Goal: Answer question/provide support: Answer question/provide support

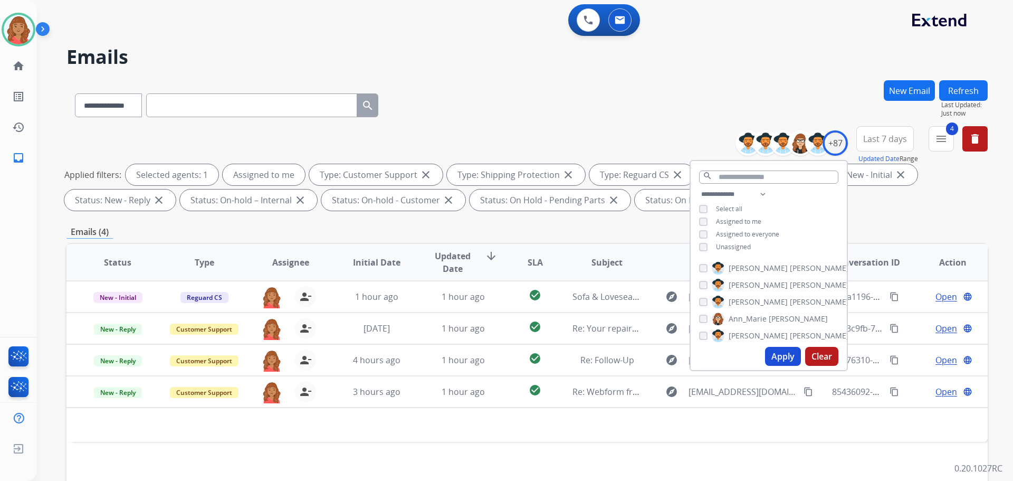
select select "**********"
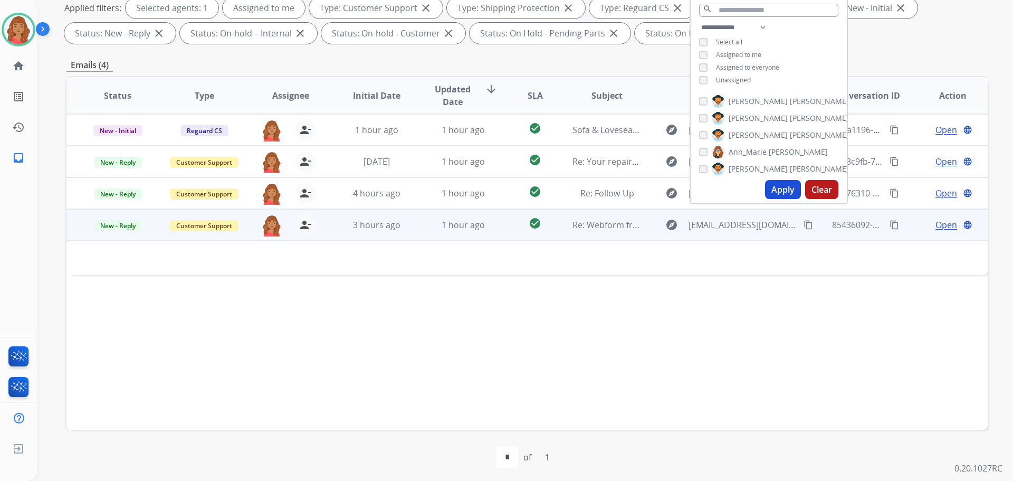
scroll to position [170, 0]
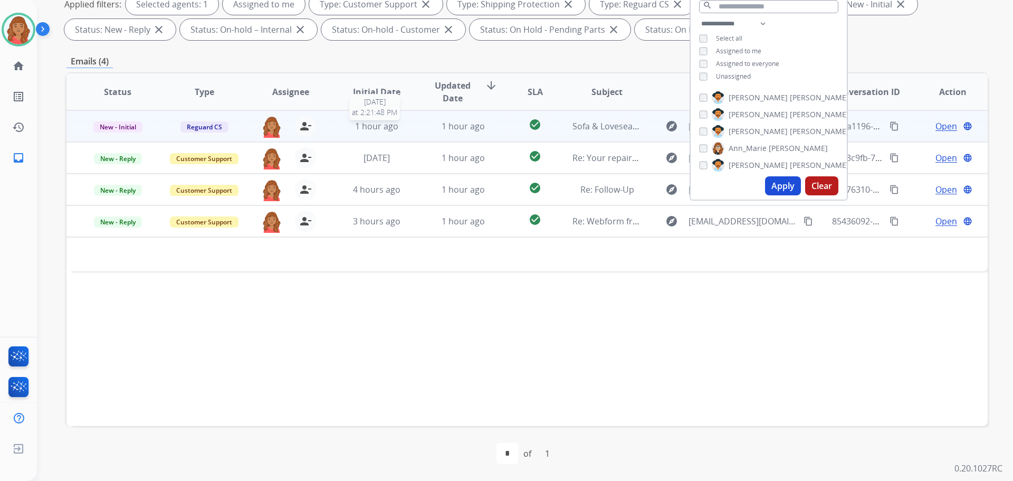
click at [359, 128] on span "1 hour ago" at bounding box center [376, 126] width 43 height 12
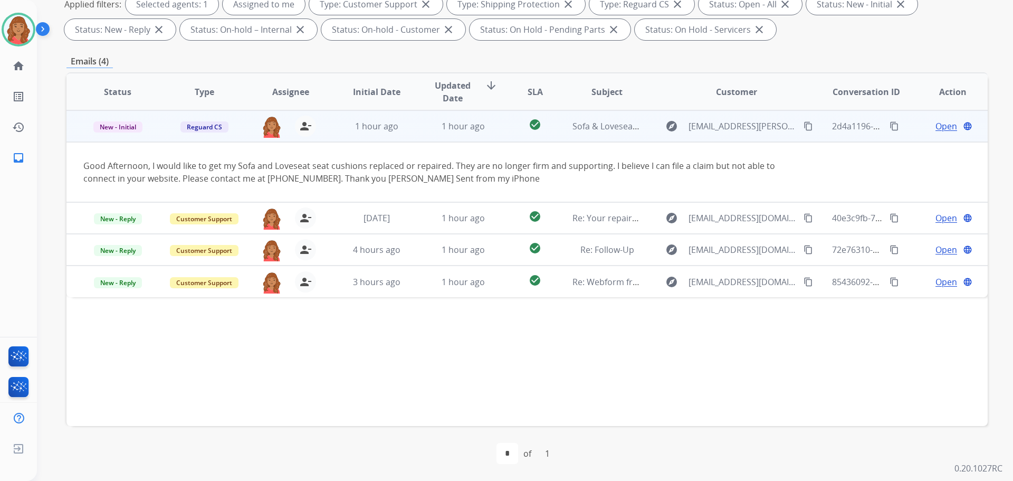
click at [804, 126] on mat-icon "content_copy" at bounding box center [808, 125] width 9 height 9
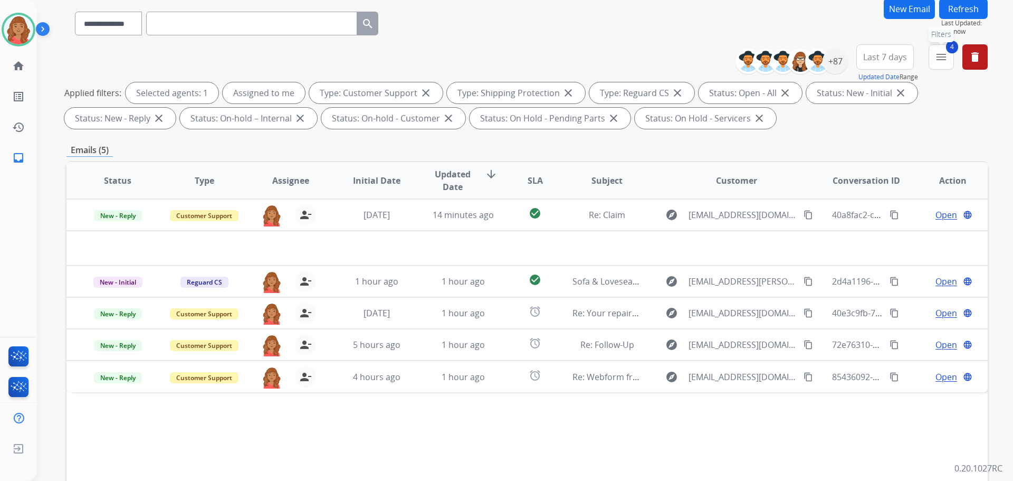
scroll to position [0, 0]
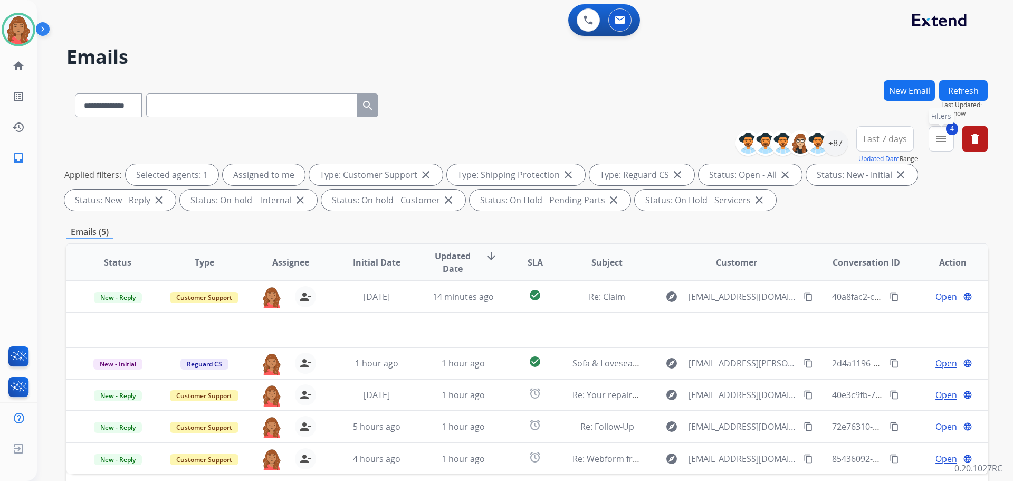
drag, startPoint x: 946, startPoint y: 146, endPoint x: 931, endPoint y: 158, distance: 19.1
click at [945, 146] on button "4 menu Filters" at bounding box center [941, 138] width 25 height 25
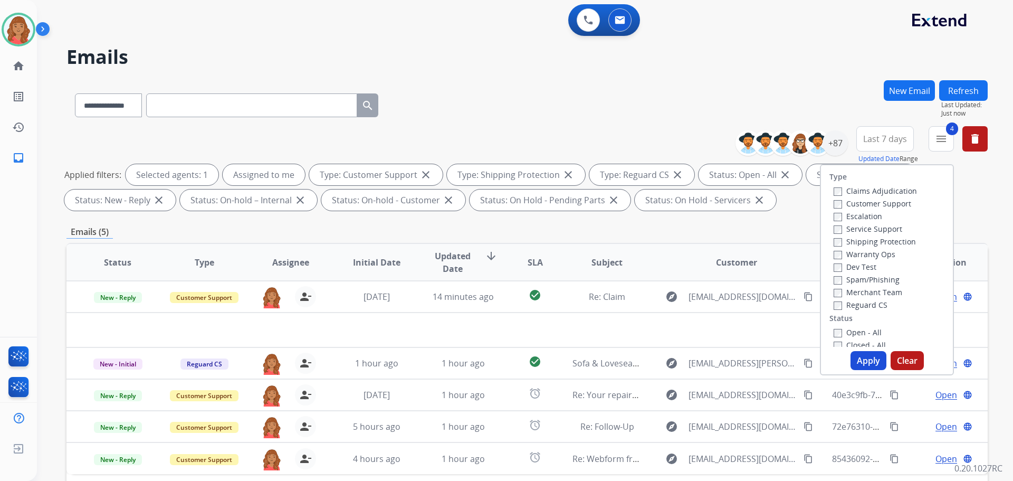
click at [863, 357] on button "Apply" at bounding box center [869, 360] width 36 height 19
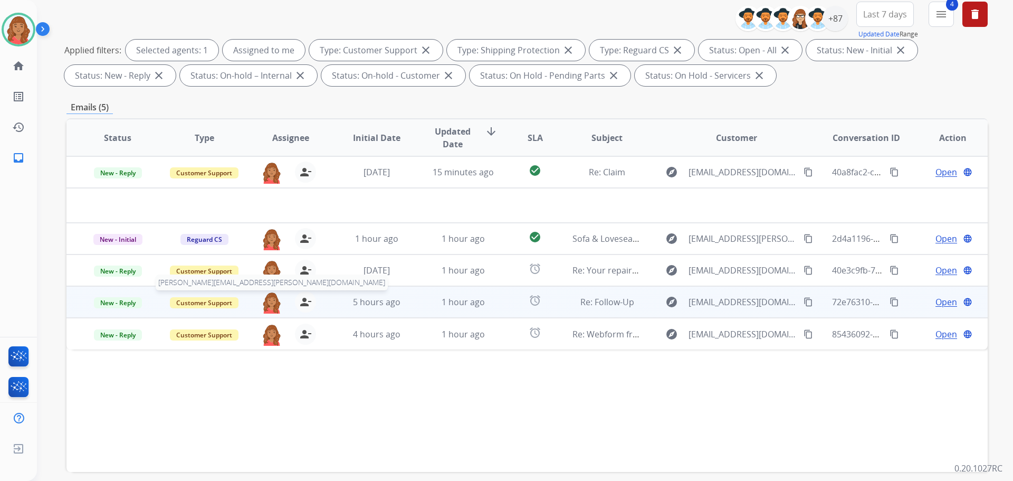
scroll to position [170, 0]
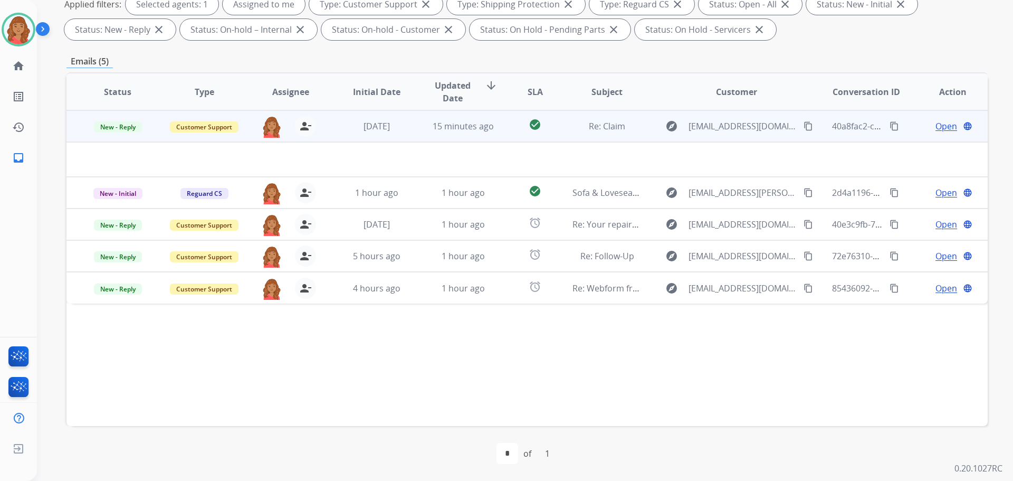
click at [415, 138] on td "15 minutes ago" at bounding box center [455, 126] width 87 height 32
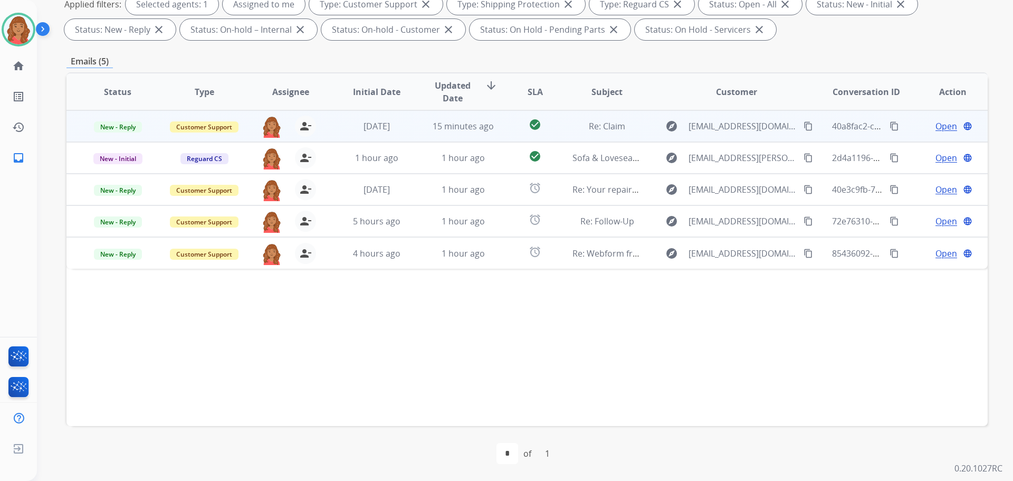
click at [412, 133] on td "15 minutes ago" at bounding box center [455, 126] width 87 height 32
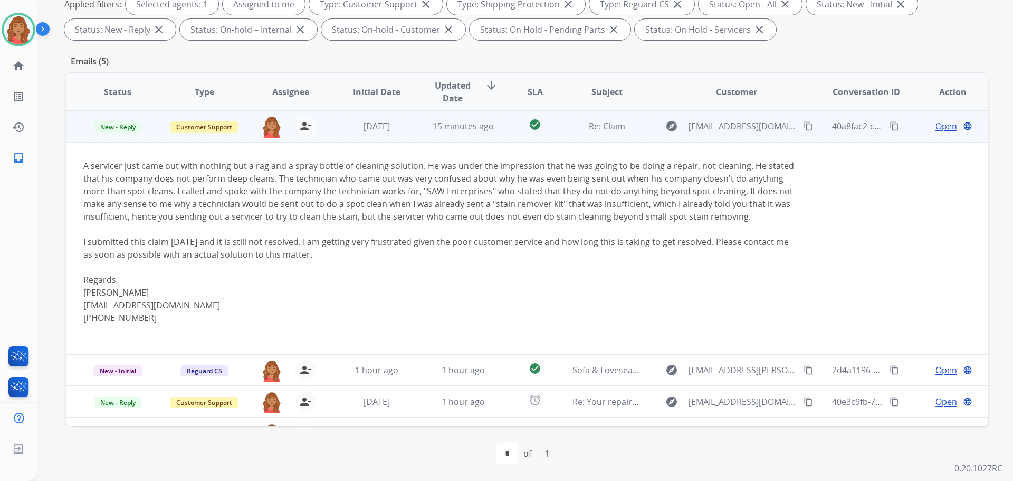
click at [806, 126] on mat-icon "content_copy" at bounding box center [808, 125] width 9 height 9
click at [806, 128] on mat-icon "content_copy" at bounding box center [808, 125] width 9 height 9
click at [804, 126] on mat-icon "content_copy" at bounding box center [808, 125] width 9 height 9
click at [936, 132] on span "Open" at bounding box center [947, 126] width 22 height 13
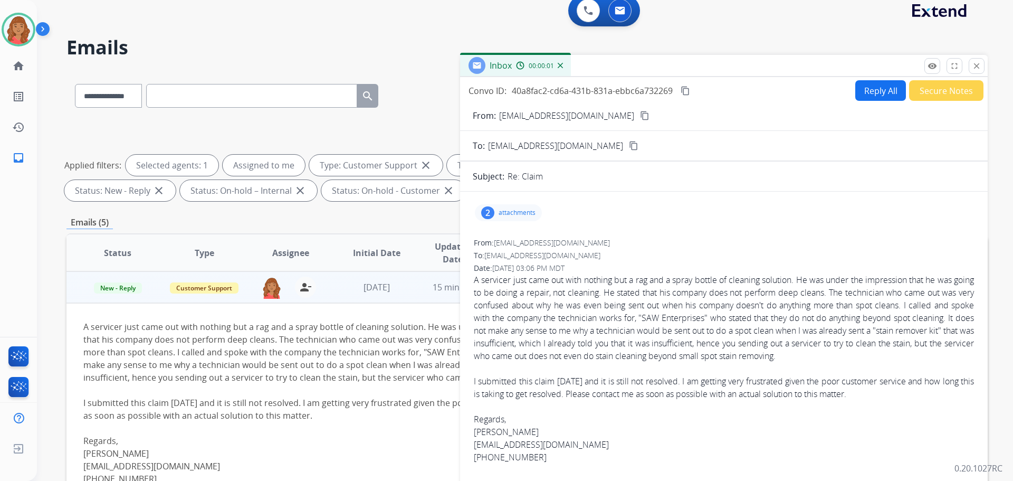
scroll to position [0, 0]
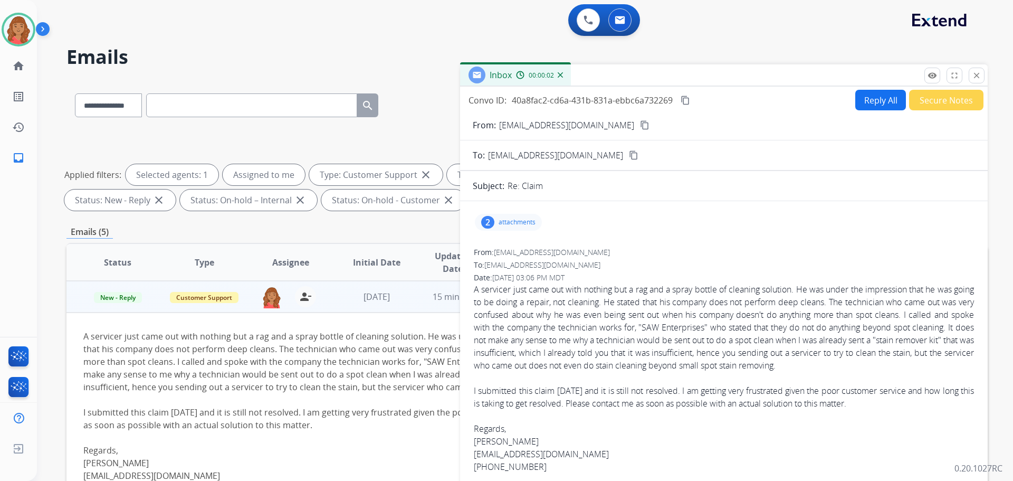
click at [510, 225] on p "attachments" at bounding box center [517, 222] width 37 height 8
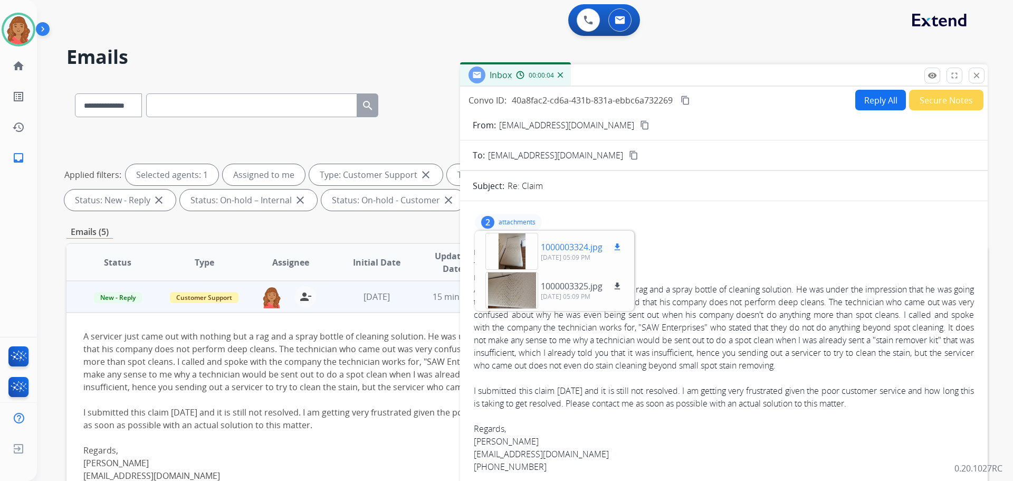
click at [513, 250] on div at bounding box center [511, 251] width 53 height 37
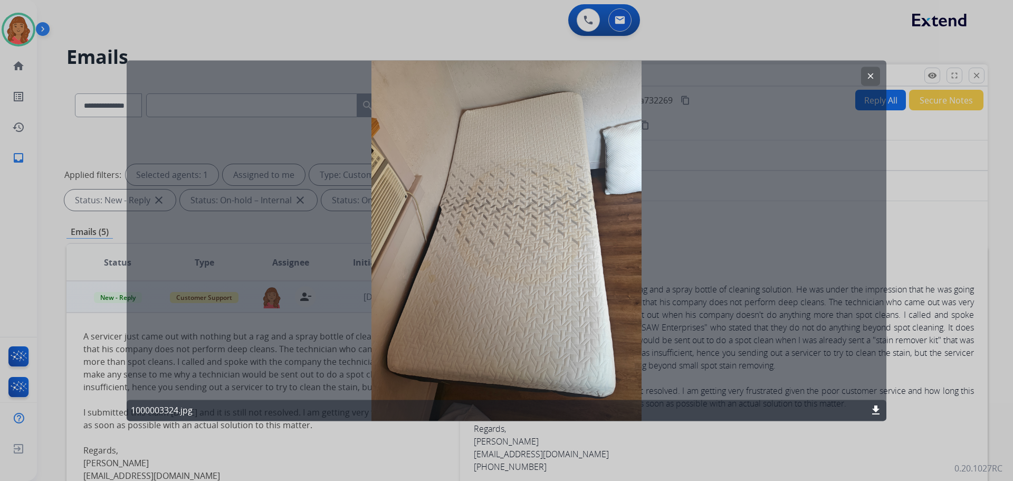
click at [869, 77] on mat-icon "clear" at bounding box center [870, 75] width 9 height 9
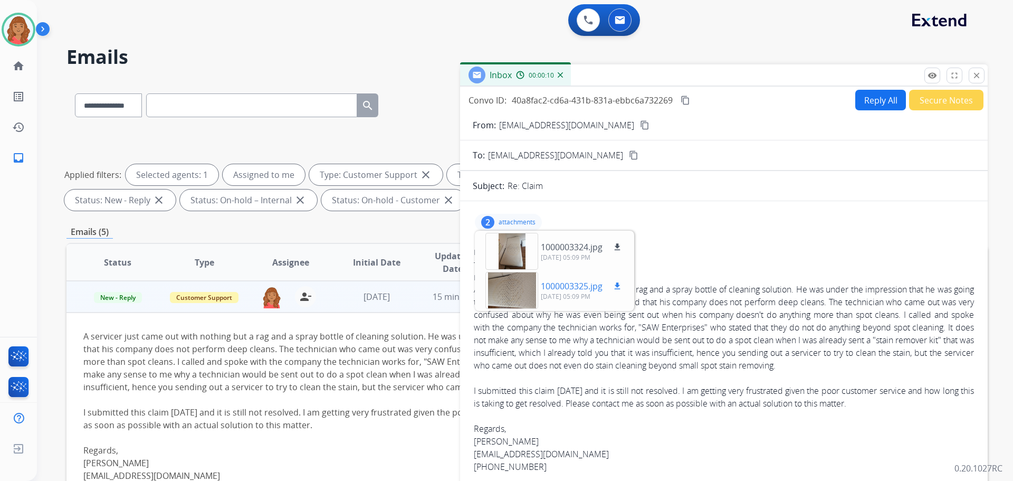
click at [516, 285] on div at bounding box center [511, 290] width 53 height 37
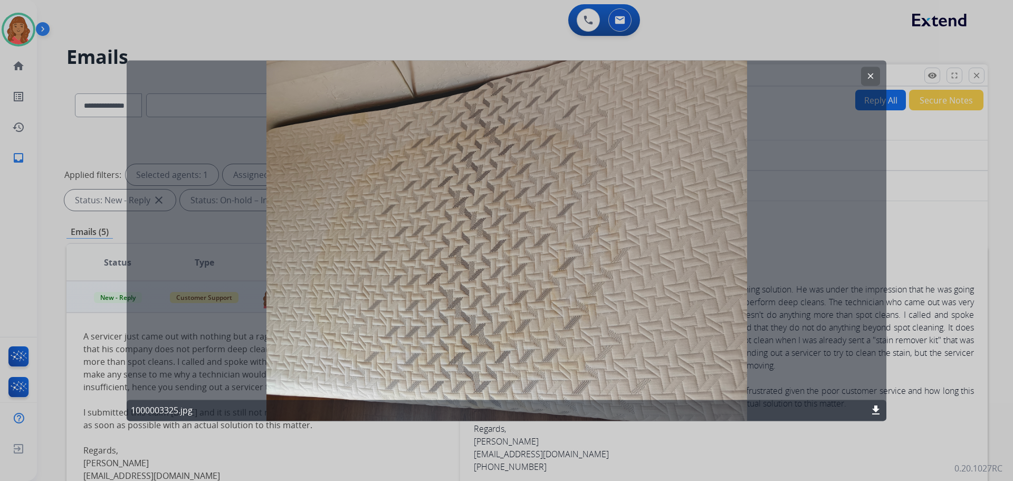
click at [870, 73] on mat-icon "clear" at bounding box center [870, 75] width 9 height 9
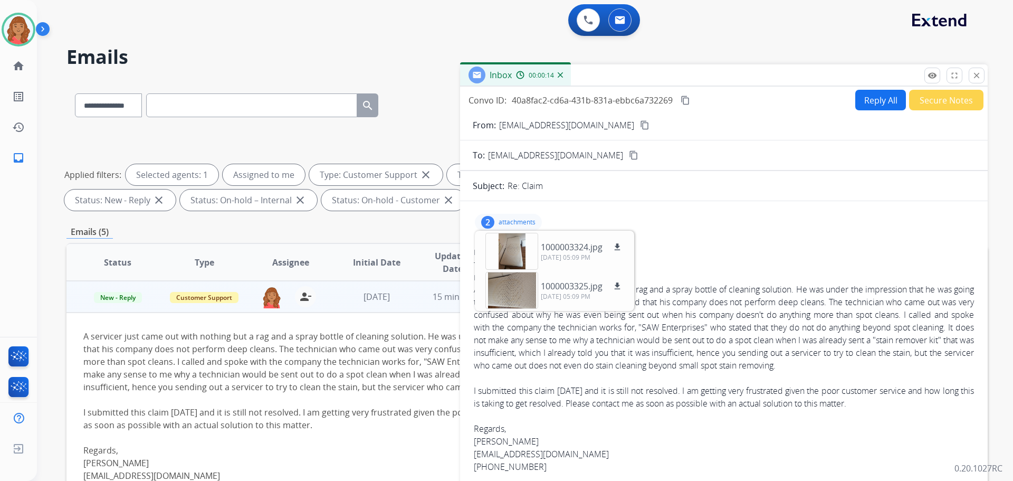
click at [676, 226] on div "2 attachments 1000003324.jpg download [DATE] 05:09 PM 1000003325.jpg download […" at bounding box center [724, 221] width 502 height 25
click at [509, 223] on p "attachments" at bounding box center [517, 222] width 37 height 8
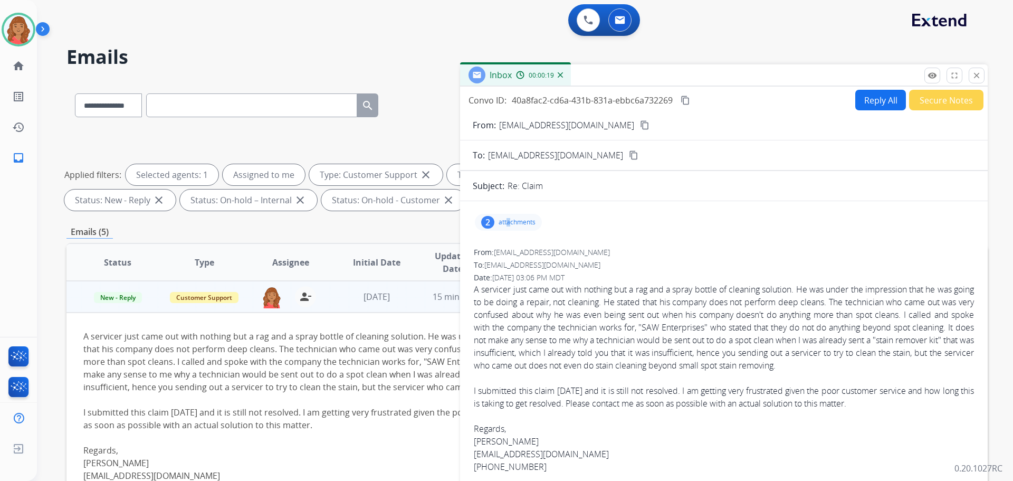
click at [867, 104] on button "Reply All" at bounding box center [880, 100] width 51 height 21
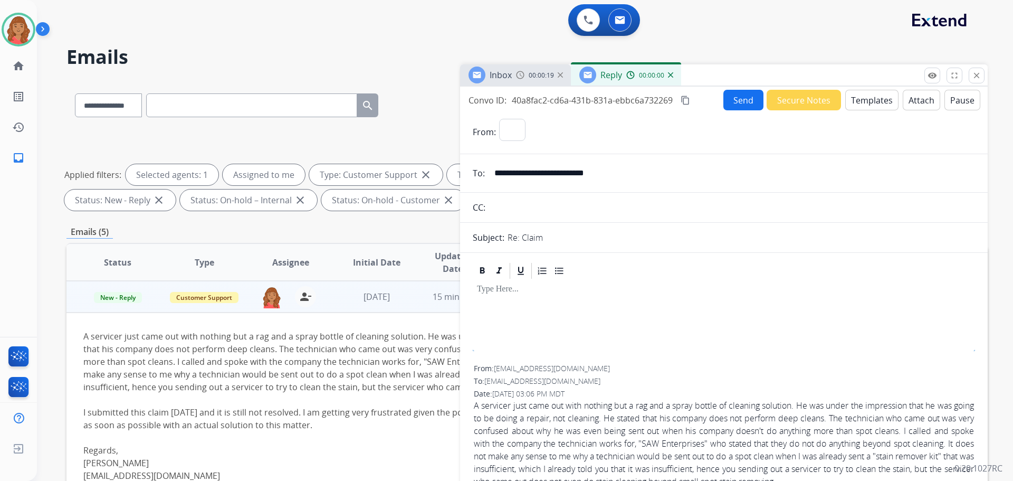
select select "**********"
click at [870, 97] on button "Templates" at bounding box center [871, 100] width 53 height 21
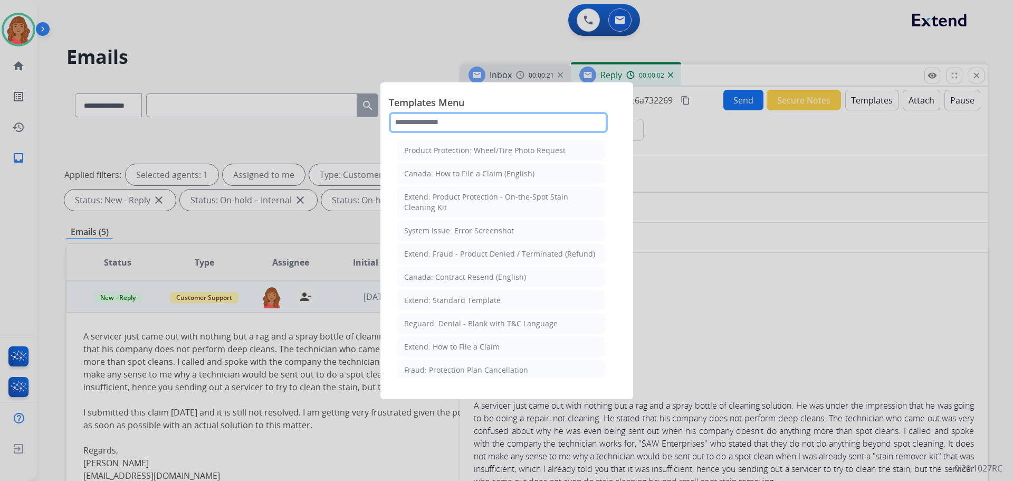
click at [527, 119] on input "text" at bounding box center [498, 122] width 219 height 21
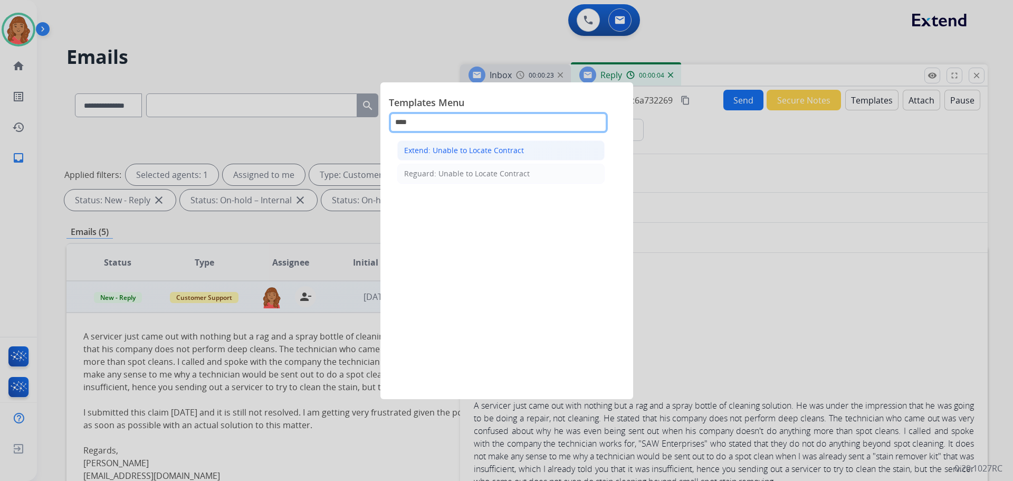
type input "****"
click at [487, 148] on div "Extend: Unable to Locate Contract" at bounding box center [464, 150] width 120 height 11
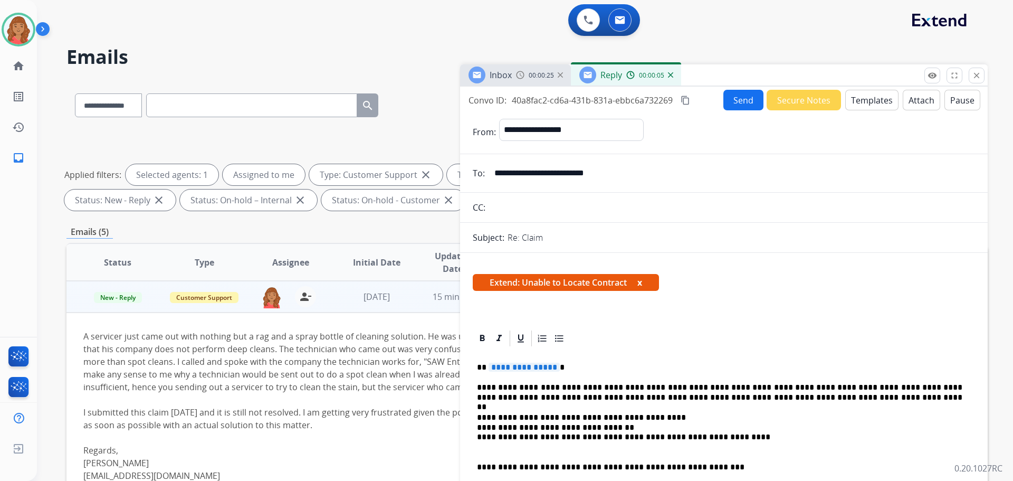
click at [551, 369] on span "**********" at bounding box center [524, 367] width 71 height 9
click at [741, 99] on button "Send" at bounding box center [743, 100] width 40 height 21
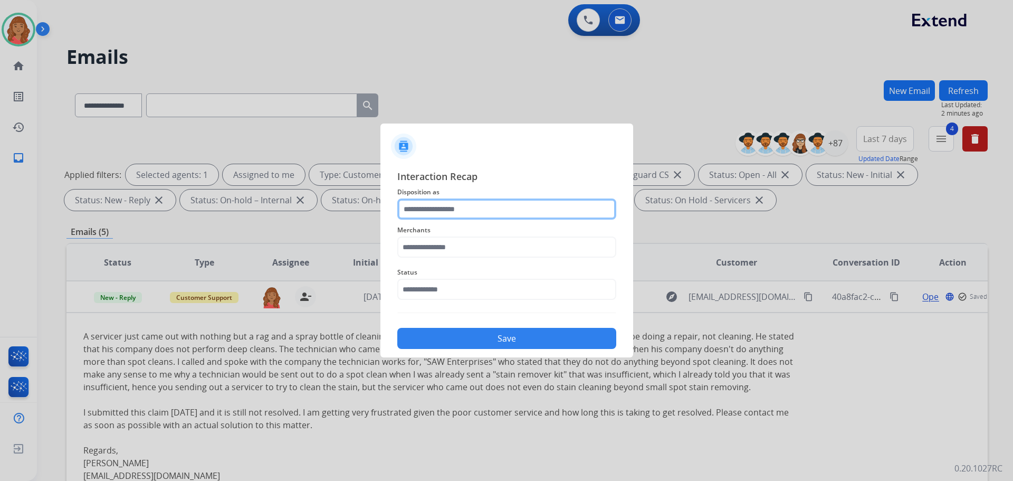
click at [472, 218] on input "text" at bounding box center [506, 208] width 219 height 21
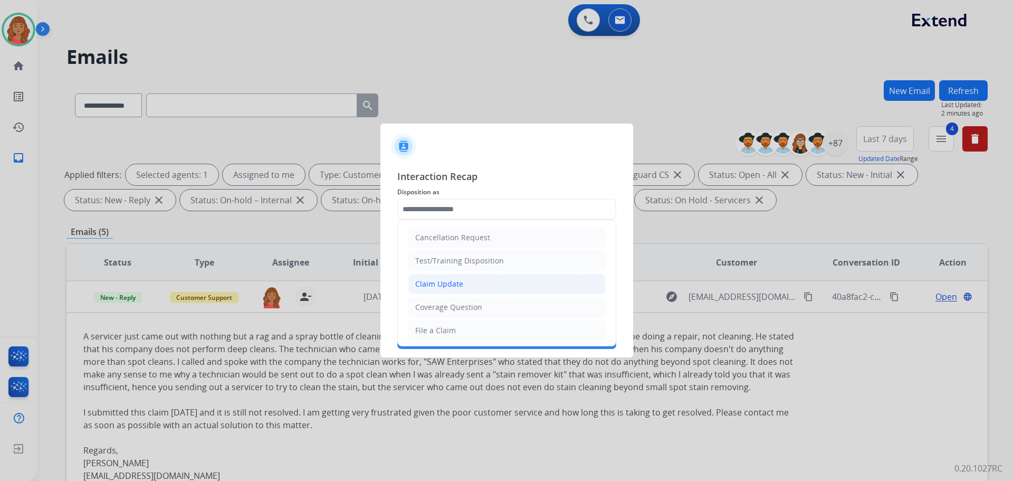
click at [458, 283] on div "Claim Update" at bounding box center [439, 284] width 48 height 11
type input "**********"
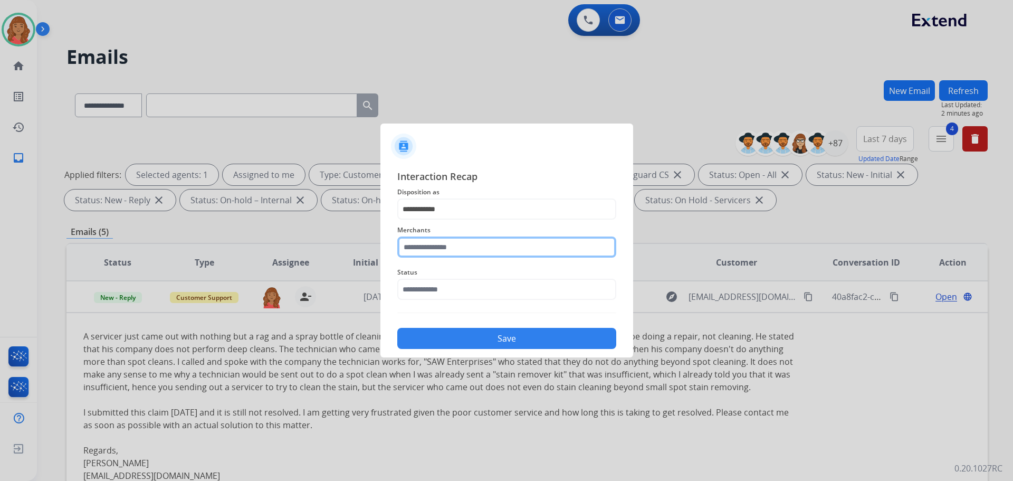
click at [437, 251] on input "text" at bounding box center [506, 246] width 219 height 21
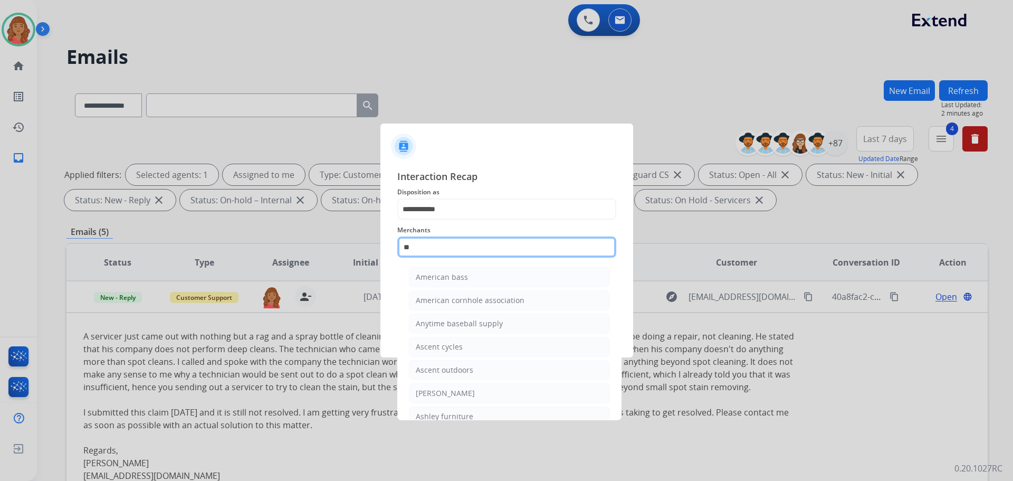
type input "*"
click at [440, 350] on div "Mattress firm" at bounding box center [439, 346] width 47 height 11
type input "**********"
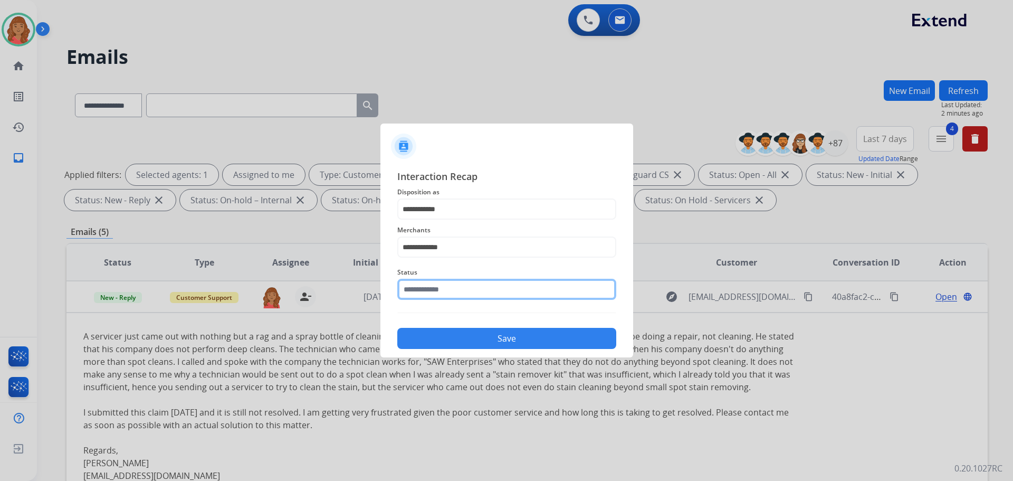
drag, startPoint x: 422, startPoint y: 296, endPoint x: 425, endPoint y: 302, distance: 7.1
click at [423, 298] on input "text" at bounding box center [506, 289] width 219 height 21
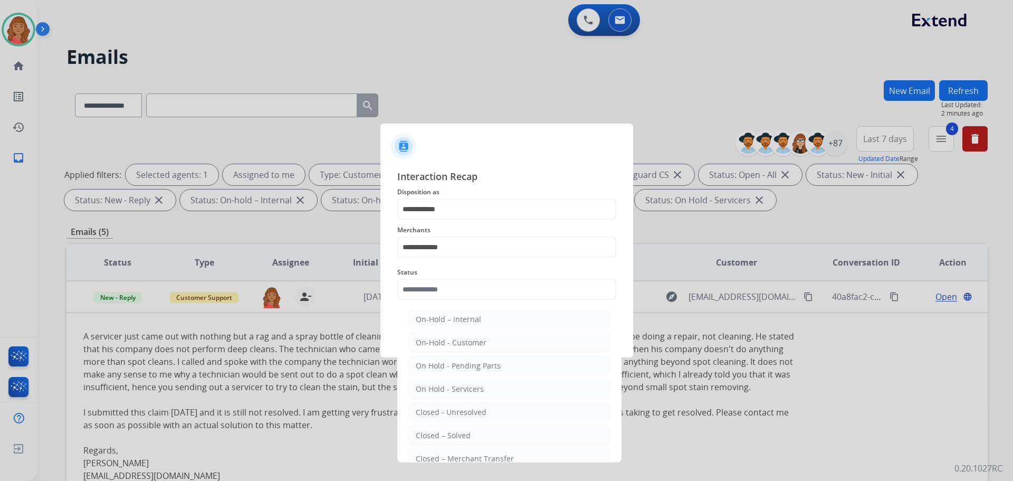
drag, startPoint x: 446, startPoint y: 432, endPoint x: 447, endPoint y: 426, distance: 5.5
click at [448, 432] on div "Closed – Solved" at bounding box center [443, 435] width 55 height 11
type input "**********"
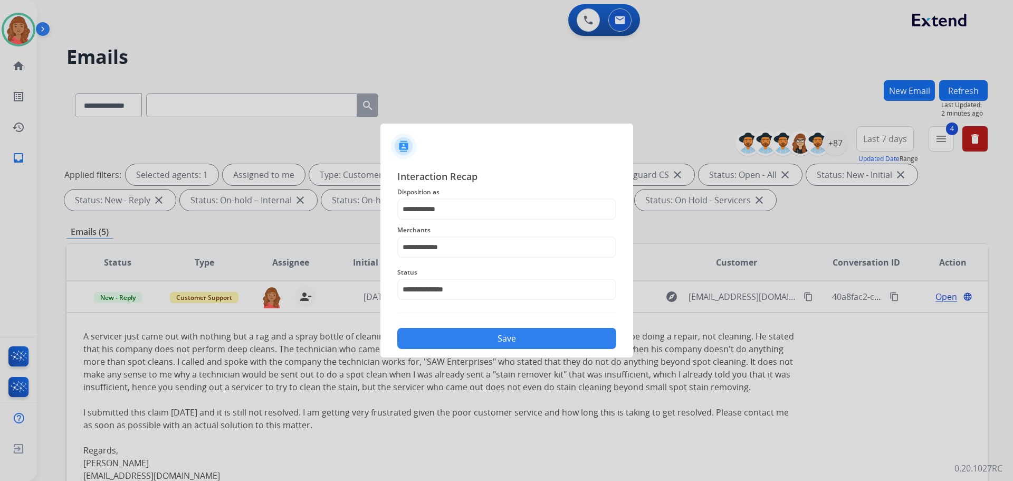
drag, startPoint x: 480, startPoint y: 336, endPoint x: 474, endPoint y: 343, distance: 9.3
click at [479, 336] on button "Save" at bounding box center [506, 338] width 219 height 21
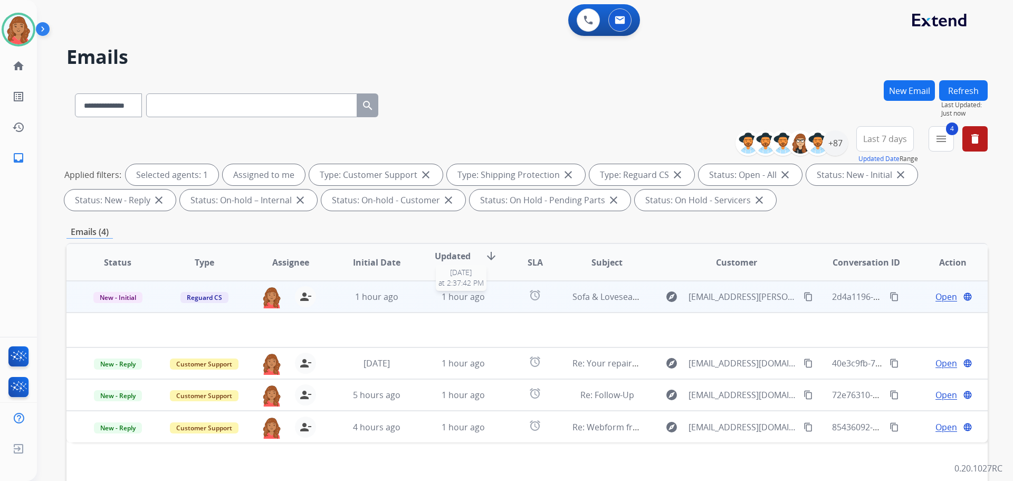
click at [435, 299] on div "1 hour ago" at bounding box center [463, 296] width 69 height 13
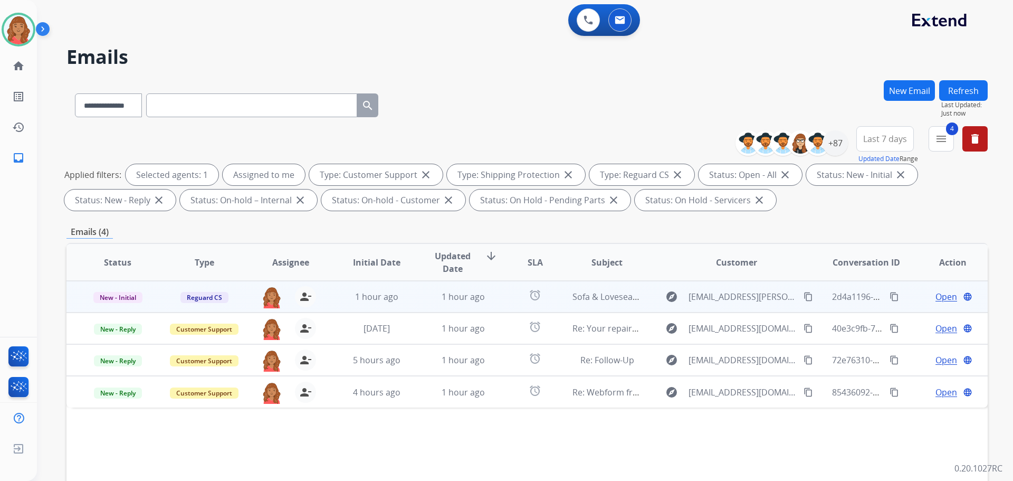
click at [420, 290] on td "1 hour ago" at bounding box center [455, 297] width 87 height 32
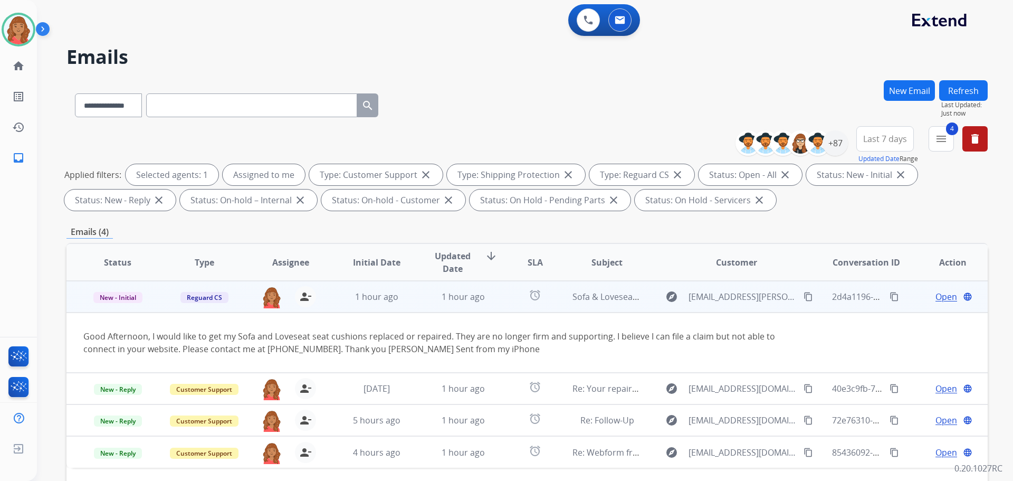
click at [804, 296] on mat-icon "content_copy" at bounding box center [808, 296] width 9 height 9
click at [942, 297] on span "Open" at bounding box center [947, 296] width 22 height 13
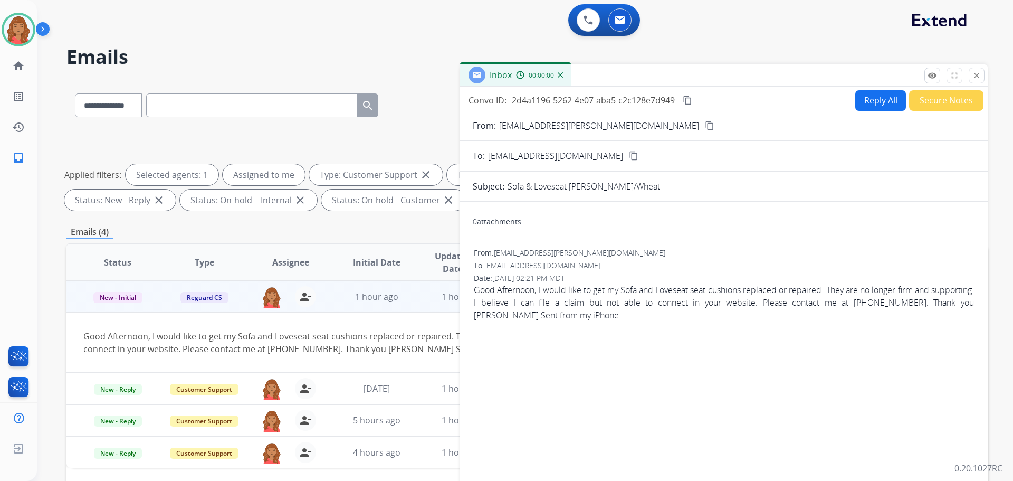
click at [867, 103] on button "Reply All" at bounding box center [880, 100] width 51 height 21
select select "**********"
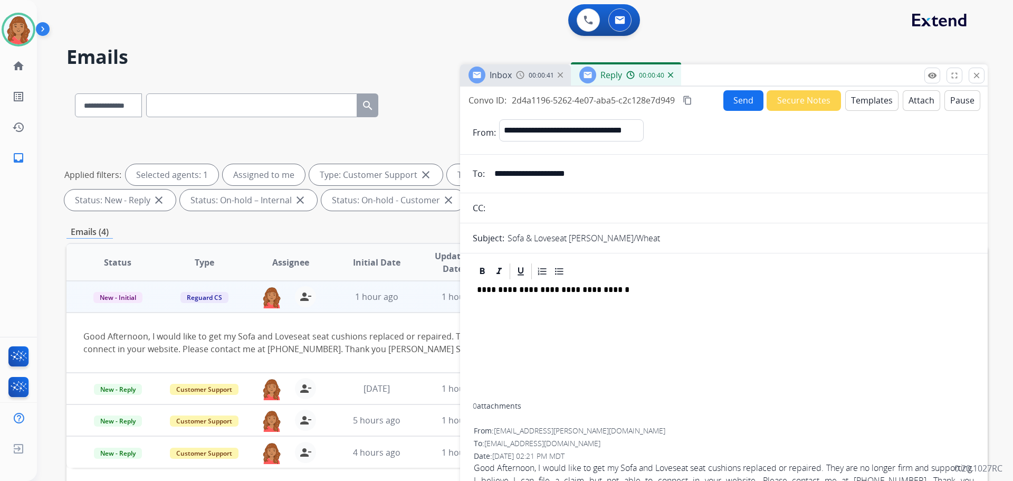
click at [705, 309] on div "**********" at bounding box center [724, 342] width 502 height 122
click at [608, 288] on p "**********" at bounding box center [719, 289] width 485 height 9
drag, startPoint x: 588, startPoint y: 292, endPoint x: 479, endPoint y: 292, distance: 108.7
click at [479, 292] on p "**********" at bounding box center [719, 289] width 485 height 9
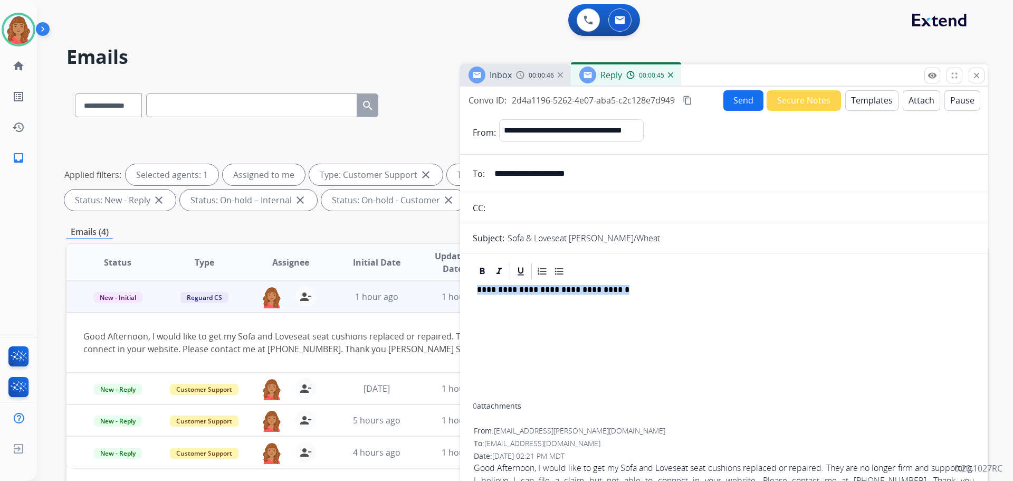
copy p "**********"
drag, startPoint x: 678, startPoint y: 282, endPoint x: 625, endPoint y: 301, distance: 56.1
click at [678, 293] on div at bounding box center [724, 342] width 502 height 122
click at [857, 105] on button "Templates" at bounding box center [871, 100] width 53 height 21
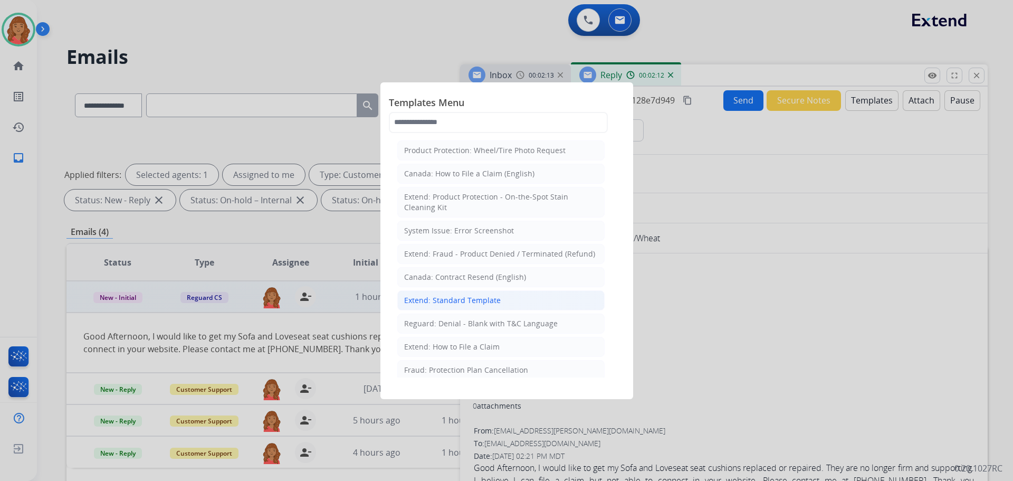
click at [451, 300] on div "Extend: Standard Template" at bounding box center [452, 300] width 97 height 11
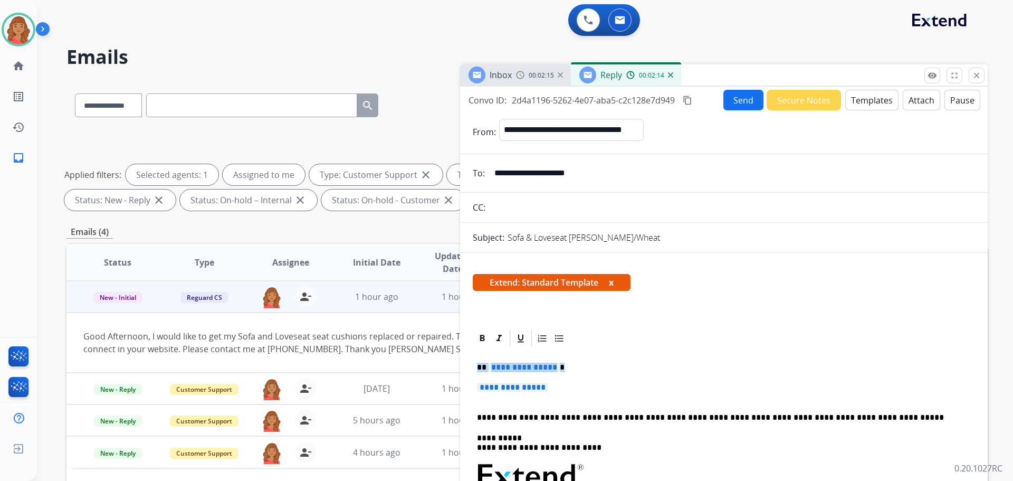
drag, startPoint x: 527, startPoint y: 375, endPoint x: 462, endPoint y: 361, distance: 66.3
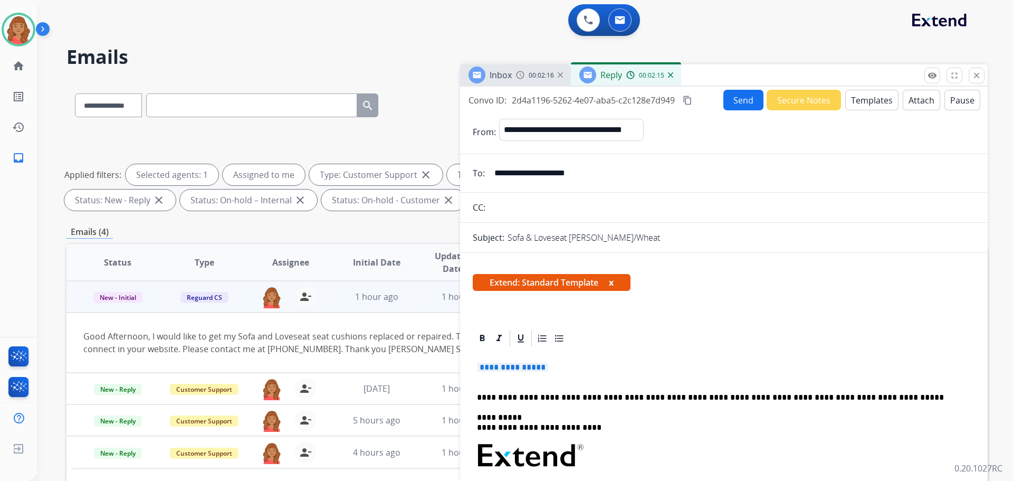
drag, startPoint x: 554, startPoint y: 373, endPoint x: 476, endPoint y: 363, distance: 77.7
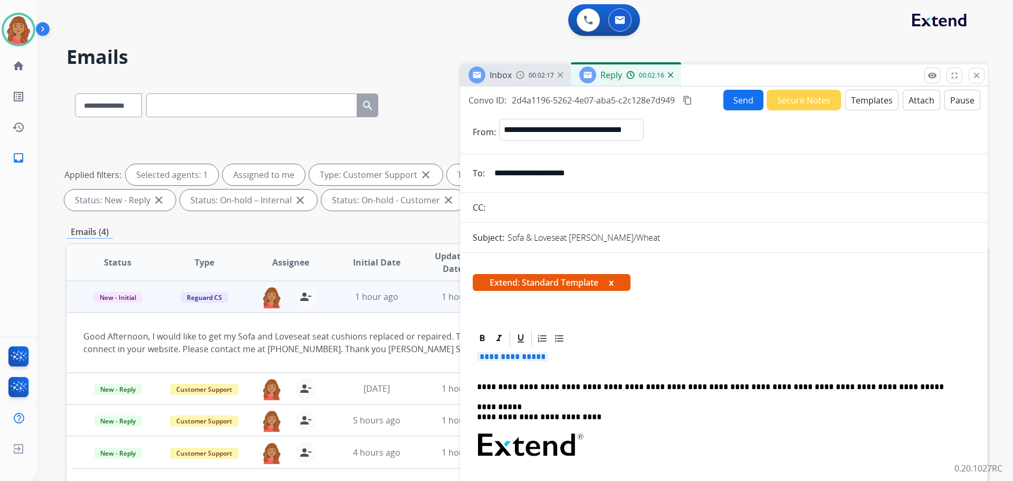
click at [570, 357] on p "**********" at bounding box center [724, 362] width 494 height 20
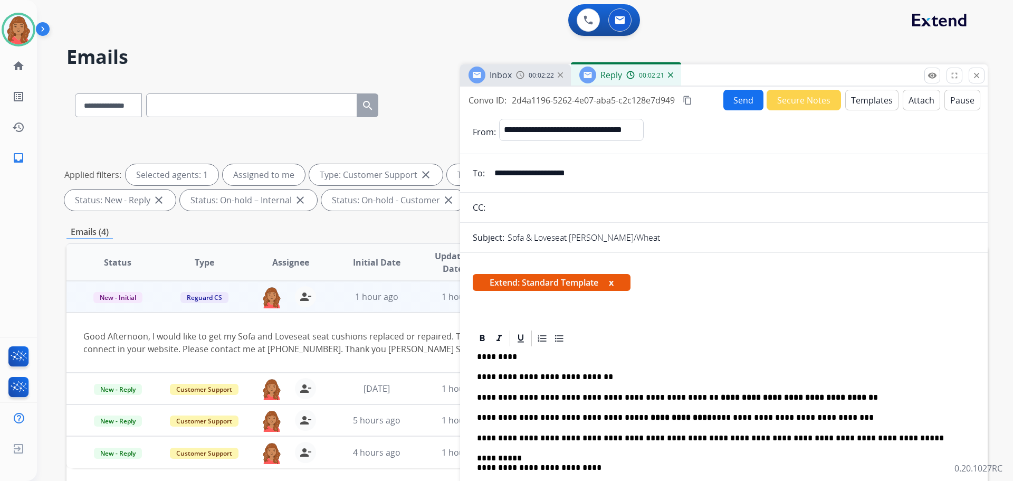
click at [689, 101] on mat-icon "content_copy" at bounding box center [687, 100] width 9 height 9
click at [731, 105] on button "Send" at bounding box center [744, 100] width 40 height 21
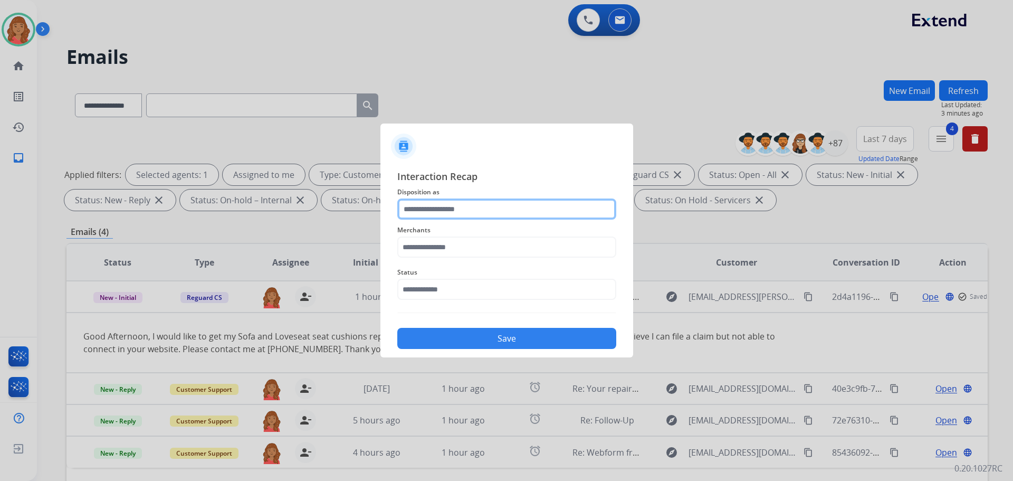
click at [439, 215] on input "text" at bounding box center [506, 208] width 219 height 21
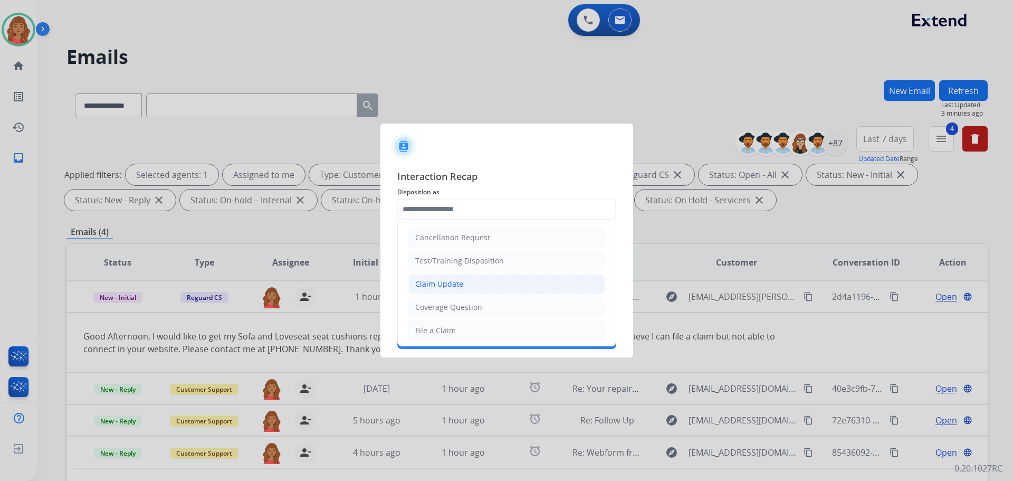
click at [440, 284] on div "Claim Update" at bounding box center [439, 284] width 48 height 11
type input "**********"
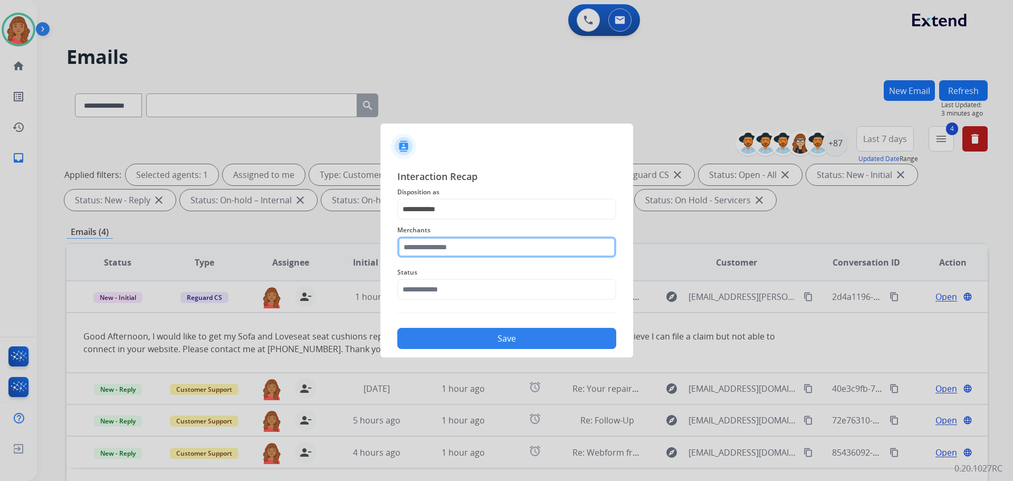
click at [431, 245] on input "text" at bounding box center [506, 246] width 219 height 21
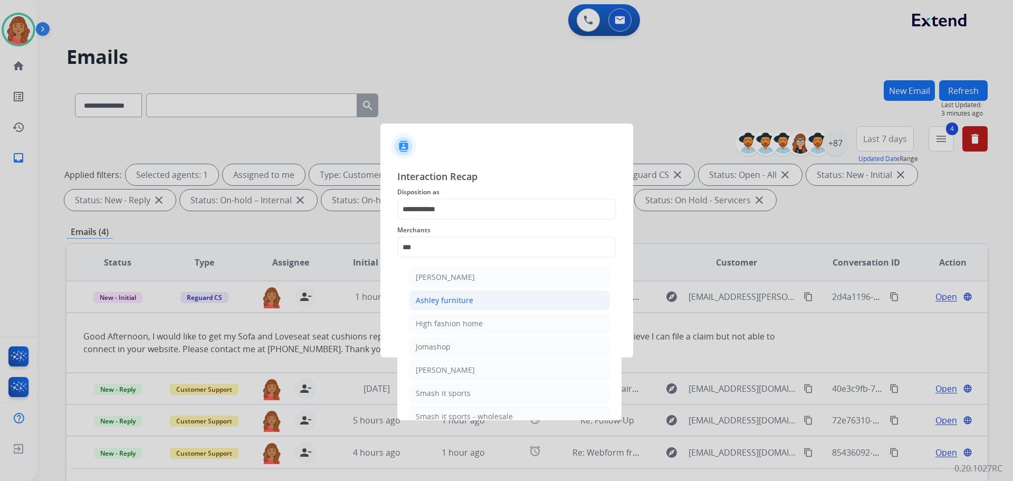
click at [442, 302] on div "Ashley furniture" at bounding box center [445, 300] width 58 height 11
type input "**********"
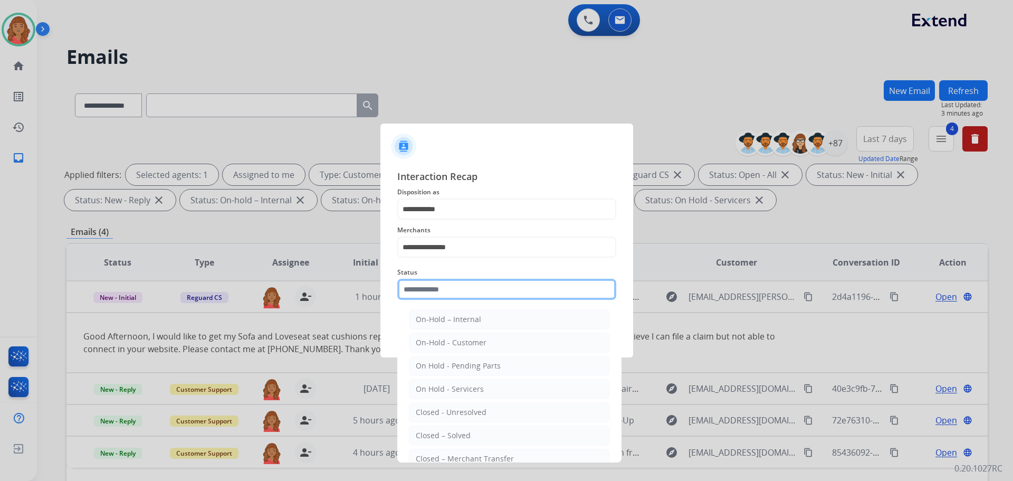
click at [436, 283] on input "text" at bounding box center [506, 289] width 219 height 21
drag, startPoint x: 446, startPoint y: 432, endPoint x: 449, endPoint y: 421, distance: 11.4
click at [447, 432] on div "Closed – Solved" at bounding box center [443, 435] width 55 height 11
type input "**********"
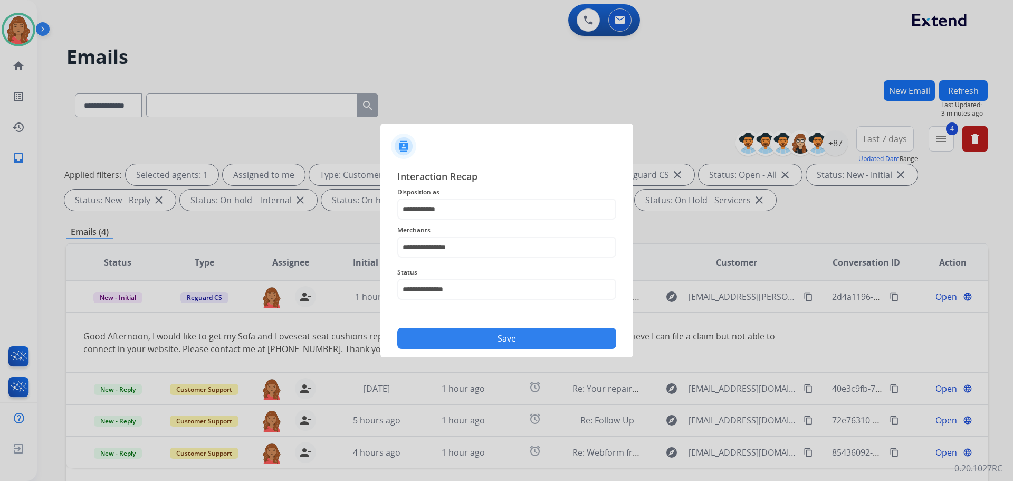
click at [478, 339] on button "Save" at bounding box center [506, 338] width 219 height 21
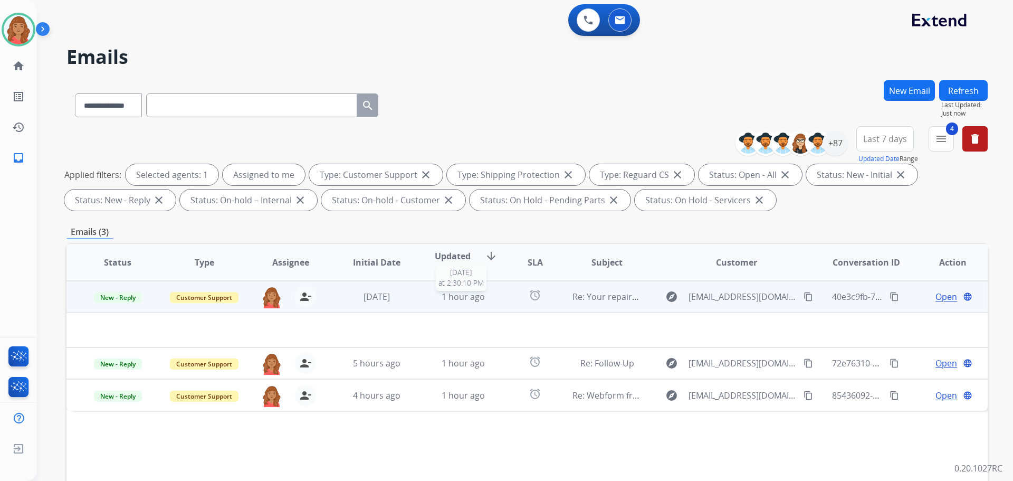
click at [493, 294] on div "1 hour ago" at bounding box center [463, 296] width 69 height 13
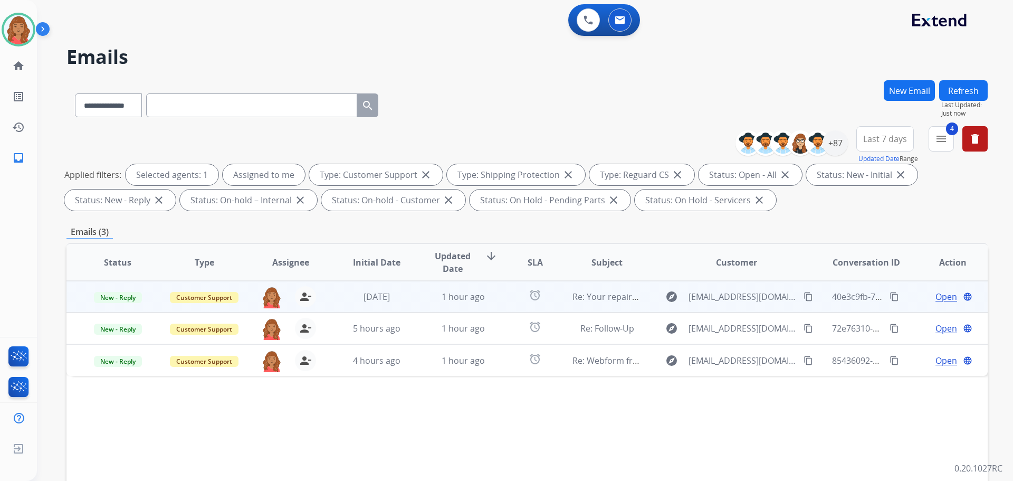
click at [419, 293] on td "1 hour ago" at bounding box center [455, 297] width 87 height 32
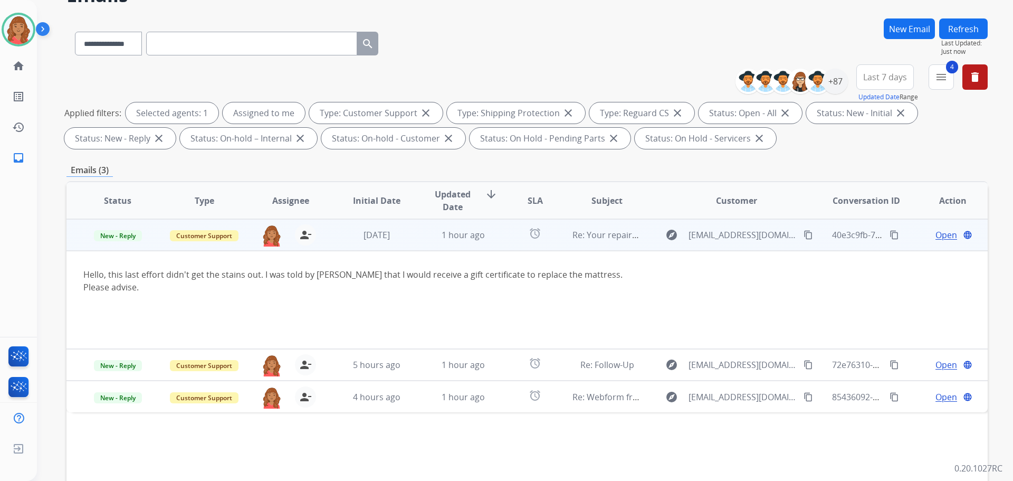
scroll to position [106, 0]
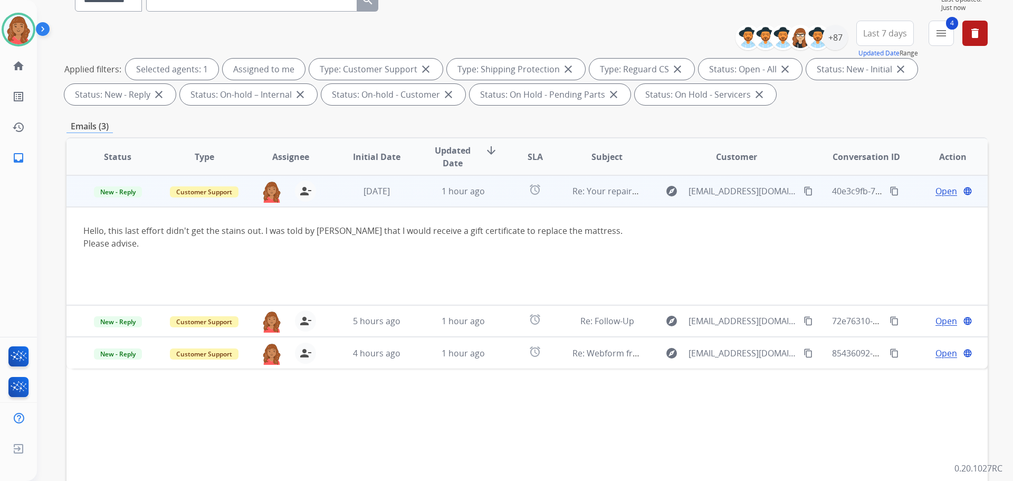
click at [804, 193] on mat-icon "content_copy" at bounding box center [808, 190] width 9 height 9
click at [942, 192] on span "Open" at bounding box center [947, 191] width 22 height 13
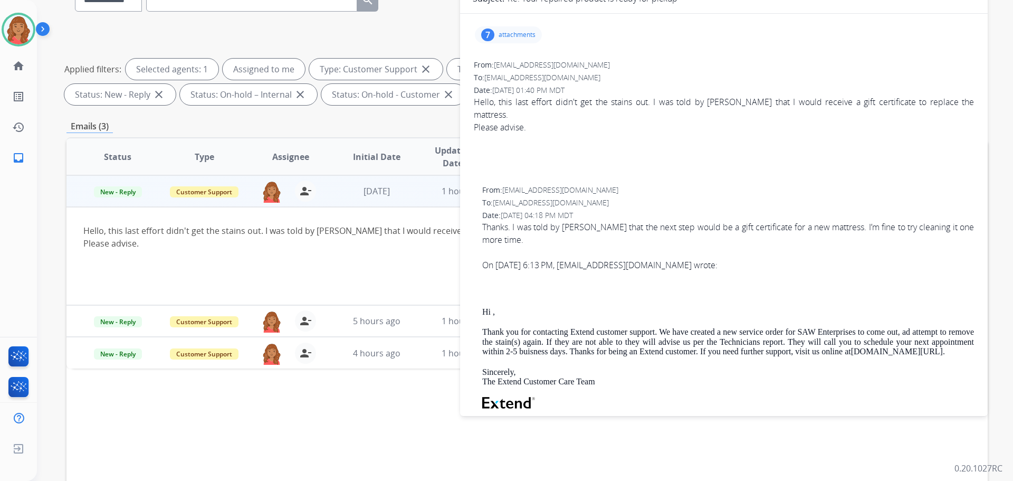
scroll to position [0, 0]
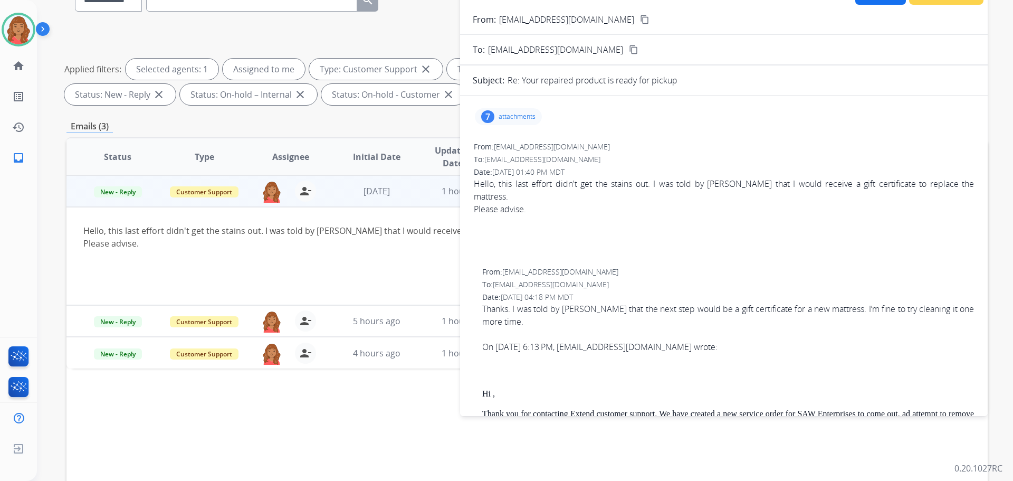
click at [706, 228] on div at bounding box center [724, 234] width 500 height 13
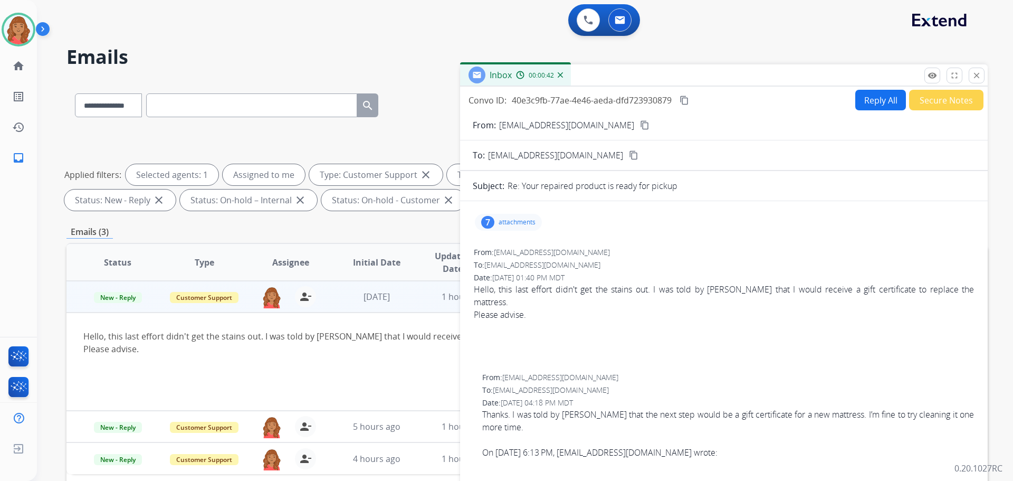
click at [864, 104] on button "Reply All" at bounding box center [880, 100] width 51 height 21
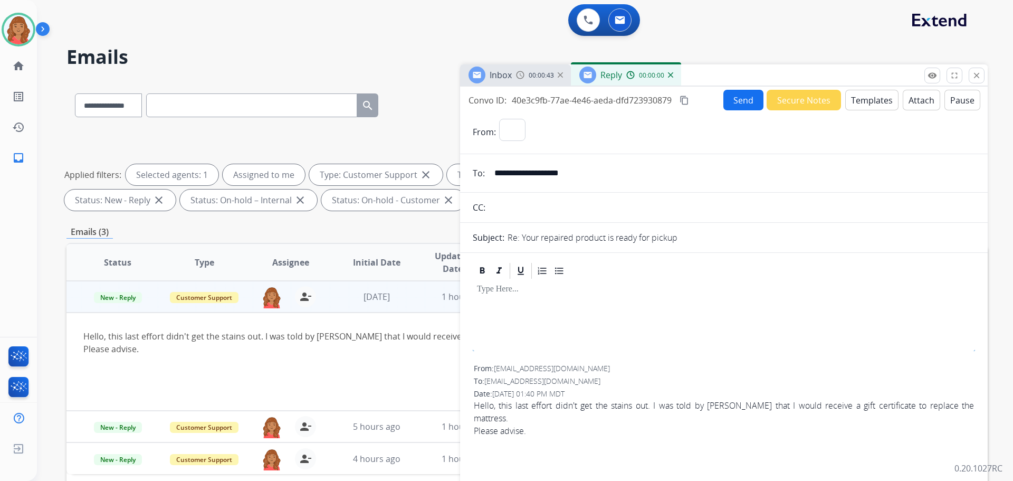
click at [862, 102] on button "Templates" at bounding box center [871, 100] width 53 height 21
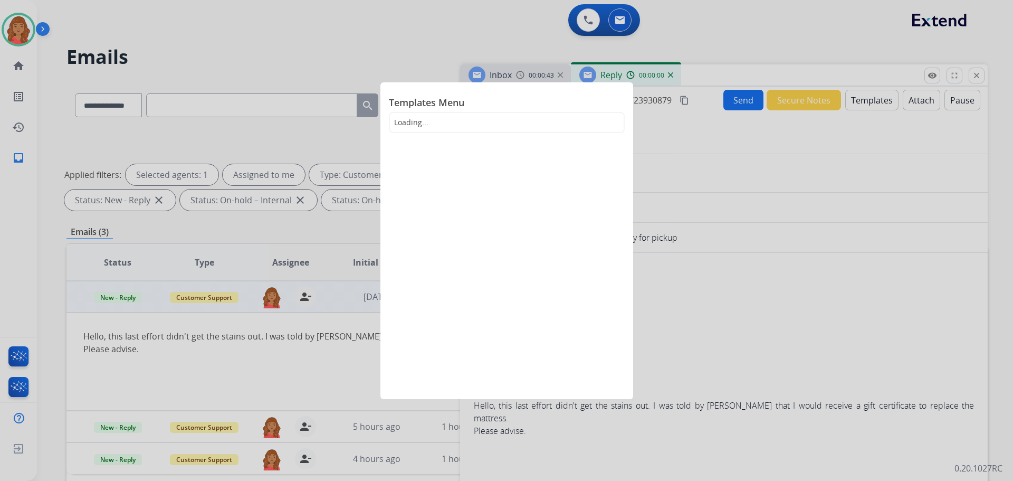
select select "**********"
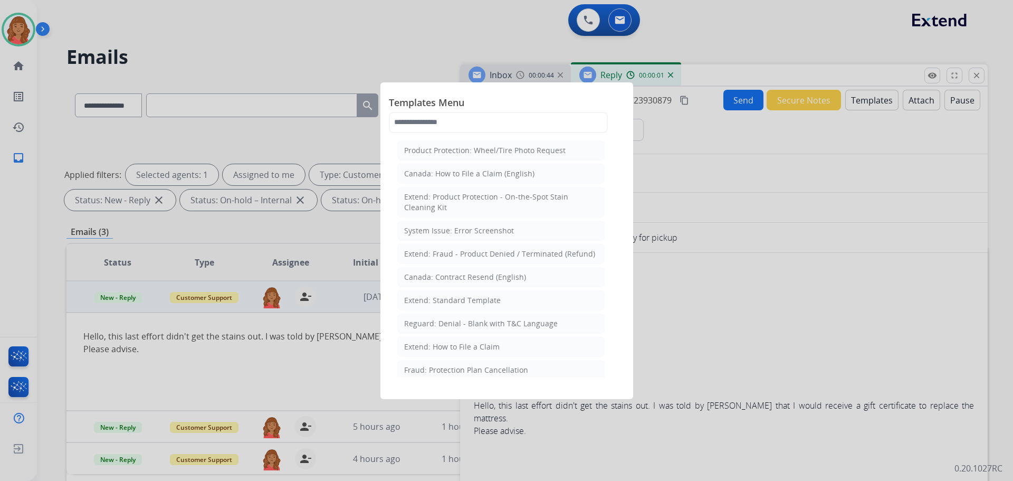
drag, startPoint x: 436, startPoint y: 299, endPoint x: 454, endPoint y: 300, distance: 17.4
click at [438, 299] on div "Extend: Standard Template" at bounding box center [452, 300] width 97 height 11
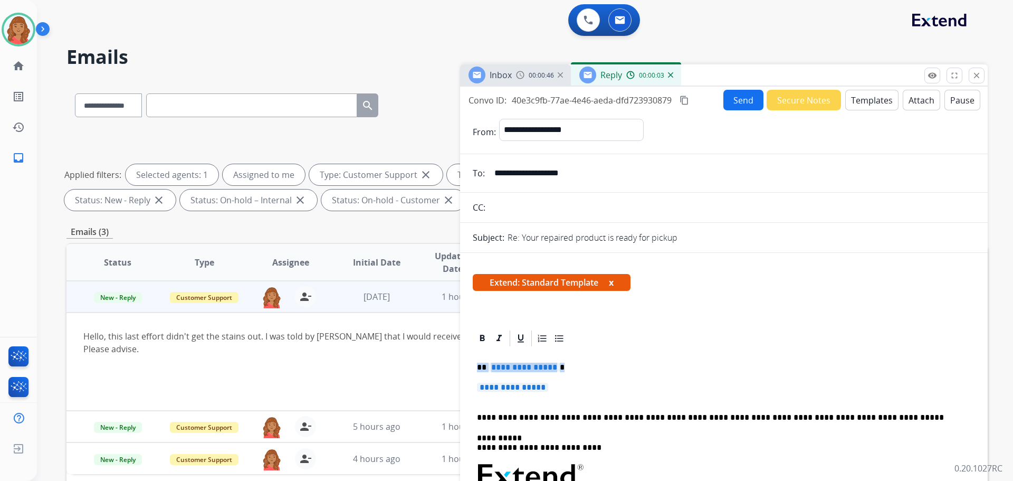
drag, startPoint x: 558, startPoint y: 383, endPoint x: 445, endPoint y: 366, distance: 114.1
click at [446, 366] on div "**********" at bounding box center [526, 365] width 921 height 571
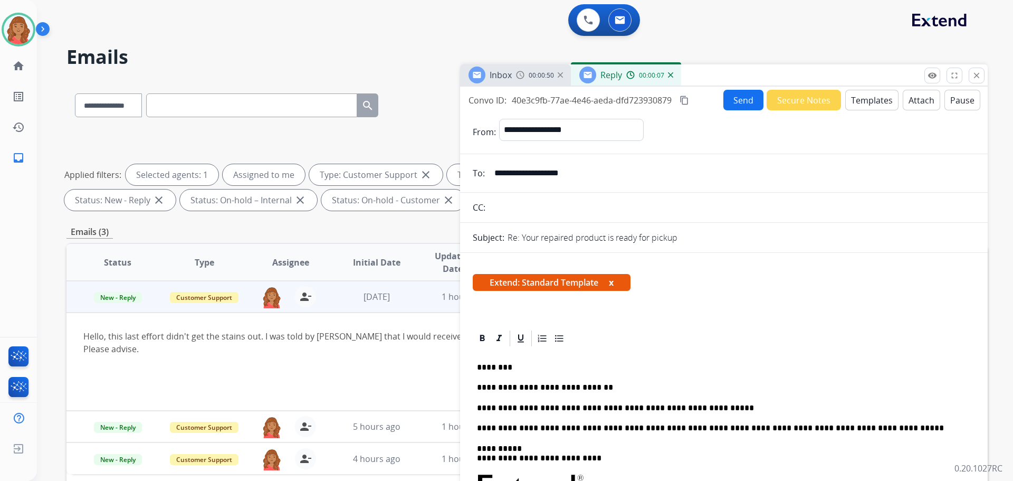
drag, startPoint x: 682, startPoint y: 97, endPoint x: 688, endPoint y: 101, distance: 6.8
click at [683, 97] on mat-icon "content_copy" at bounding box center [684, 100] width 9 height 9
click at [731, 99] on button "Send" at bounding box center [743, 100] width 40 height 21
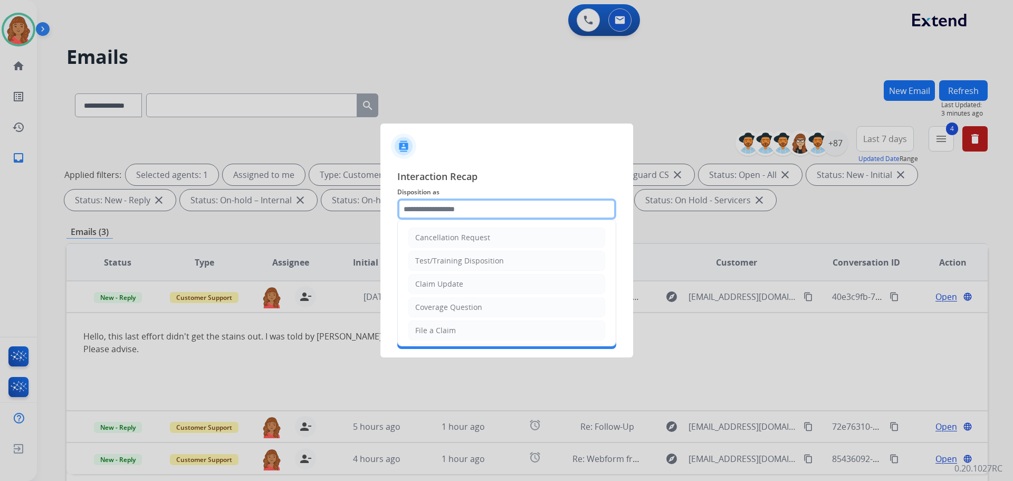
drag, startPoint x: 432, startPoint y: 217, endPoint x: 429, endPoint y: 222, distance: 5.4
click at [432, 217] on input "text" at bounding box center [506, 208] width 219 height 21
click at [435, 286] on div "Claim Update" at bounding box center [439, 284] width 48 height 11
type input "**********"
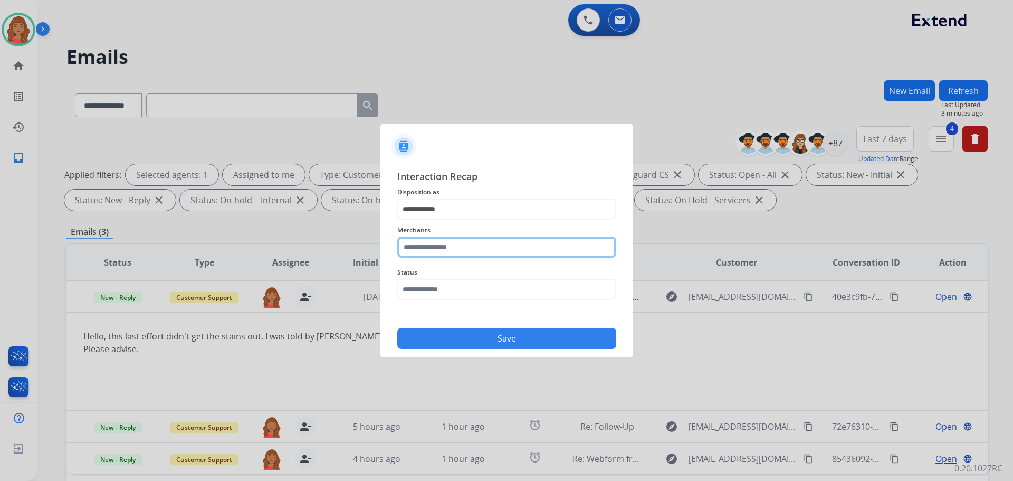
drag, startPoint x: 437, startPoint y: 246, endPoint x: 438, endPoint y: 252, distance: 5.9
click at [438, 247] on input "text" at bounding box center [506, 246] width 219 height 21
type input "*"
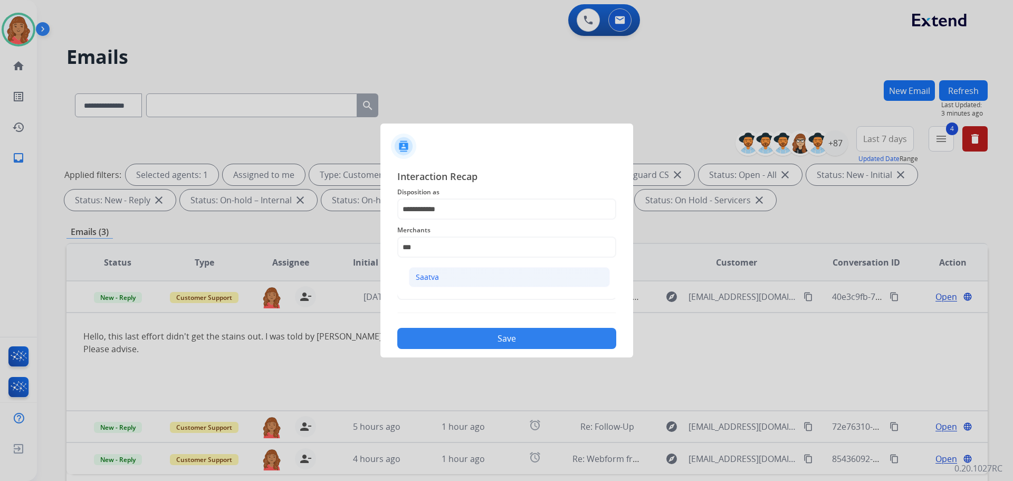
click at [429, 277] on div "Saatva" at bounding box center [427, 277] width 23 height 11
type input "******"
click at [429, 292] on input "text" at bounding box center [506, 289] width 219 height 21
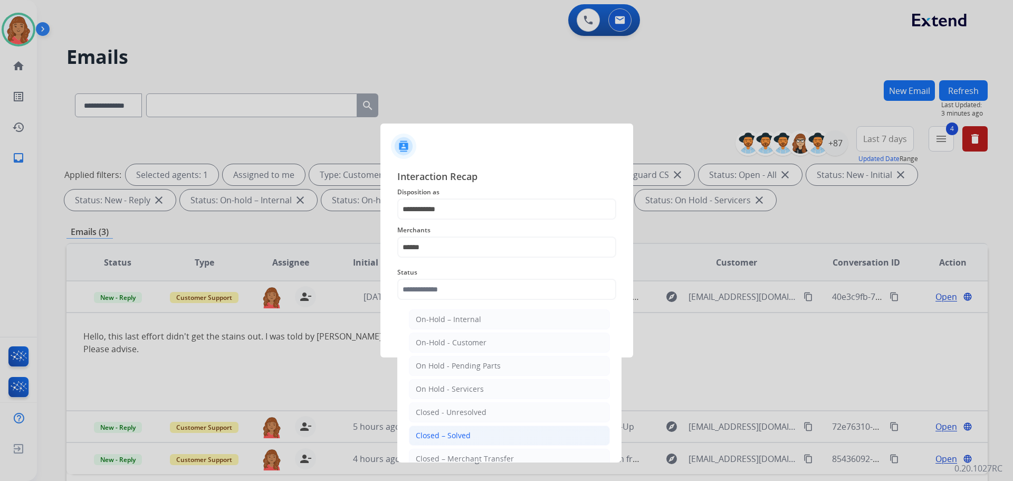
click at [437, 434] on div "Closed – Solved" at bounding box center [443, 435] width 55 height 11
type input "**********"
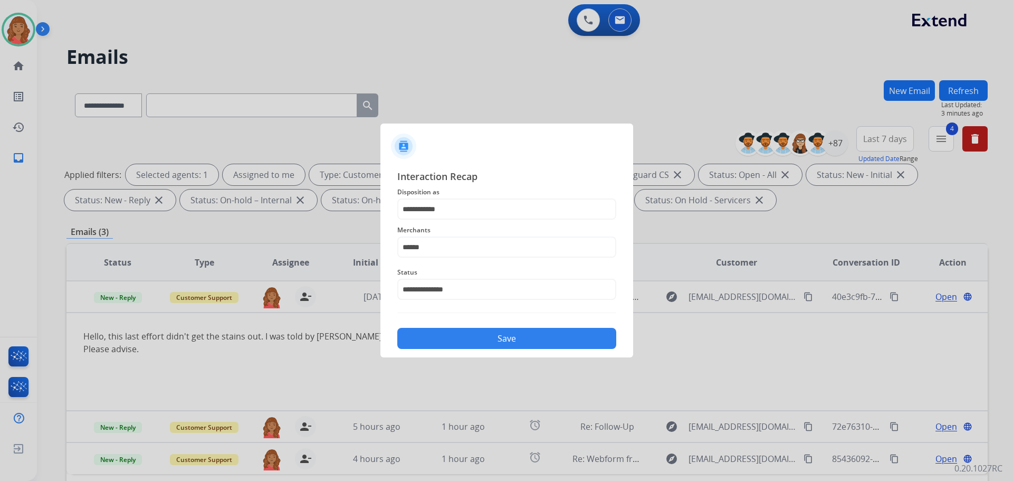
click at [440, 328] on div "Save" at bounding box center [506, 334] width 219 height 27
drag, startPoint x: 440, startPoint y: 331, endPoint x: 444, endPoint y: 327, distance: 6.0
click at [443, 329] on button "Save" at bounding box center [506, 338] width 219 height 21
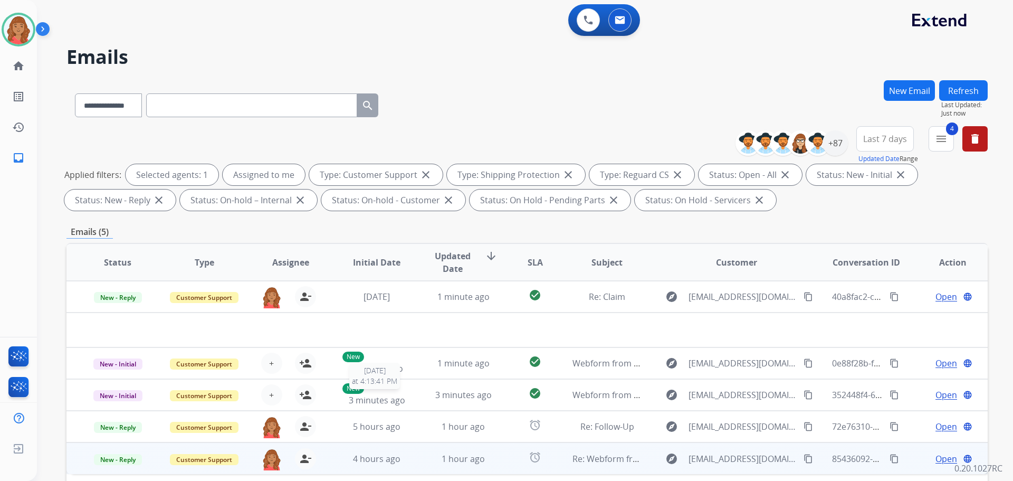
scroll to position [170, 0]
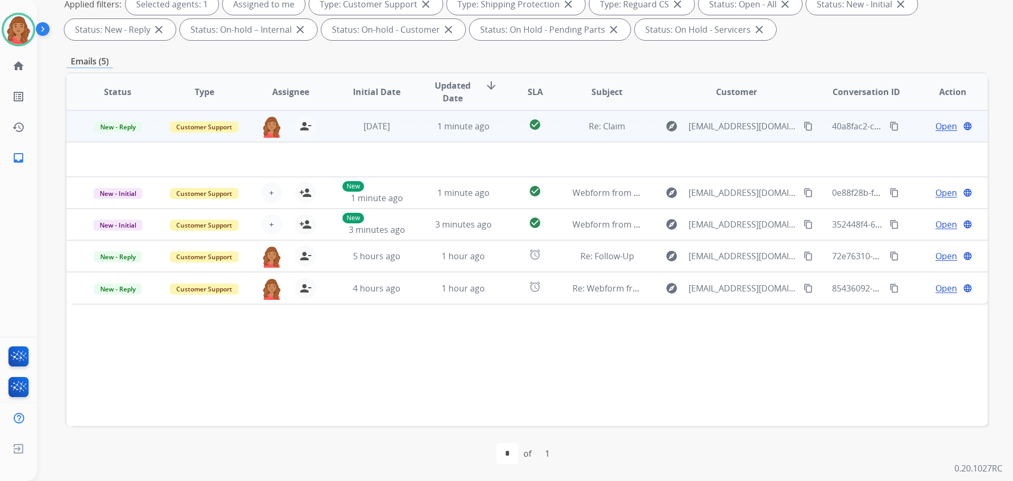
drag, startPoint x: 350, startPoint y: 45, endPoint x: 335, endPoint y: 129, distance: 85.9
click at [335, 129] on td "[DATE]" at bounding box center [369, 126] width 87 height 32
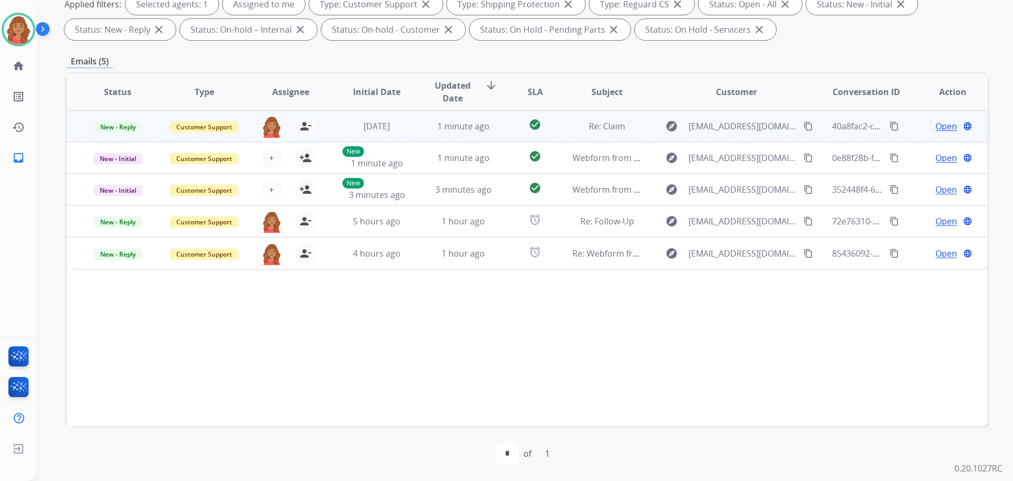
click at [336, 129] on td "[DATE]" at bounding box center [369, 126] width 87 height 32
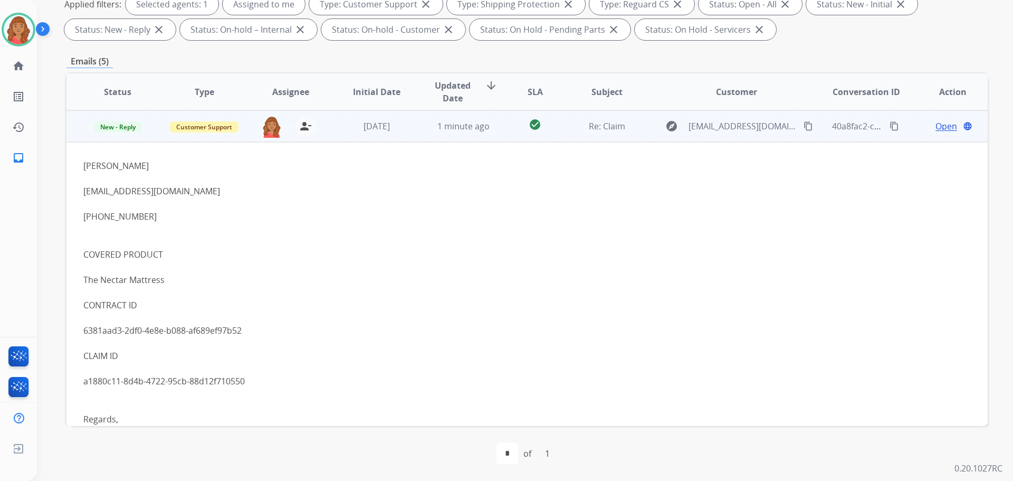
click at [336, 129] on td "[DATE]" at bounding box center [369, 126] width 87 height 32
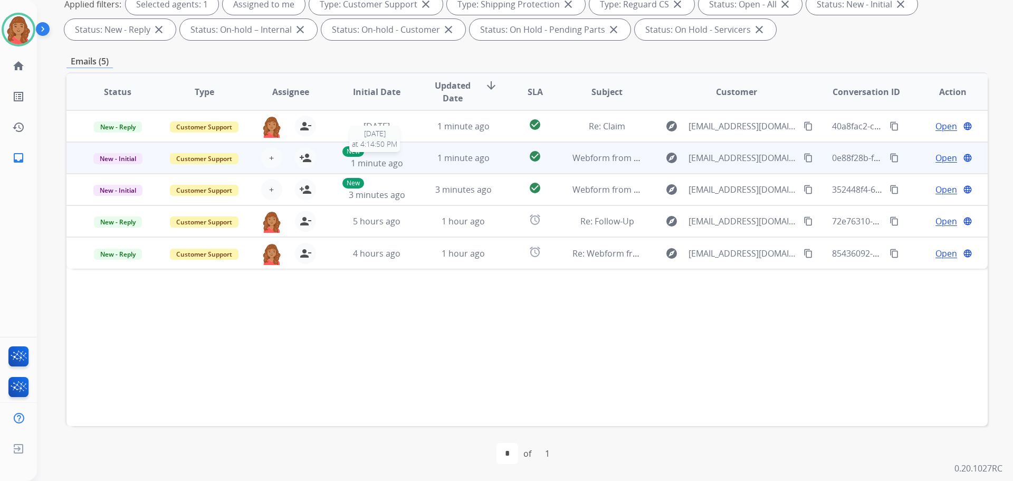
click at [394, 164] on span "1 minute ago" at bounding box center [377, 163] width 52 height 12
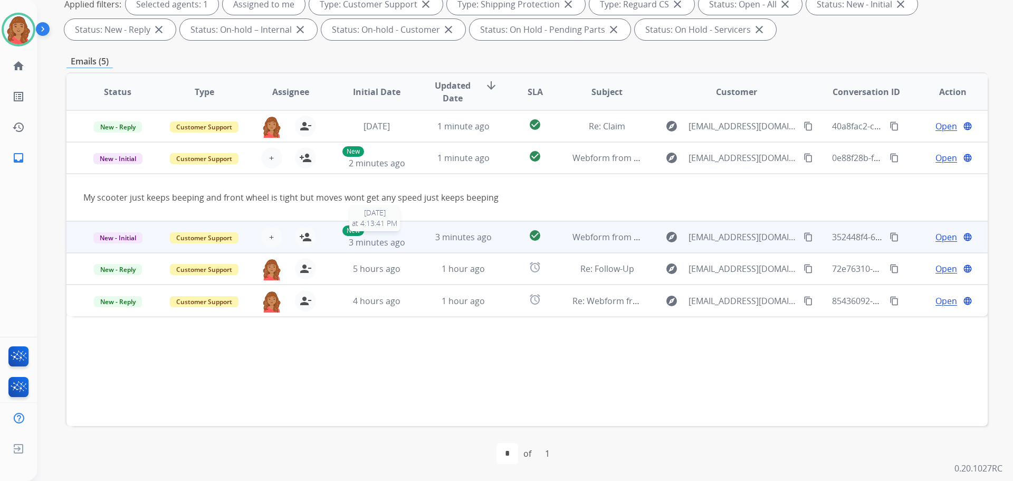
click at [385, 246] on span "3 minutes ago" at bounding box center [377, 242] width 56 height 12
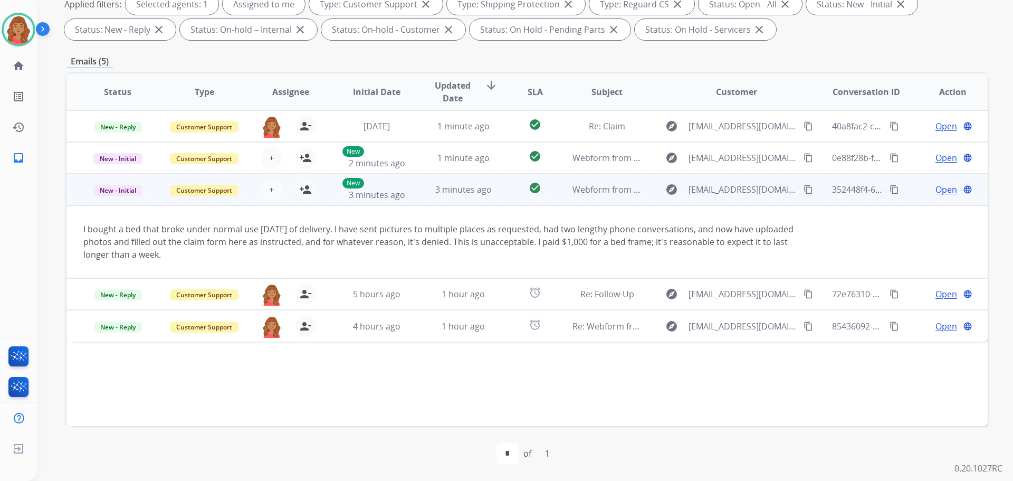
click at [933, 196] on td "Open language" at bounding box center [944, 190] width 87 height 32
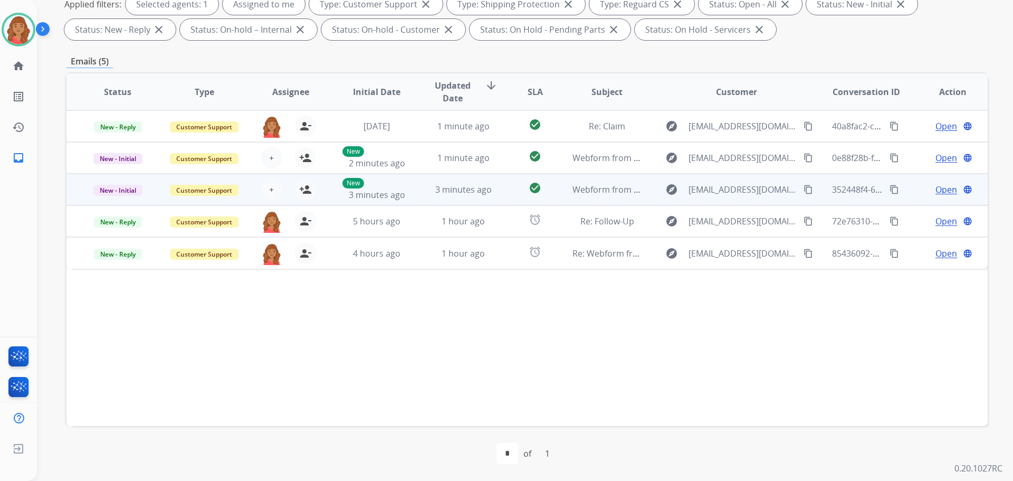
click at [423, 189] on td "3 minutes ago" at bounding box center [455, 190] width 87 height 32
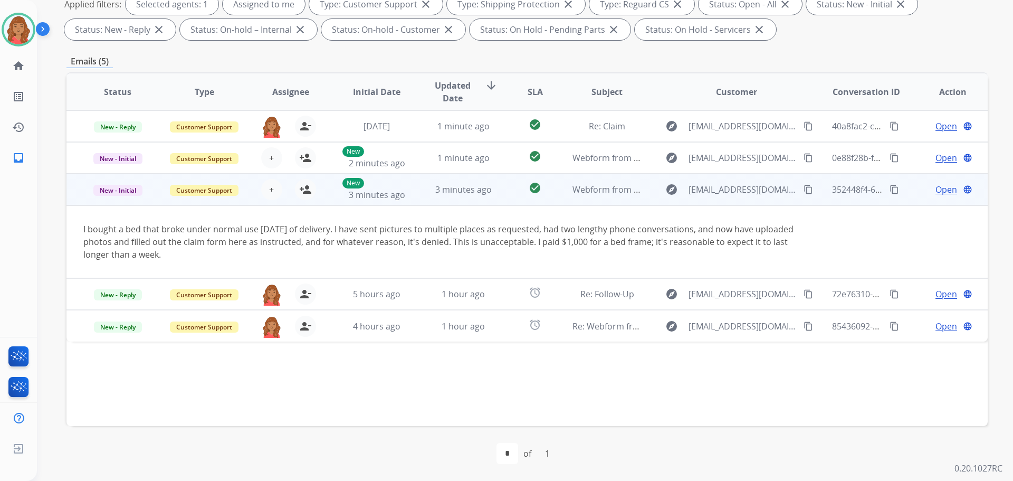
click at [936, 186] on span "Open" at bounding box center [947, 189] width 22 height 13
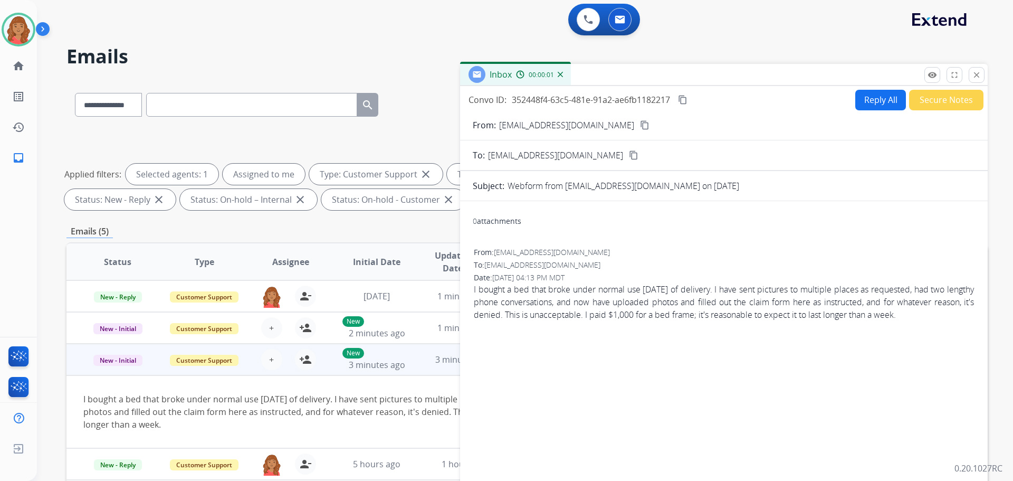
scroll to position [0, 0]
click at [866, 97] on button "Reply All" at bounding box center [880, 100] width 51 height 21
select select "**********"
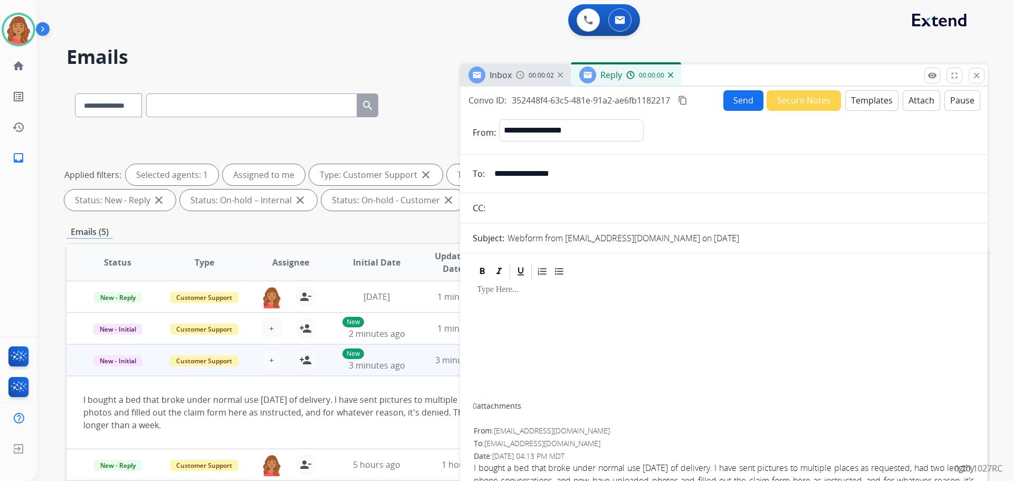
click at [864, 98] on button "Templates" at bounding box center [871, 100] width 53 height 21
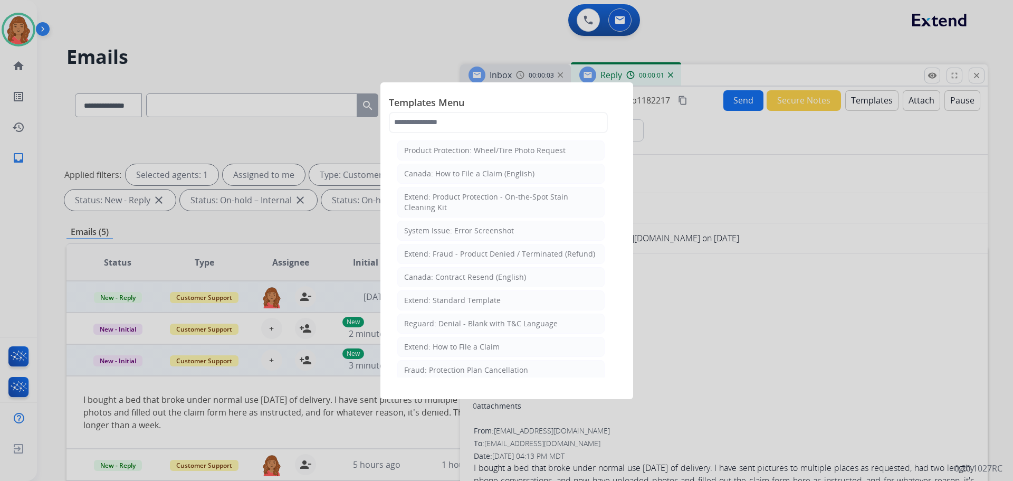
click at [442, 302] on div "Extend: Standard Template" at bounding box center [452, 300] width 97 height 11
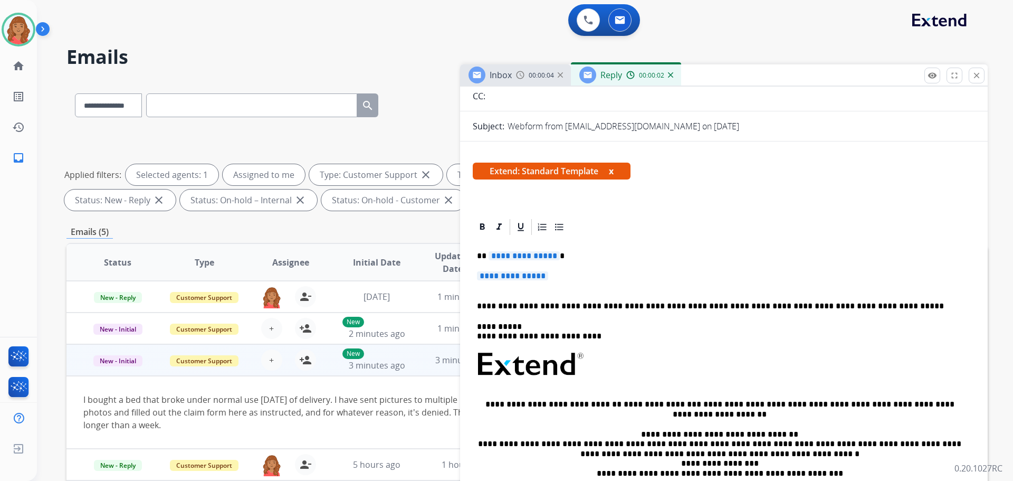
scroll to position [211, 0]
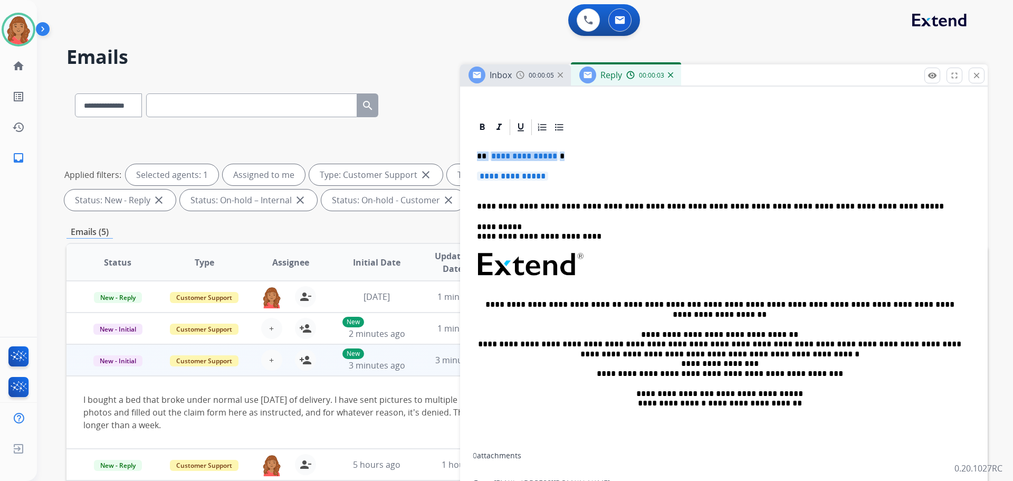
drag, startPoint x: 588, startPoint y: 183, endPoint x: 469, endPoint y: 150, distance: 123.5
click at [469, 150] on div "**********" at bounding box center [724, 339] width 528 height 443
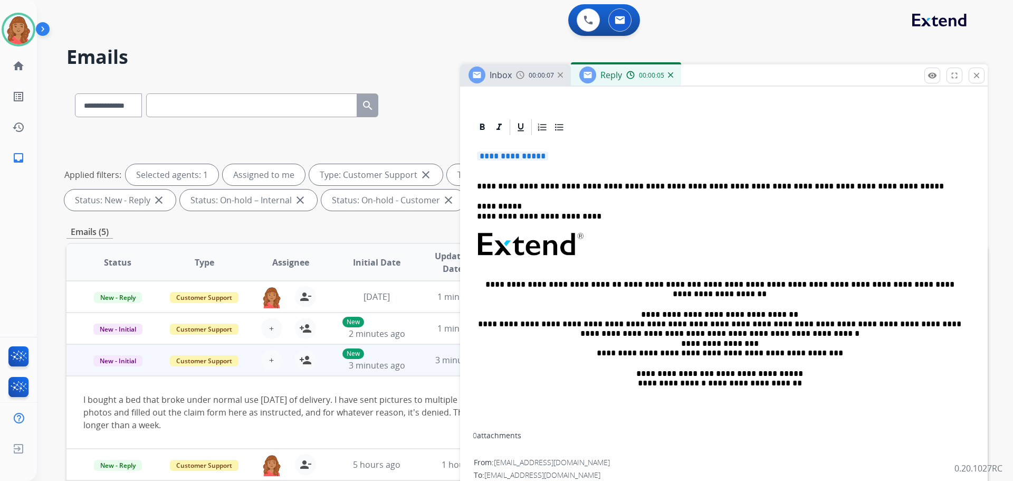
drag, startPoint x: 518, startPoint y: 152, endPoint x: 490, endPoint y: 150, distance: 28.0
click at [491, 150] on div "**********" at bounding box center [724, 283] width 502 height 293
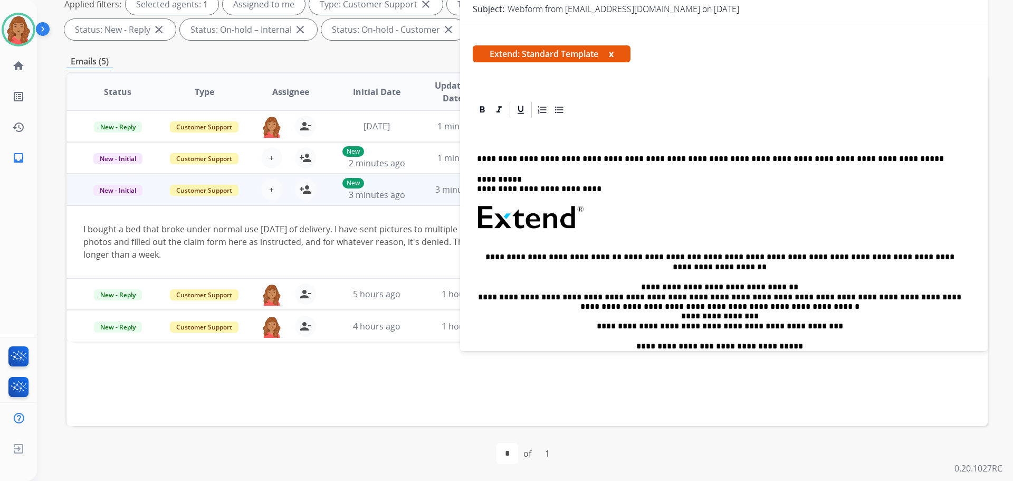
scroll to position [30, 0]
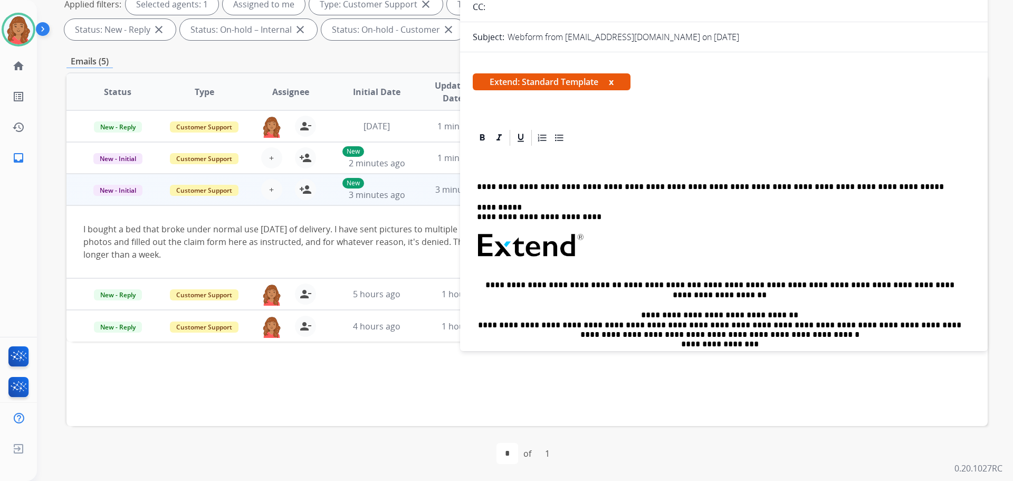
drag, startPoint x: 752, startPoint y: 168, endPoint x: 579, endPoint y: 104, distance: 184.5
click at [746, 164] on p at bounding box center [719, 166] width 485 height 9
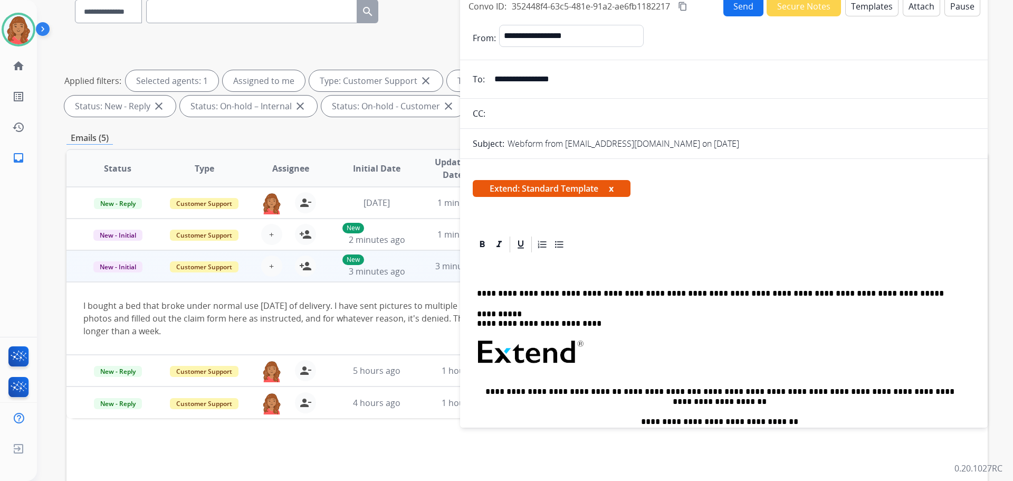
scroll to position [0, 0]
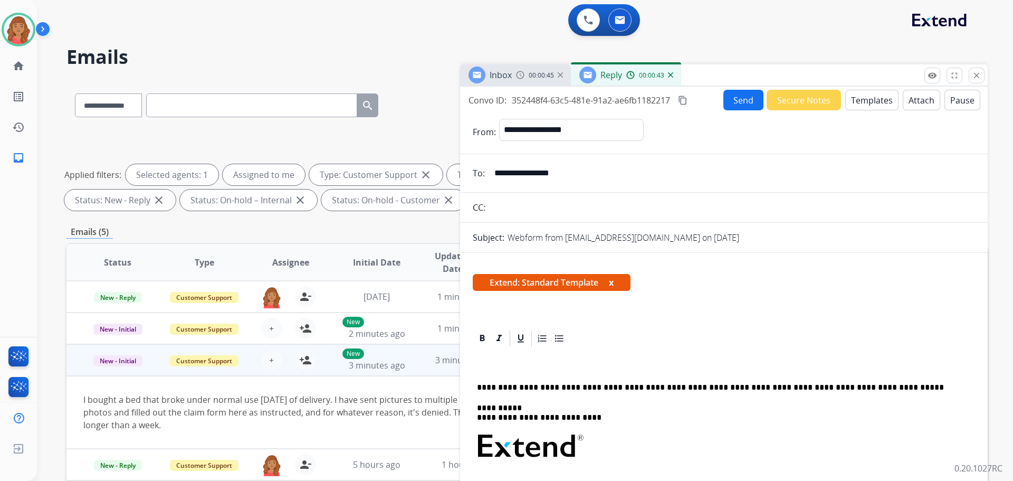
drag, startPoint x: 526, startPoint y: 175, endPoint x: 500, endPoint y: 179, distance: 26.2
click at [498, 178] on input "**********" at bounding box center [731, 173] width 487 height 21
drag, startPoint x: 514, startPoint y: 175, endPoint x: 499, endPoint y: 174, distance: 15.4
click at [498, 173] on input "**********" at bounding box center [731, 173] width 487 height 21
drag, startPoint x: 493, startPoint y: 174, endPoint x: 563, endPoint y: 176, distance: 70.2
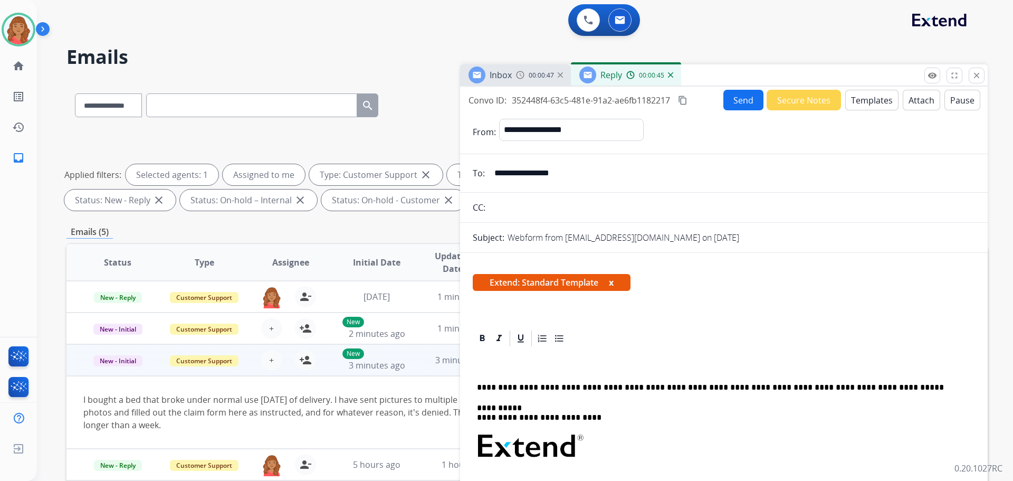
click at [586, 179] on input "**********" at bounding box center [731, 173] width 487 height 21
click at [749, 334] on div at bounding box center [724, 338] width 502 height 19
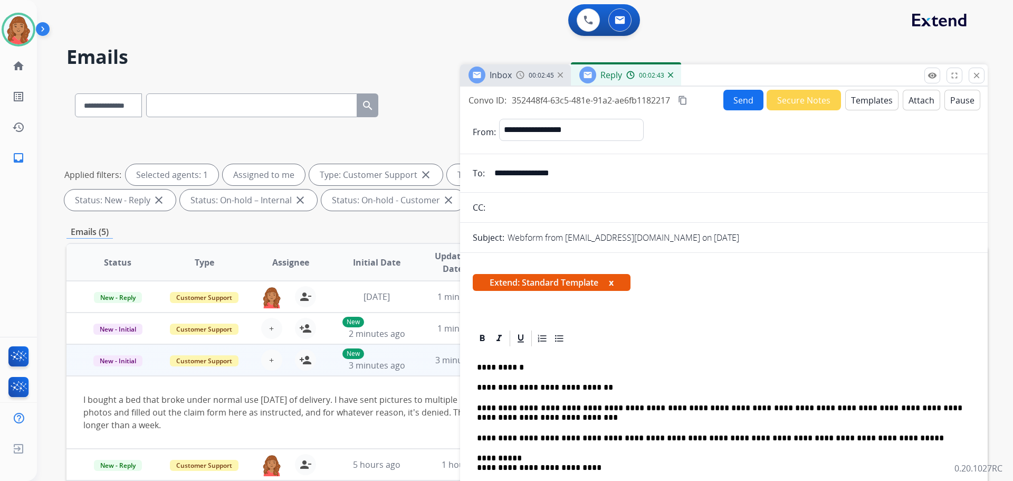
click at [685, 102] on mat-icon "content_copy" at bounding box center [682, 100] width 9 height 9
click at [723, 101] on button "Send" at bounding box center [743, 100] width 40 height 21
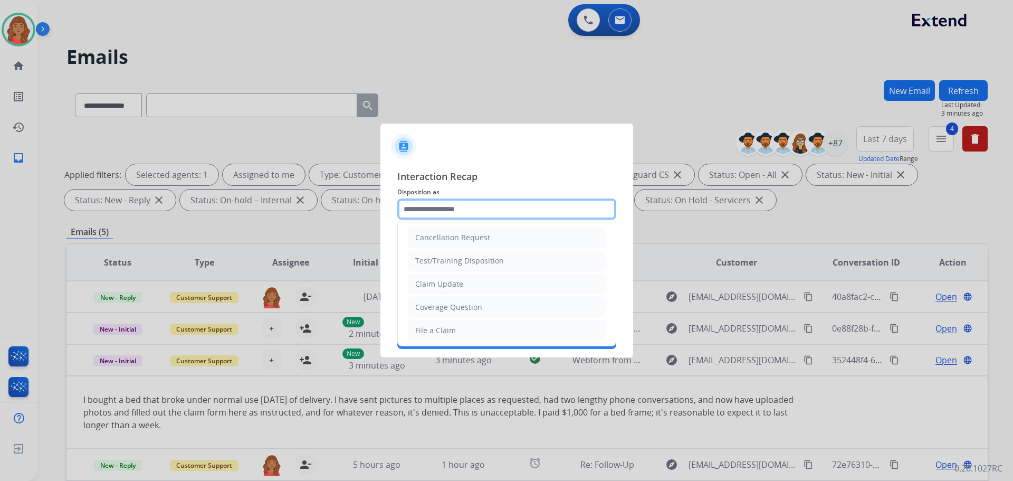
click at [460, 211] on input "text" at bounding box center [506, 208] width 219 height 21
click at [444, 281] on div "Claim Update" at bounding box center [439, 284] width 48 height 11
type input "**********"
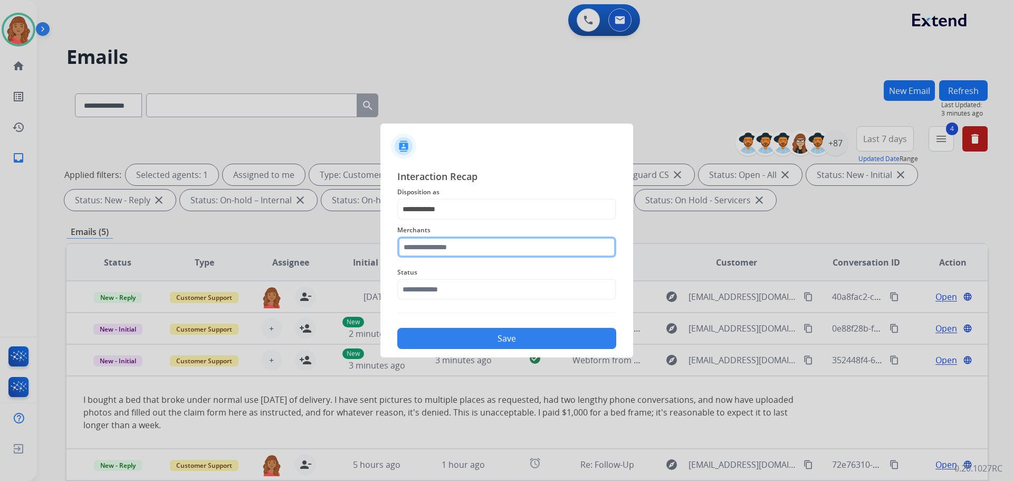
drag, startPoint x: 440, startPoint y: 246, endPoint x: 438, endPoint y: 252, distance: 6.0
click at [440, 247] on input "text" at bounding box center [506, 246] width 219 height 21
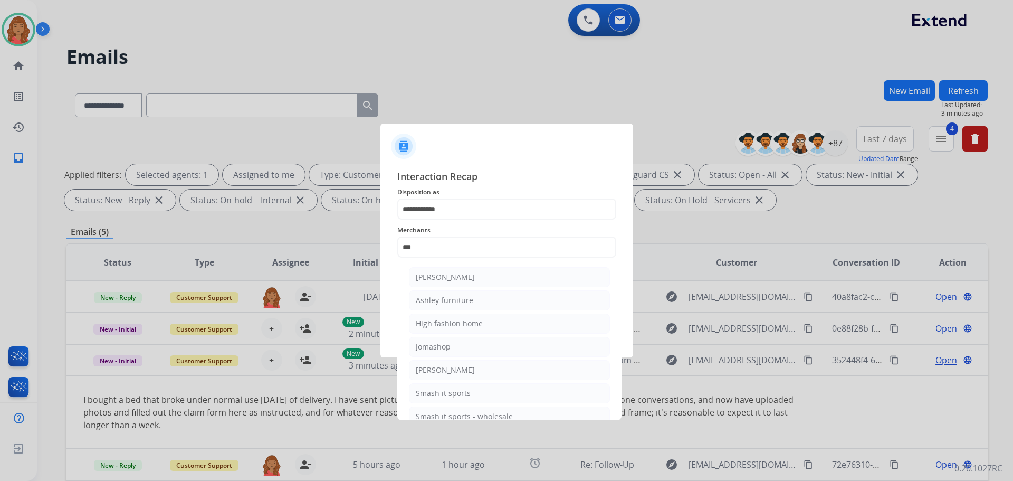
click at [430, 299] on div "Ashley furniture" at bounding box center [445, 300] width 58 height 11
type input "**********"
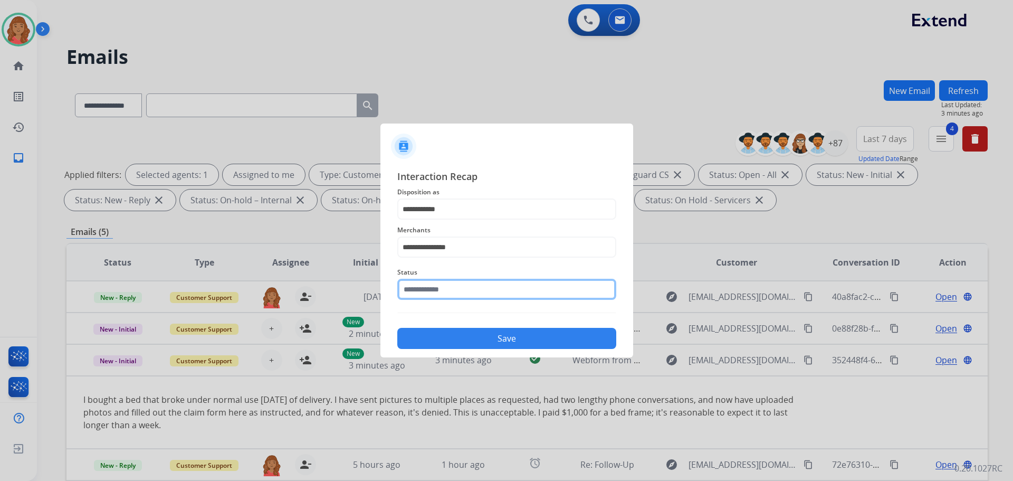
click at [434, 291] on input "text" at bounding box center [506, 289] width 219 height 21
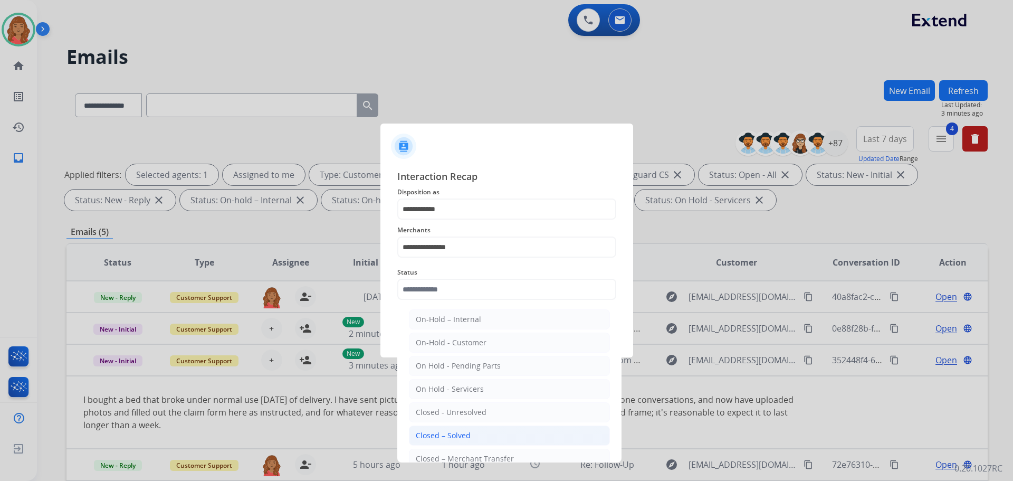
click at [445, 431] on div "Closed – Solved" at bounding box center [443, 435] width 55 height 11
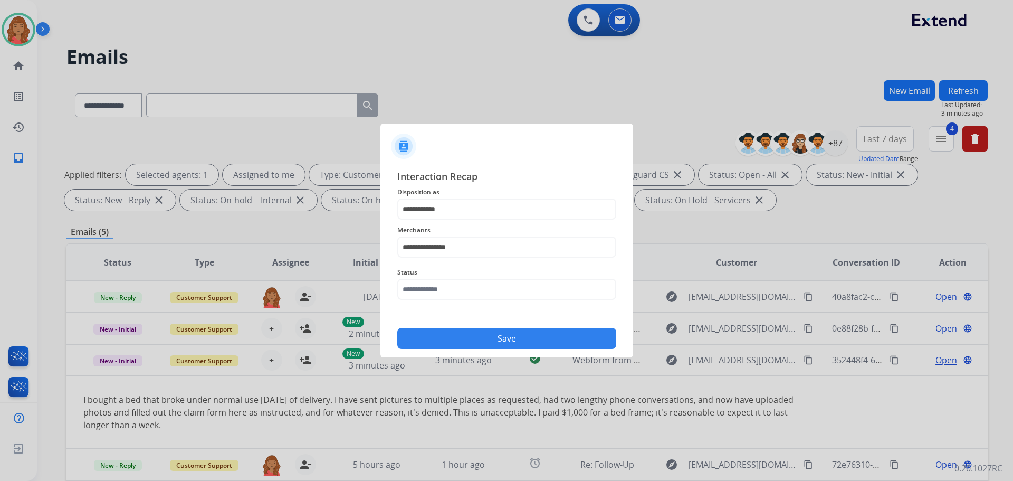
type input "**********"
click at [451, 337] on button "Save" at bounding box center [506, 338] width 219 height 21
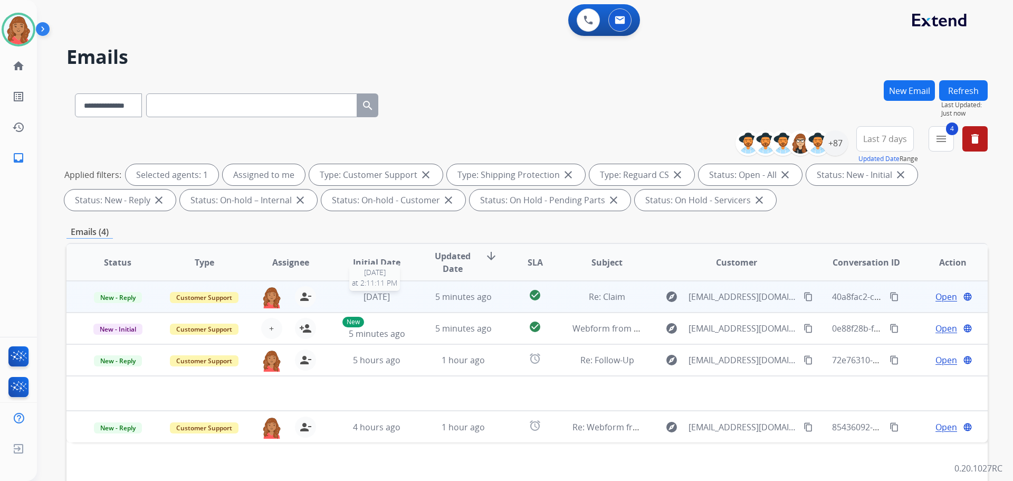
click at [348, 291] on div "[DATE]" at bounding box center [376, 296] width 69 height 13
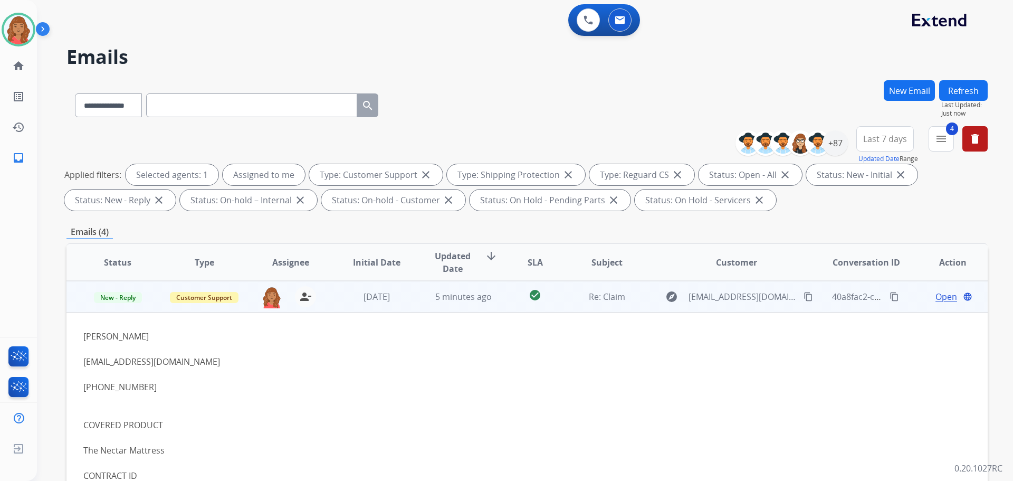
click at [394, 307] on td "[DATE]" at bounding box center [369, 297] width 87 height 32
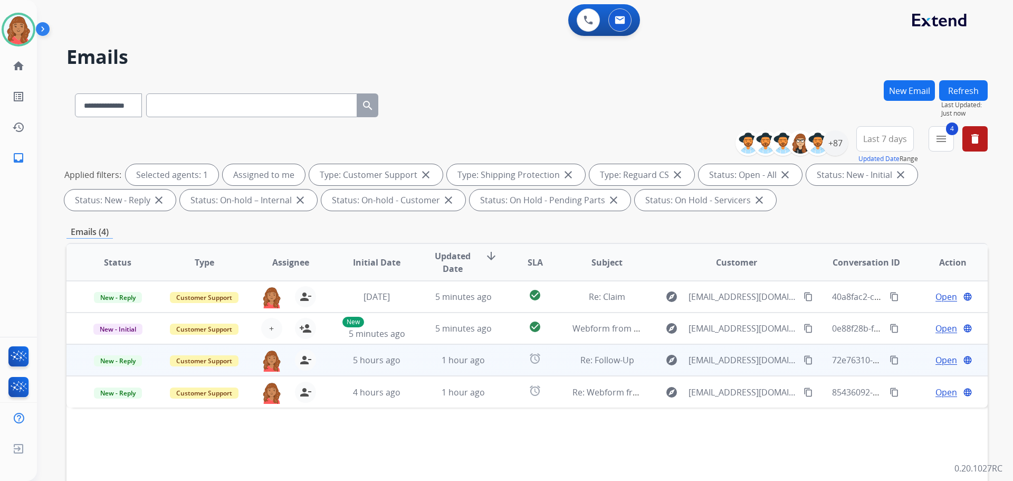
click at [348, 368] on td "5 hours ago" at bounding box center [369, 360] width 87 height 32
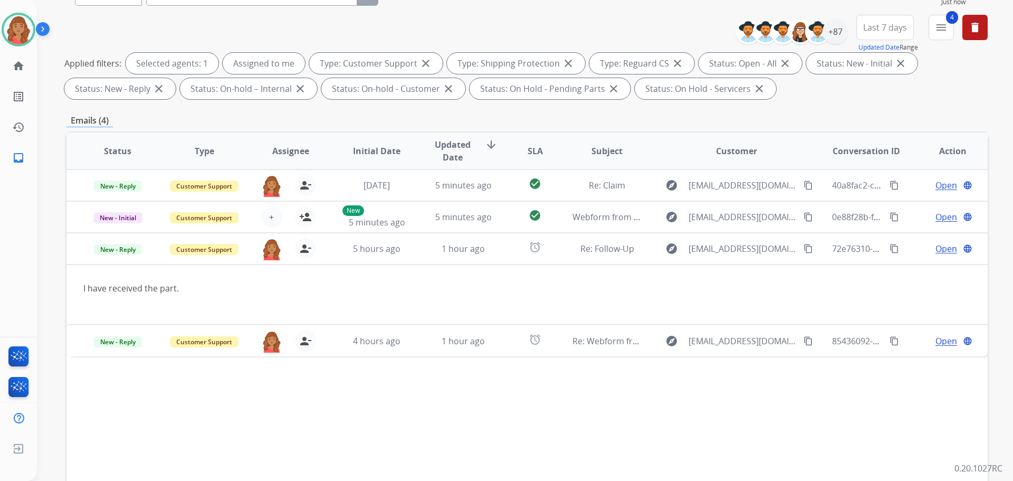
scroll to position [170, 0]
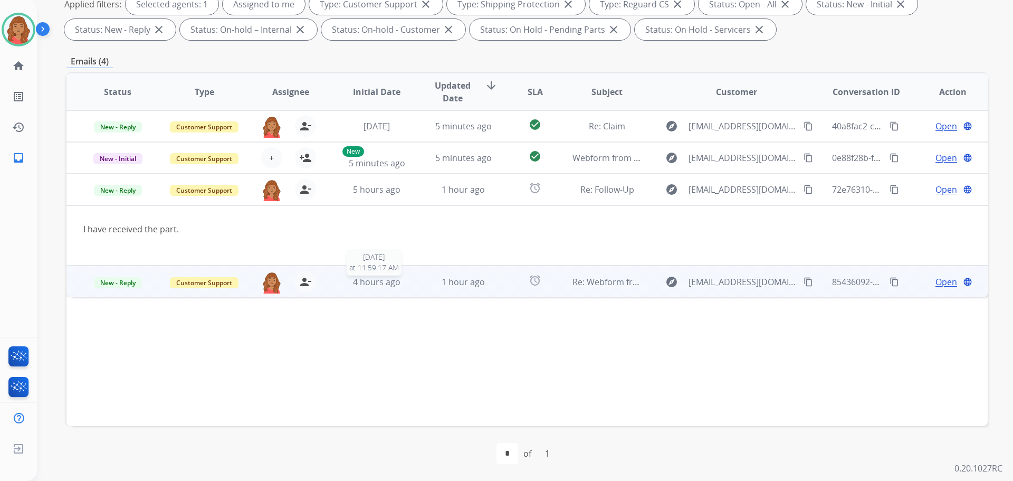
click at [353, 278] on span "4 hours ago" at bounding box center [376, 282] width 47 height 12
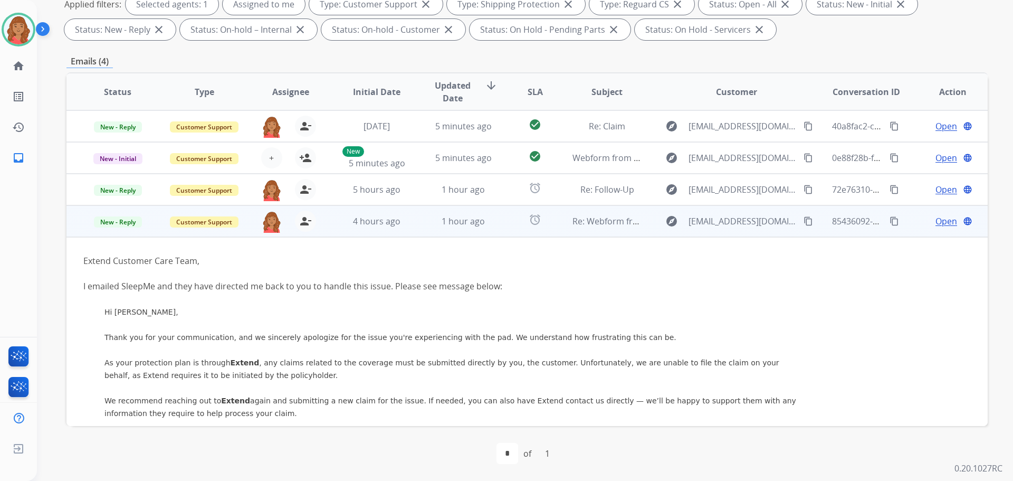
scroll to position [95, 0]
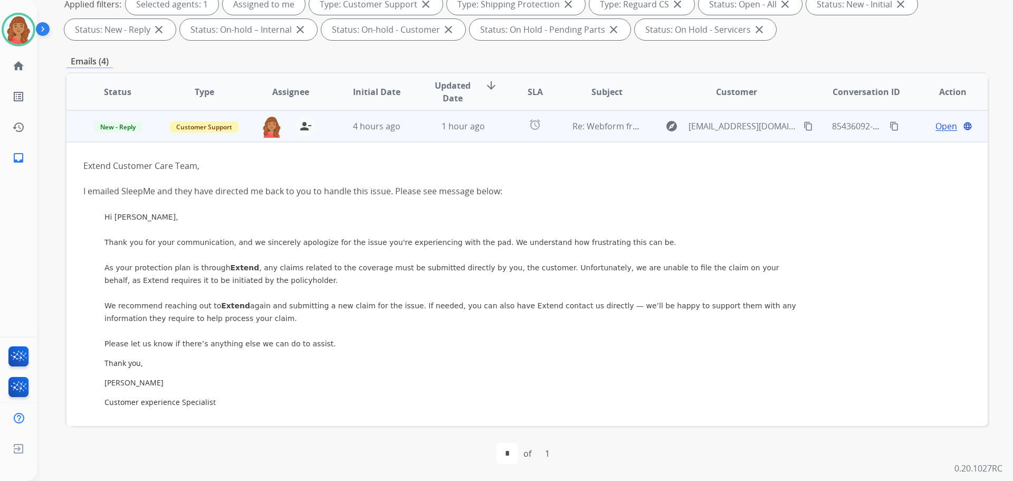
click at [937, 126] on span "Open" at bounding box center [947, 126] width 22 height 13
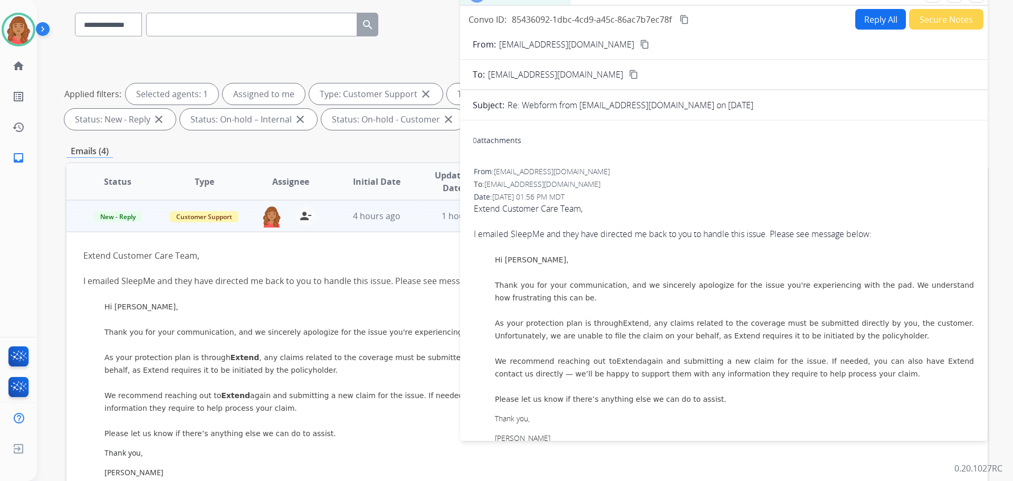
scroll to position [0, 0]
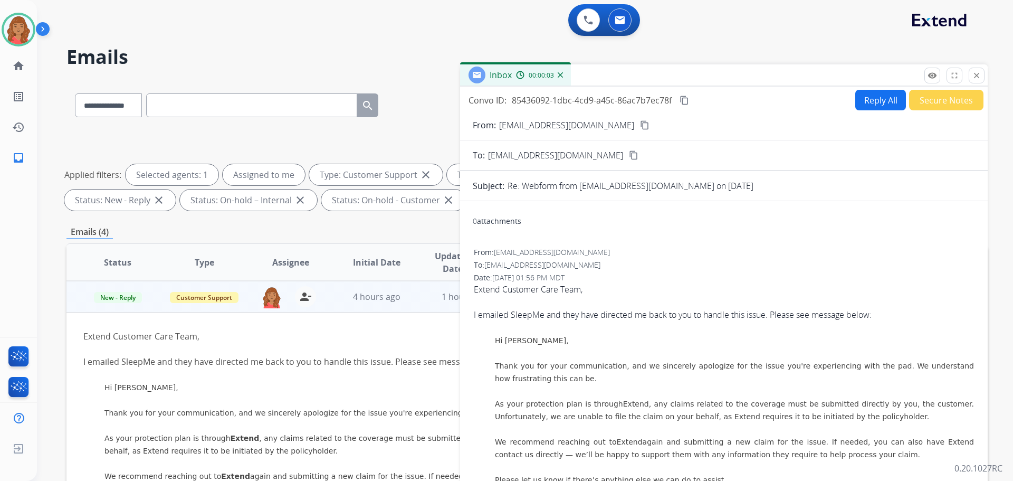
click at [640, 128] on mat-icon "content_copy" at bounding box center [644, 124] width 9 height 9
click at [879, 102] on button "Reply All" at bounding box center [880, 100] width 51 height 21
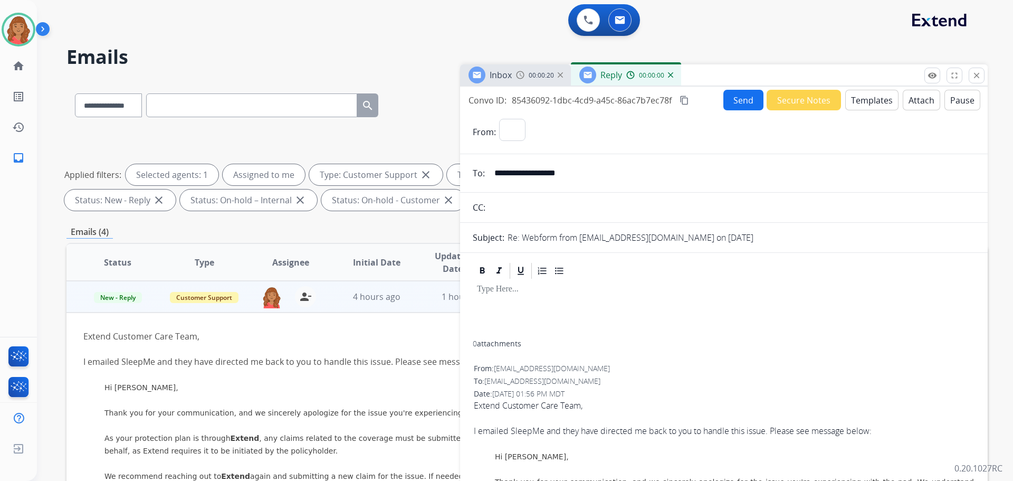
select select "**********"
click at [862, 102] on button "Templates" at bounding box center [871, 100] width 53 height 21
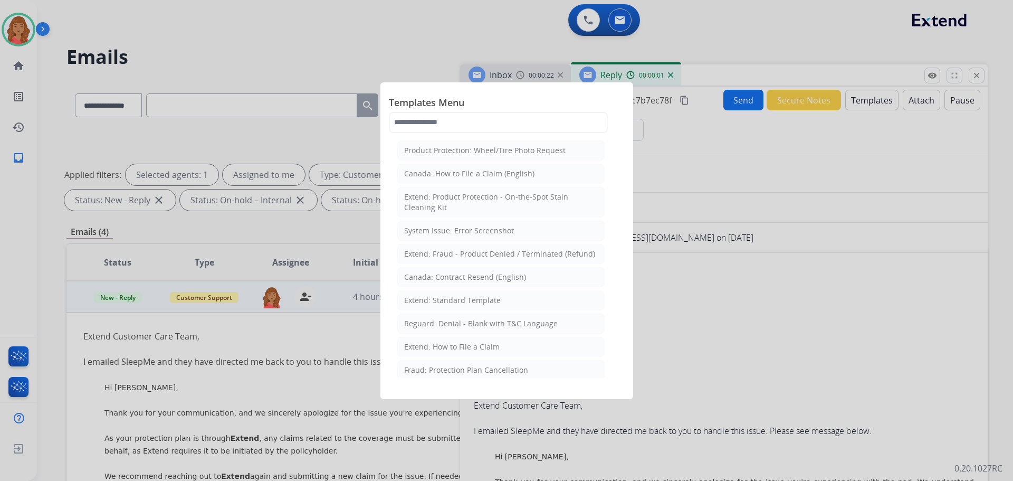
drag, startPoint x: 433, startPoint y: 300, endPoint x: 466, endPoint y: 314, distance: 36.0
click at [433, 300] on div "Extend: Standard Template" at bounding box center [452, 300] width 97 height 11
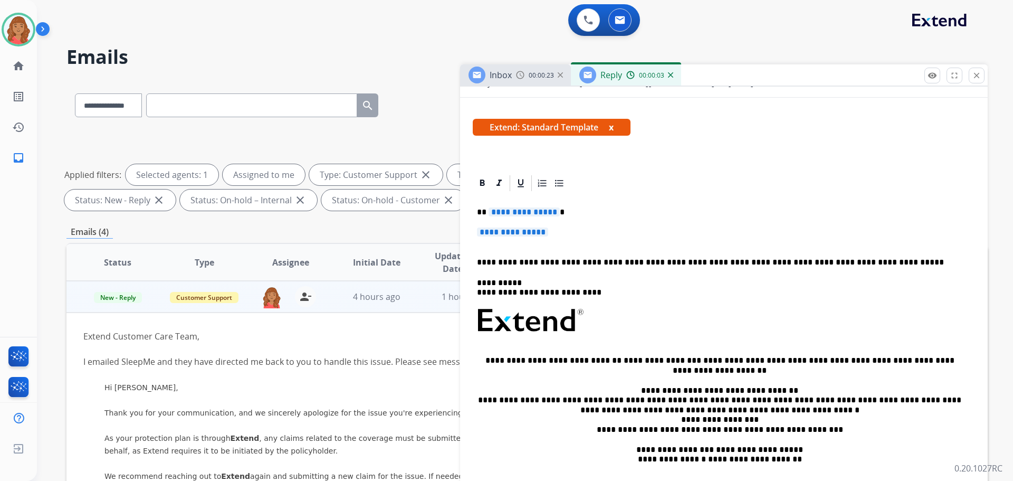
scroll to position [53, 0]
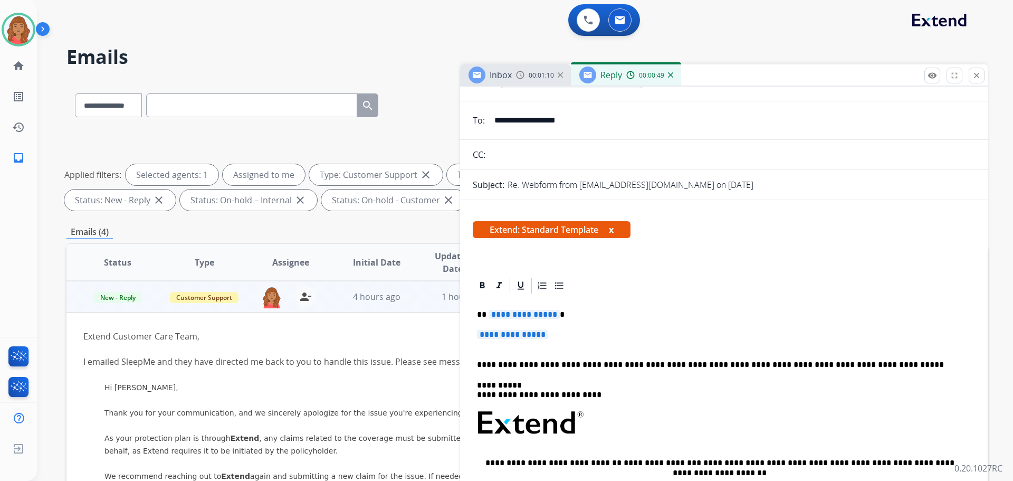
drag, startPoint x: 717, startPoint y: 258, endPoint x: 669, endPoint y: 266, distance: 48.8
click at [718, 258] on div "Extend: Standard Template x" at bounding box center [724, 233] width 528 height 51
drag, startPoint x: 474, startPoint y: 324, endPoint x: 450, endPoint y: 304, distance: 31.9
click at [450, 304] on div "**********" at bounding box center [526, 365] width 921 height 571
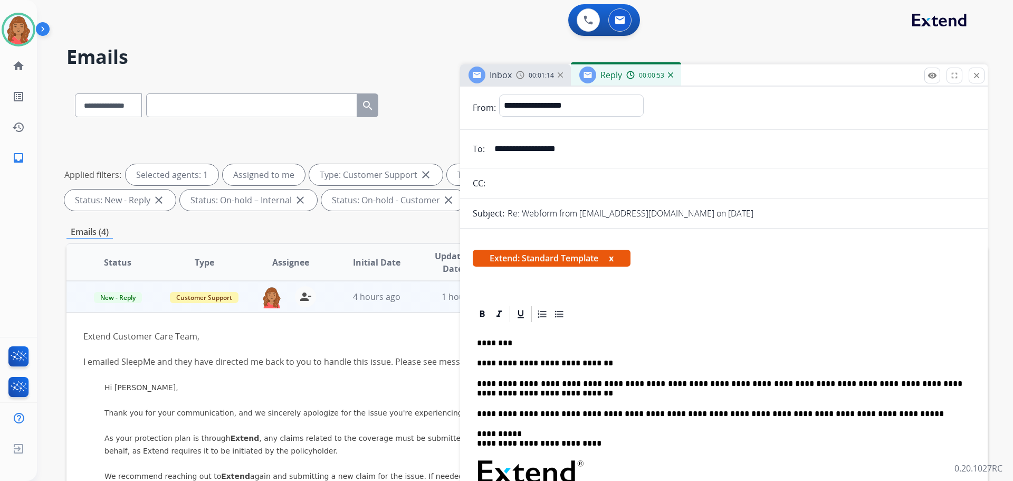
scroll to position [0, 0]
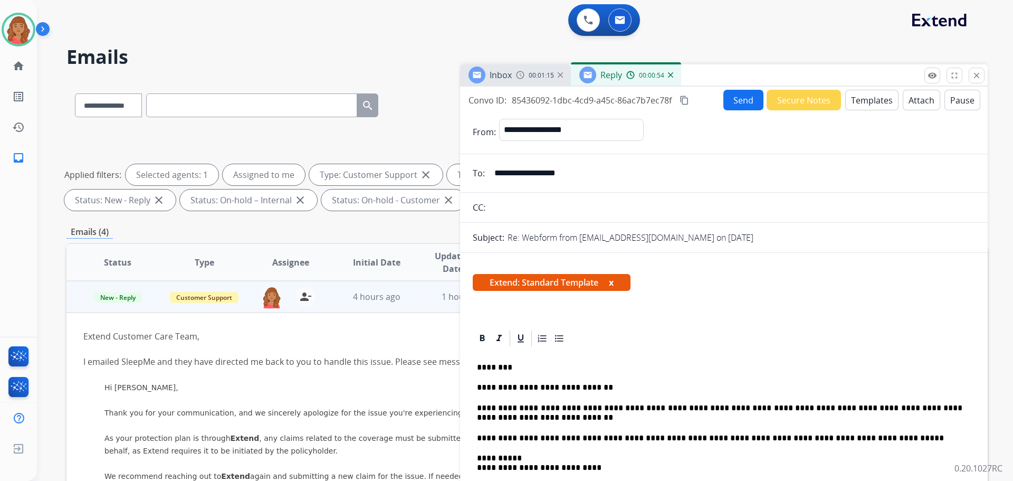
drag, startPoint x: 681, startPoint y: 97, endPoint x: 715, endPoint y: 109, distance: 35.9
click at [682, 97] on mat-icon "content_copy" at bounding box center [684, 100] width 9 height 9
click at [732, 103] on button "Send" at bounding box center [743, 100] width 40 height 21
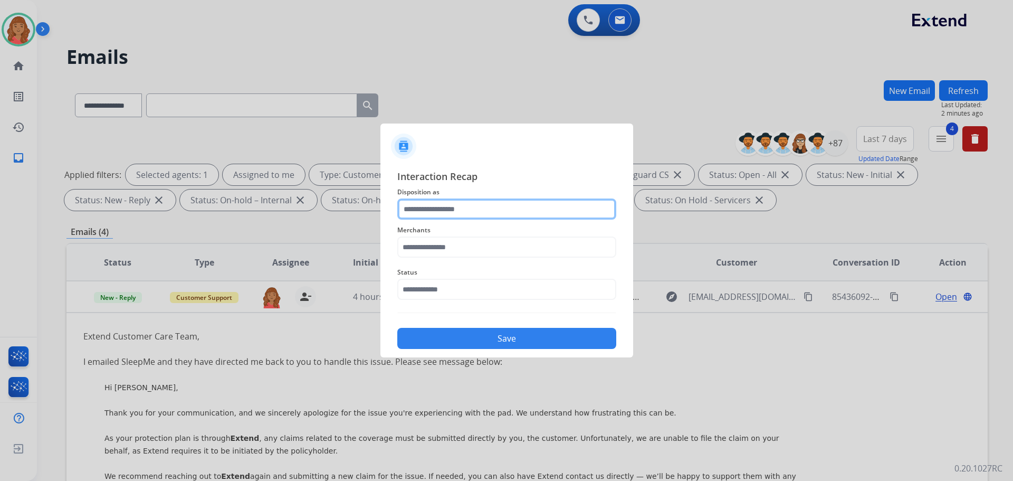
click at [438, 220] on div at bounding box center [506, 208] width 219 height 21
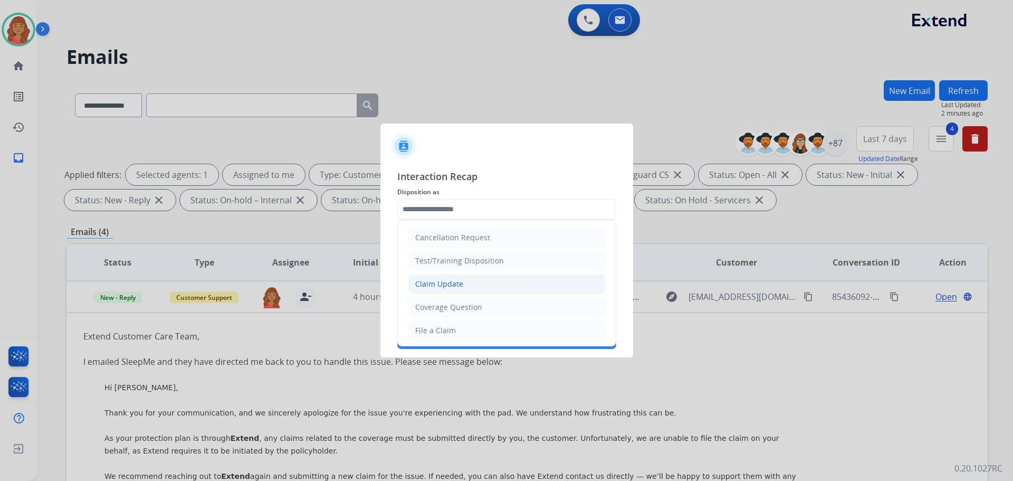
click at [438, 283] on div "Claim Update" at bounding box center [439, 284] width 48 height 11
type input "**********"
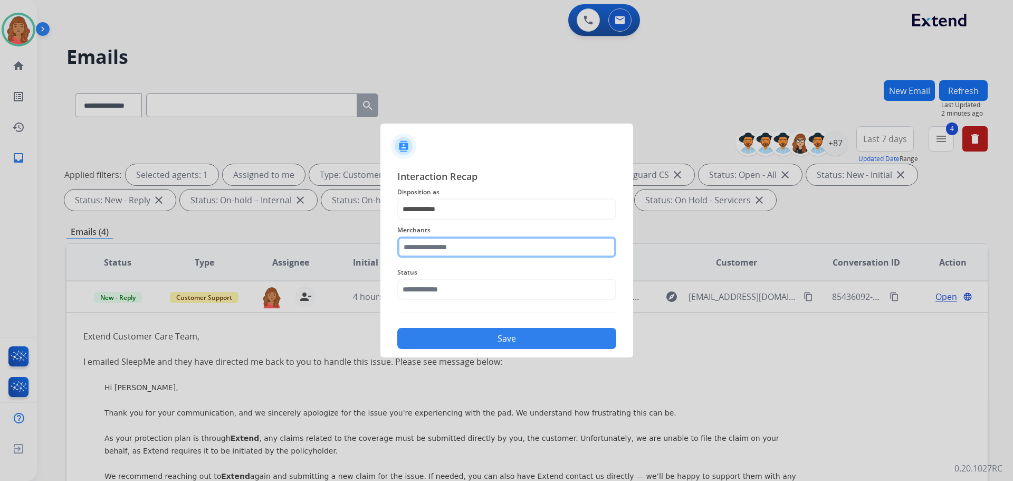
click at [432, 246] on input "text" at bounding box center [506, 246] width 219 height 21
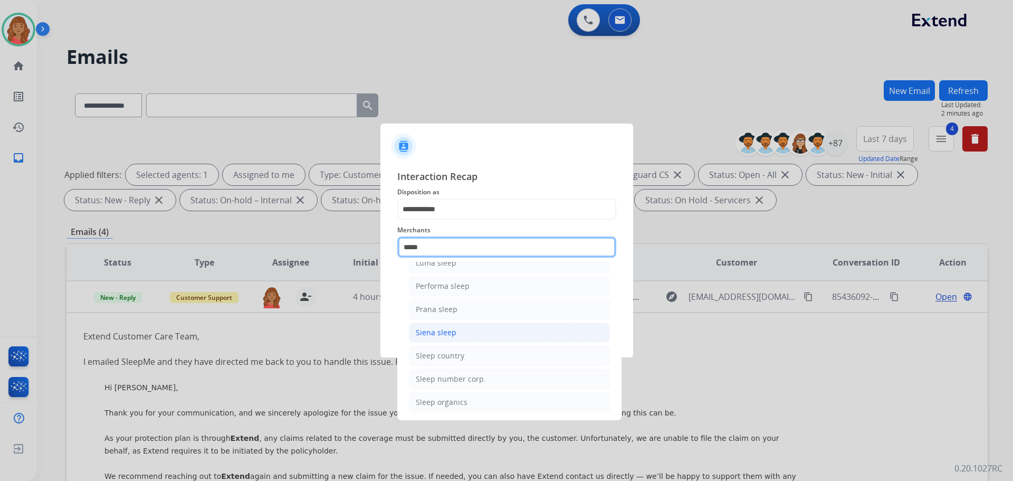
scroll to position [63, 0]
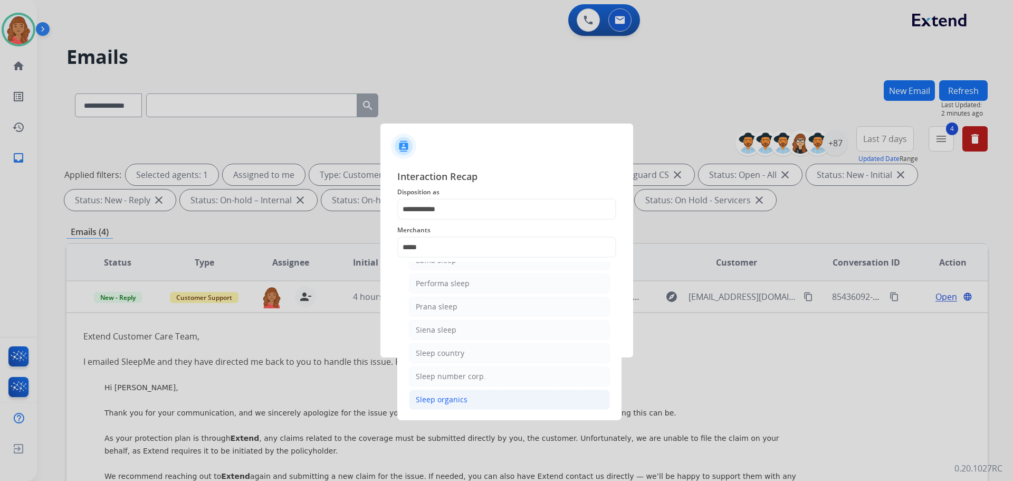
click at [435, 396] on div "Sleep organics" at bounding box center [442, 399] width 52 height 11
type input "**********"
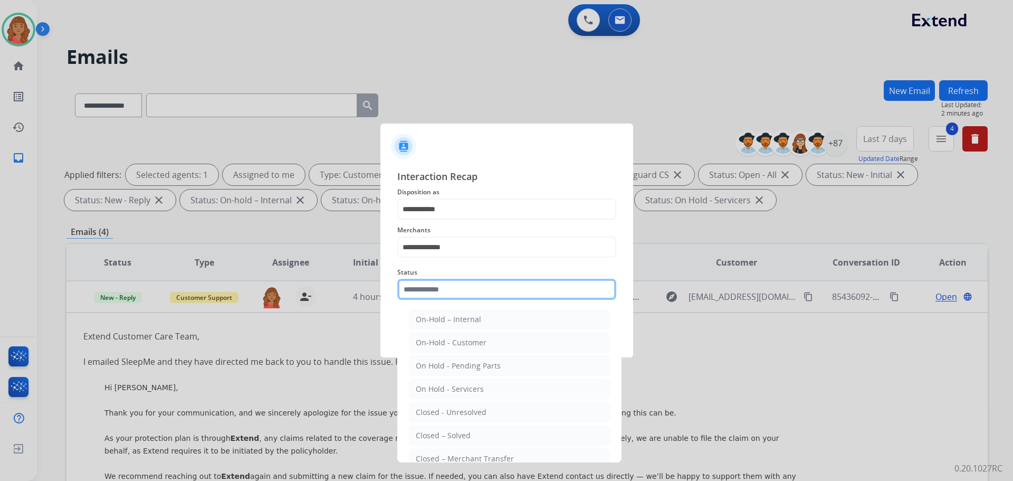
click at [446, 285] on input "text" at bounding box center [506, 289] width 219 height 21
drag, startPoint x: 451, startPoint y: 437, endPoint x: 453, endPoint y: 428, distance: 9.4
click at [451, 435] on div "Closed – Solved" at bounding box center [443, 435] width 55 height 11
type input "**********"
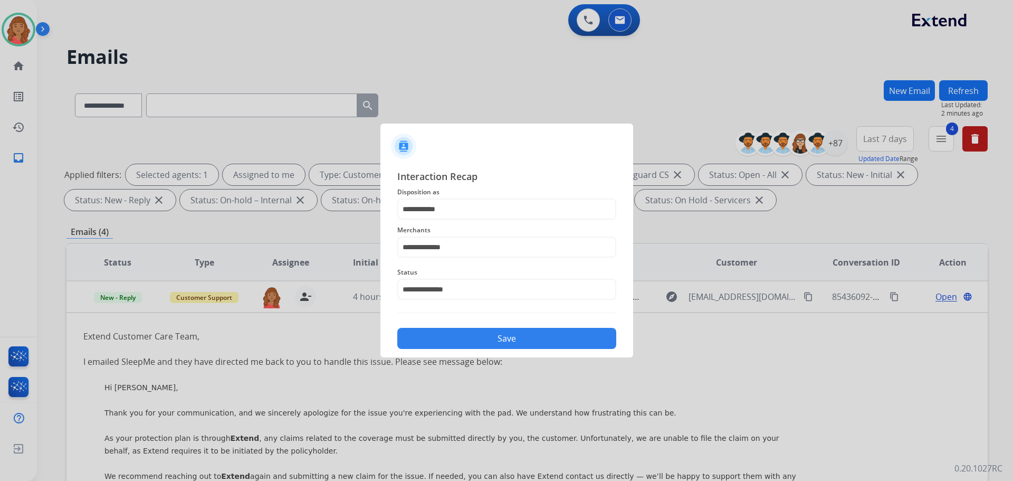
drag, startPoint x: 459, startPoint y: 325, endPoint x: 461, endPoint y: 333, distance: 9.4
click at [459, 325] on div "Save" at bounding box center [506, 334] width 219 height 27
click at [460, 333] on button "Save" at bounding box center [506, 338] width 219 height 21
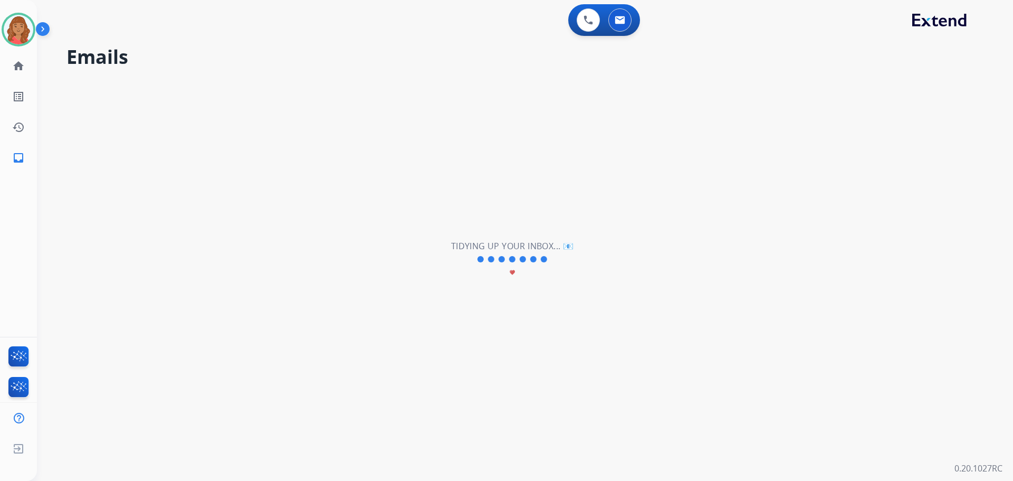
scroll to position [0, 0]
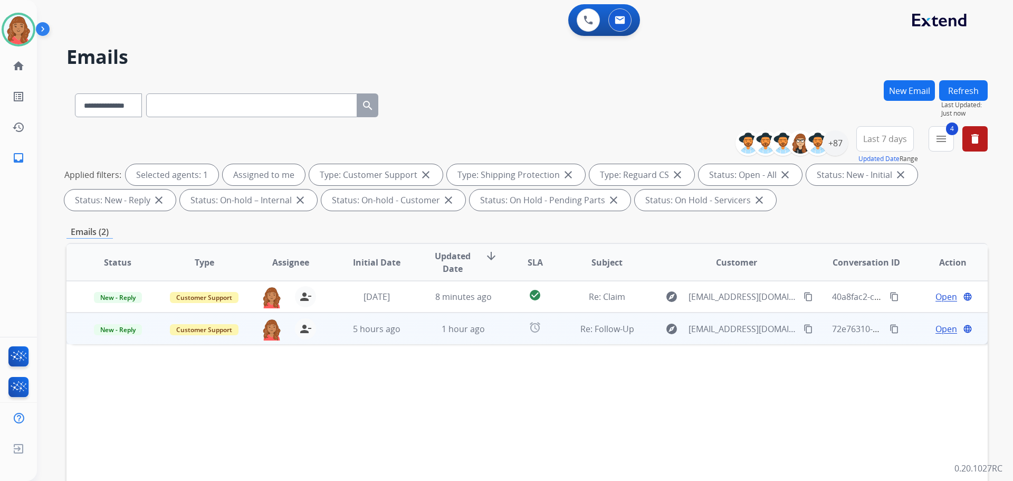
click at [464, 341] on td "1 hour ago" at bounding box center [455, 328] width 87 height 32
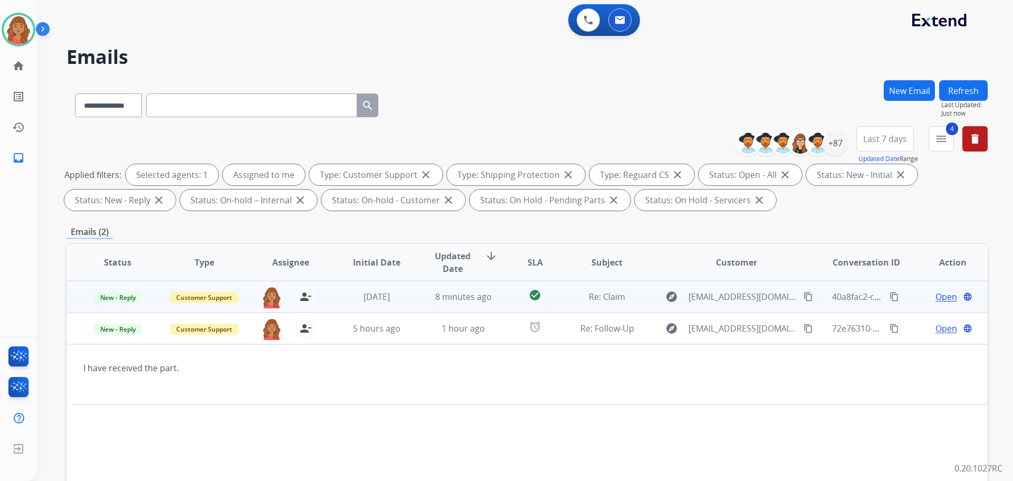
click at [414, 296] on td "8 minutes ago" at bounding box center [455, 297] width 87 height 32
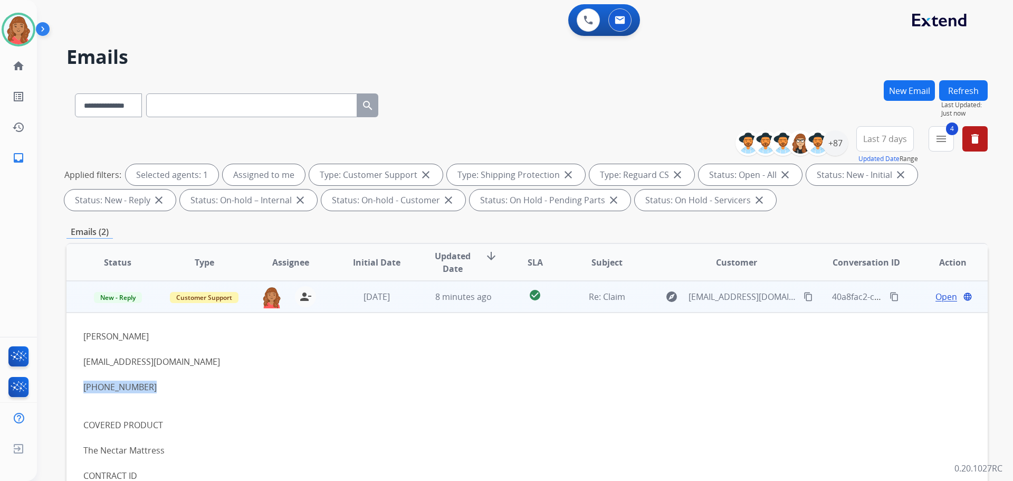
drag, startPoint x: 100, startPoint y: 389, endPoint x: 82, endPoint y: 390, distance: 17.5
click at [78, 390] on td "[PERSON_NAME] [EMAIL_ADDRESS][DOMAIN_NAME] [PHONE_NUMBER] COVERED PRODUCT The N…" at bounding box center [440, 487] width 749 height 351
copy div "[PHONE_NUMBER]"
click at [137, 366] on link "[EMAIL_ADDRESS][DOMAIN_NAME]" at bounding box center [151, 362] width 137 height 12
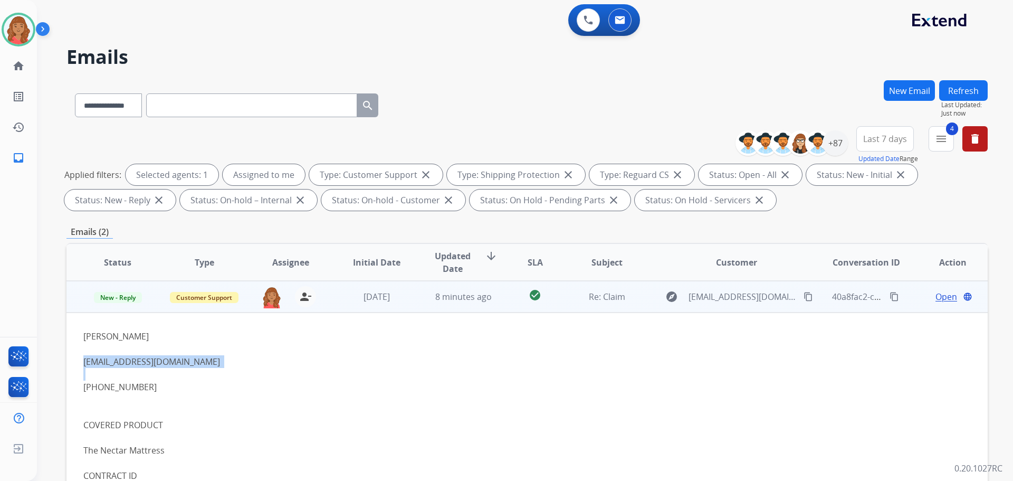
drag, startPoint x: 192, startPoint y: 366, endPoint x: 91, endPoint y: 361, distance: 101.4
click at [80, 361] on td "[PERSON_NAME] [EMAIL_ADDRESS][DOMAIN_NAME] [PHONE_NUMBER] COVERED PRODUCT The N…" at bounding box center [440, 487] width 749 height 351
click at [946, 296] on span "Open" at bounding box center [947, 296] width 22 height 13
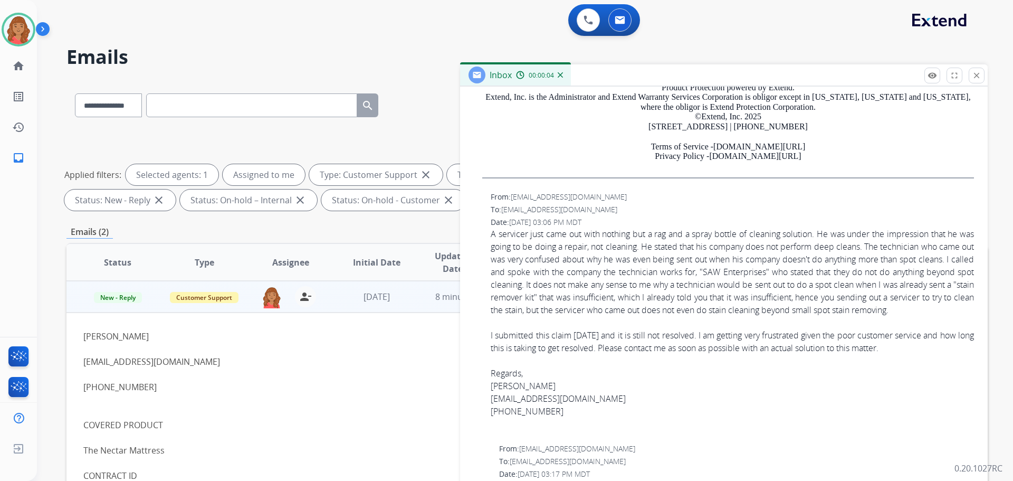
scroll to position [791, 0]
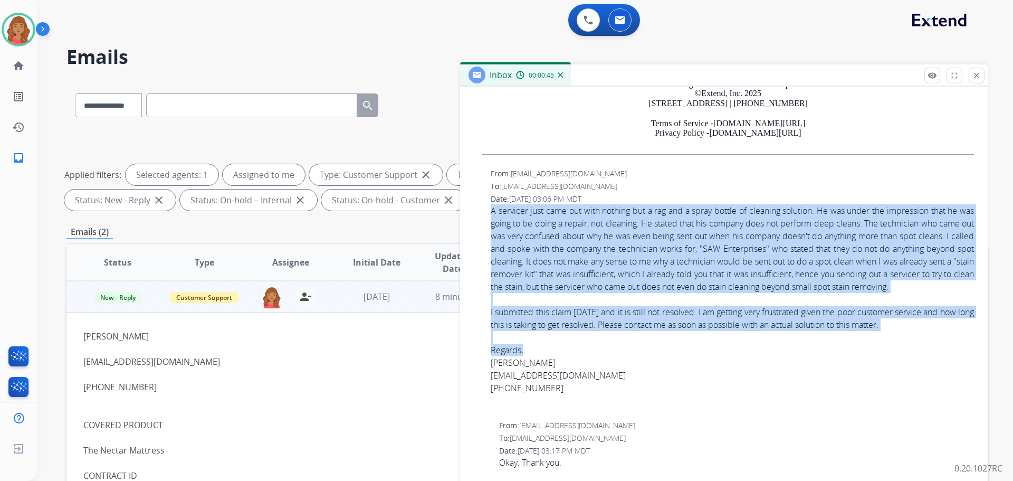
drag, startPoint x: 516, startPoint y: 212, endPoint x: 843, endPoint y: 351, distance: 355.1
click at [860, 356] on div "From: [EMAIL_ADDRESS][DOMAIN_NAME] To: [EMAIL_ADDRESS][DOMAIN_NAME] Date: [DATE…" at bounding box center [724, 291] width 502 height 249
click at [573, 331] on div "I submitted this claim [DATE] and it is still not resolved. I am getting very f…" at bounding box center [732, 318] width 483 height 25
click at [627, 367] on div "Regards, [PERSON_NAME] [EMAIL_ADDRESS][DOMAIN_NAME] [PHONE_NUMBER]" at bounding box center [732, 369] width 483 height 51
click at [876, 344] on div at bounding box center [732, 337] width 483 height 13
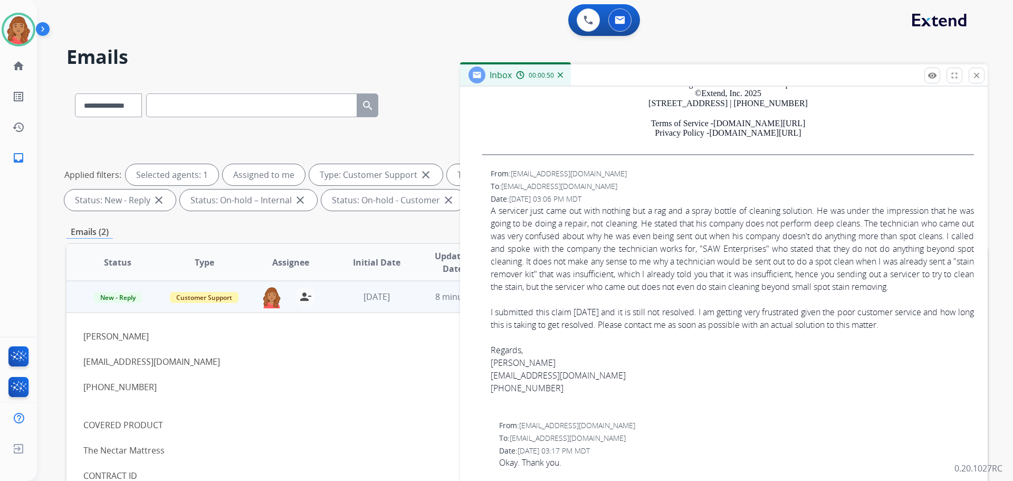
drag, startPoint x: 946, startPoint y: 342, endPoint x: 494, endPoint y: 217, distance: 468.7
click at [490, 215] on div "From: [EMAIL_ADDRESS][DOMAIN_NAME] To: [EMAIL_ADDRESS][DOMAIN_NAME] Date: [DATE…" at bounding box center [724, 291] width 502 height 249
copy div "L ipsumdol sita cons adi elit seddoei tem i utl etd m aliqu enimad mi veniamqu …"
click at [977, 79] on mat-icon "close" at bounding box center [976, 75] width 9 height 9
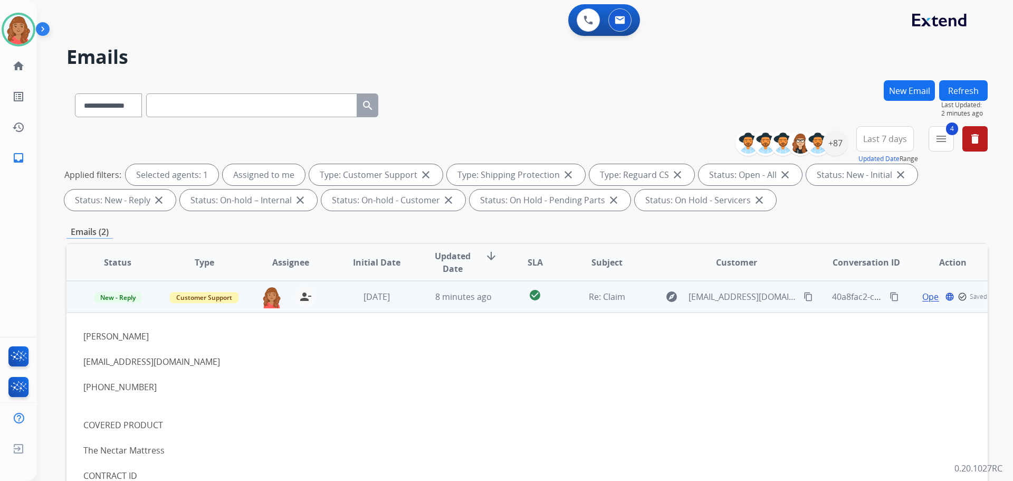
click at [659, 305] on td "explore [EMAIL_ADDRESS][DOMAIN_NAME] content_copy" at bounding box center [728, 297] width 173 height 32
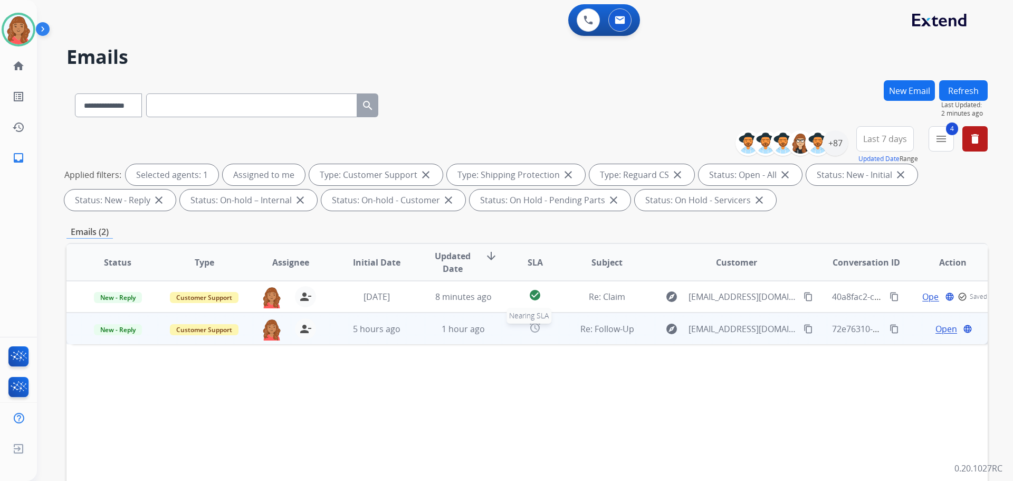
click at [515, 333] on div "alarm" at bounding box center [535, 329] width 40 height 16
click at [804, 328] on mat-icon "content_copy" at bounding box center [808, 327] width 9 height 9
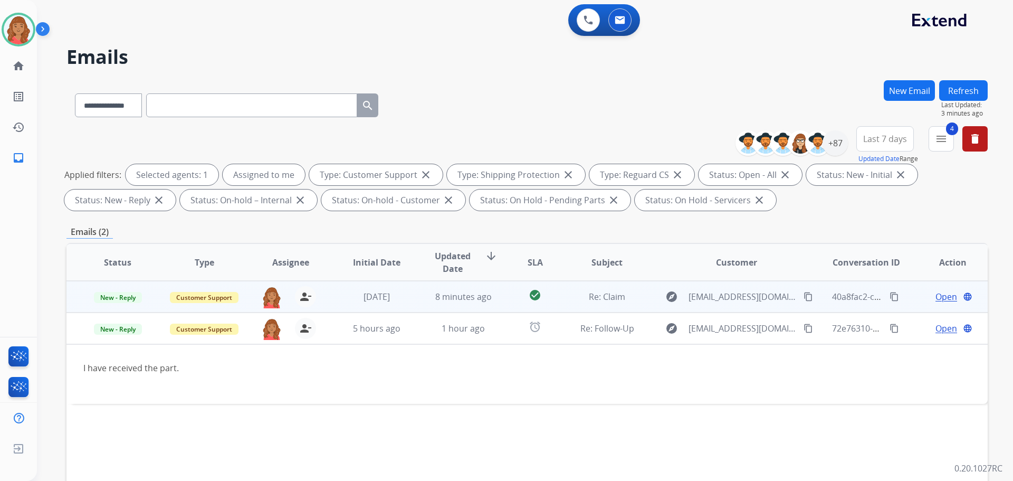
click at [390, 301] on span "[DATE]" at bounding box center [377, 297] width 26 height 12
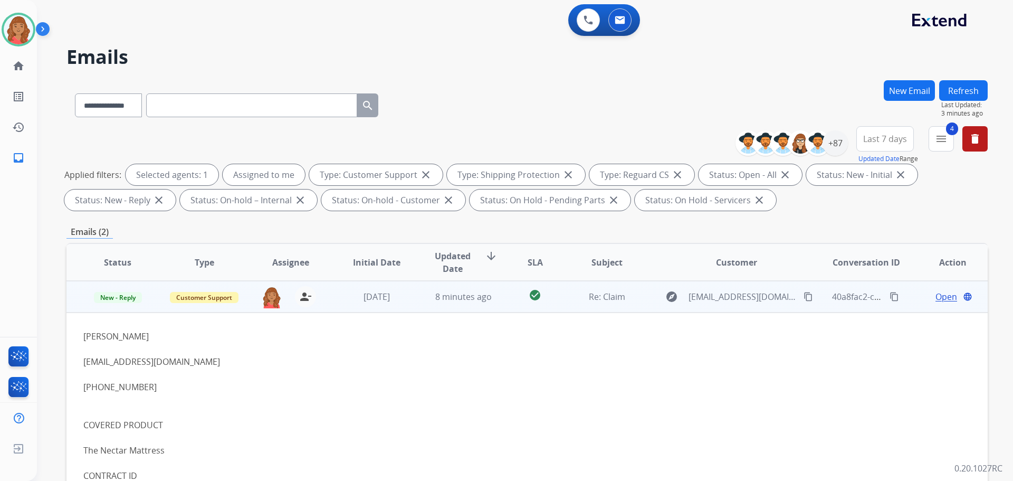
click at [946, 298] on span "Open" at bounding box center [947, 296] width 22 height 13
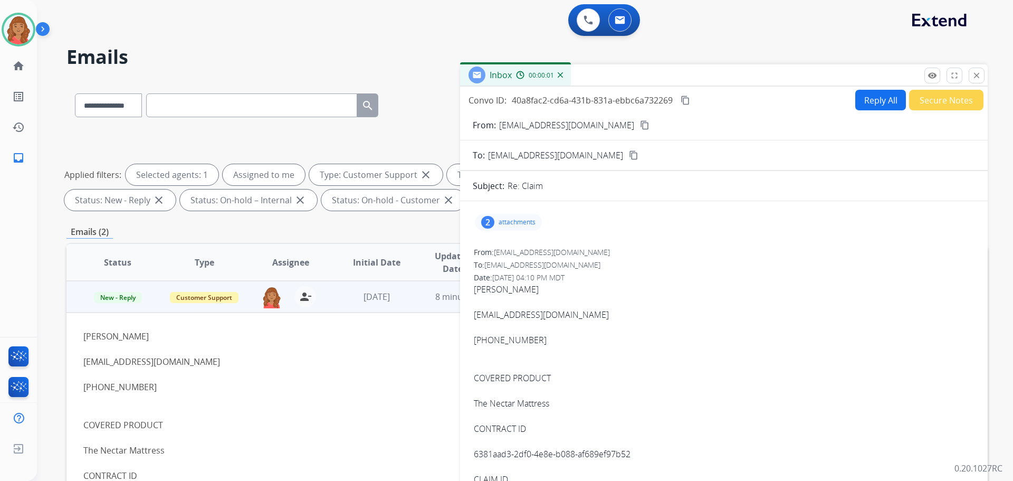
click at [511, 220] on p "attachments" at bounding box center [517, 222] width 37 height 8
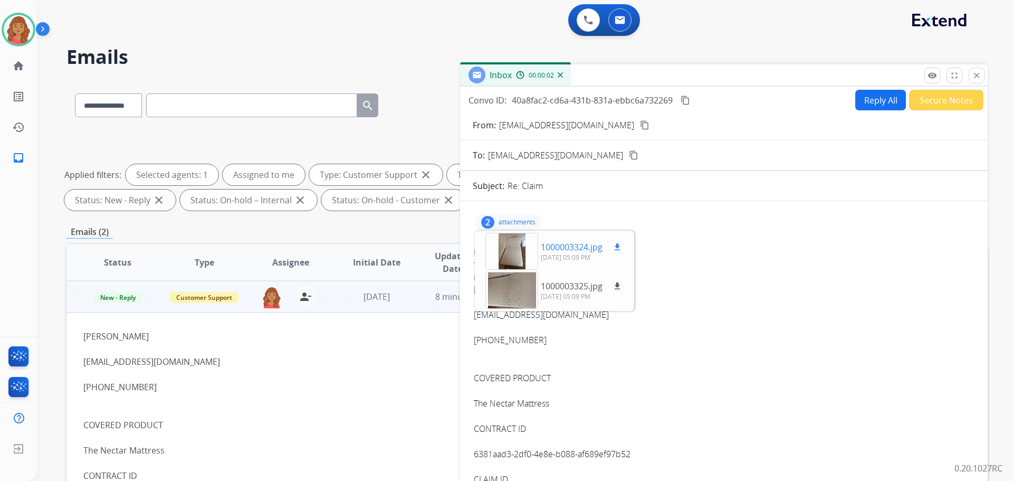
click at [516, 261] on div at bounding box center [511, 251] width 53 height 37
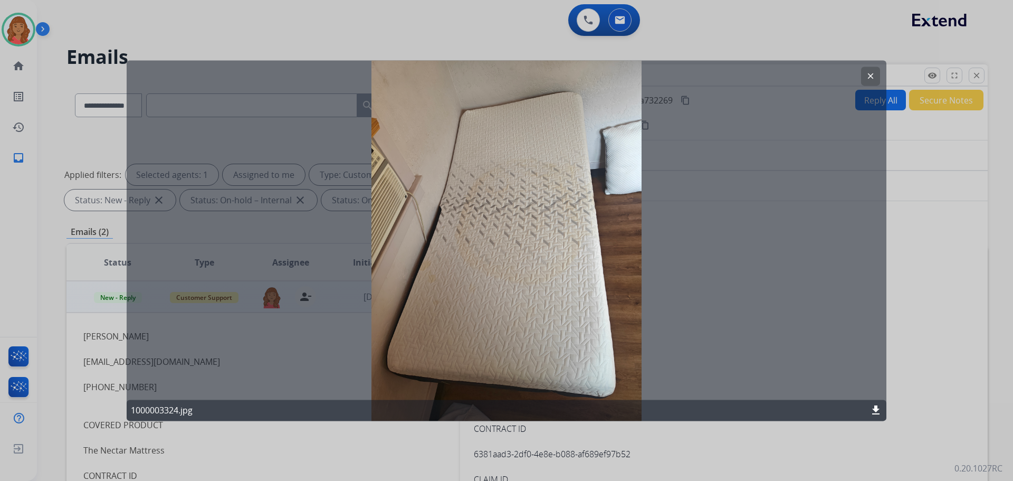
click at [870, 78] on mat-icon "clear" at bounding box center [870, 75] width 9 height 9
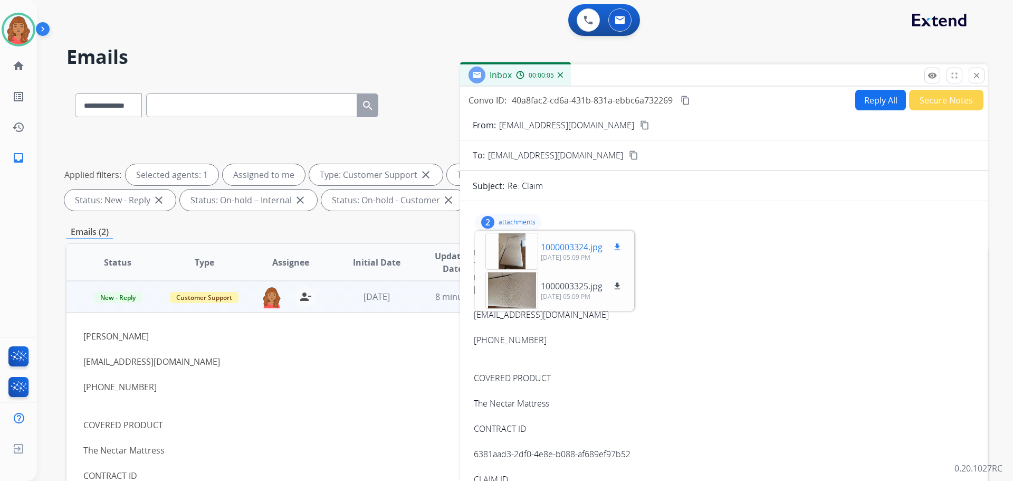
click at [617, 245] on mat-icon "download" at bounding box center [617, 246] width 9 height 9
click at [621, 283] on mat-icon "download" at bounding box center [617, 285] width 9 height 9
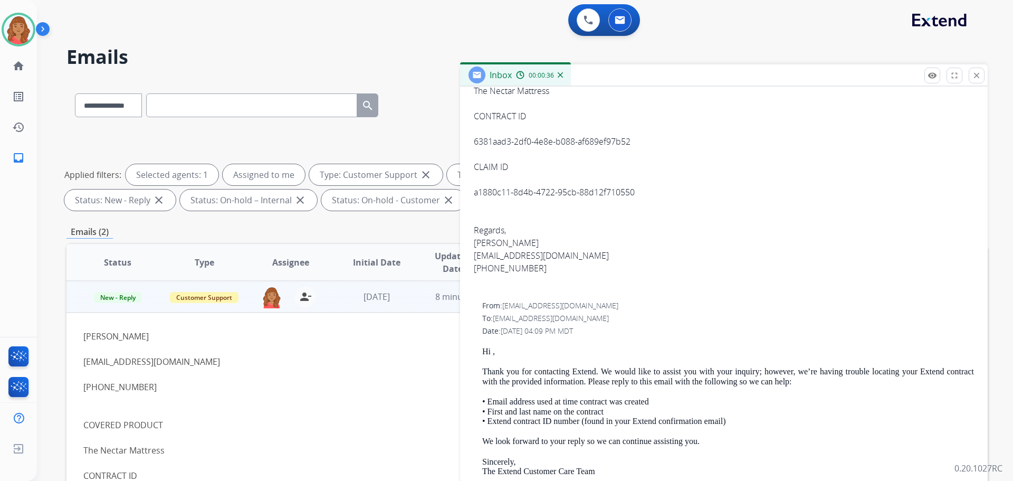
scroll to position [317, 0]
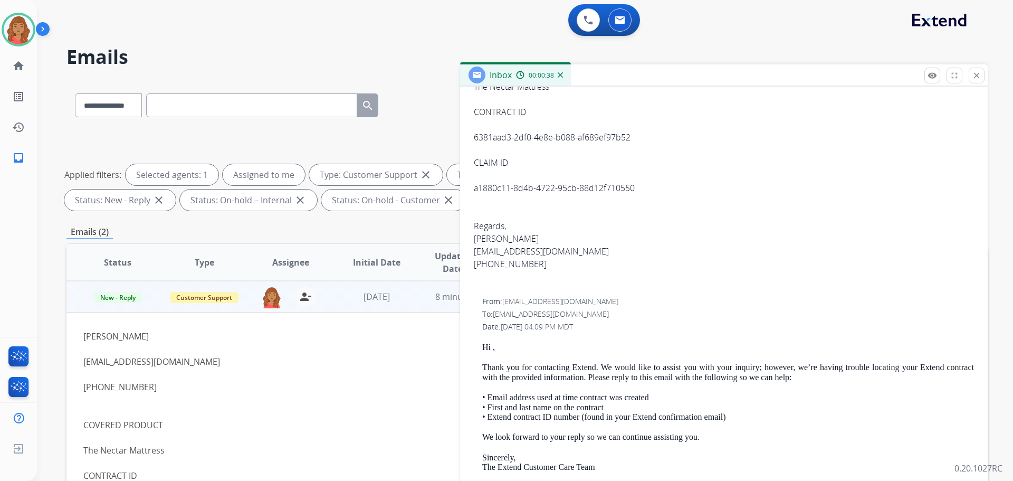
drag, startPoint x: 607, startPoint y: 251, endPoint x: 573, endPoint y: 249, distance: 33.9
click at [605, 251] on div "Regards, [PERSON_NAME] [EMAIL_ADDRESS][DOMAIN_NAME] [PHONE_NUMBER]" at bounding box center [724, 245] width 500 height 51
click at [573, 249] on link "[EMAIL_ADDRESS][DOMAIN_NAME]" at bounding box center [541, 251] width 135 height 12
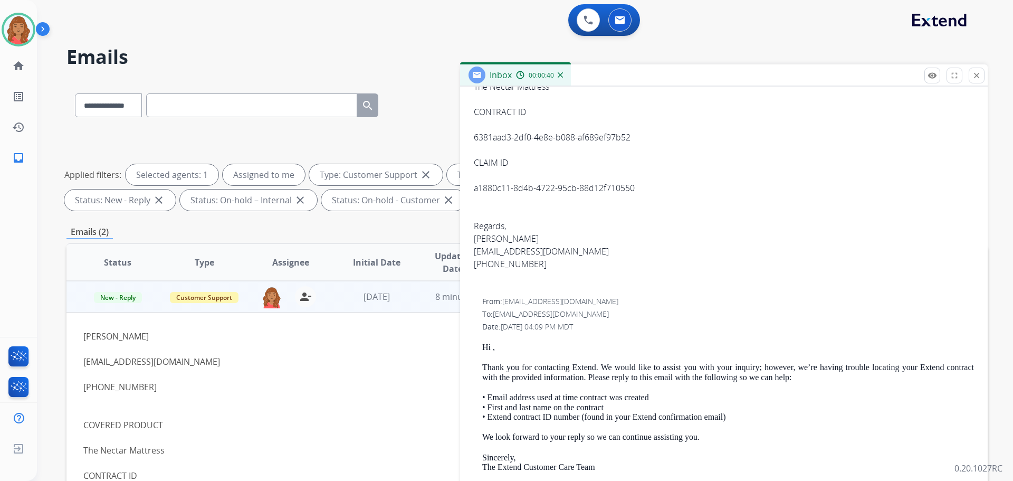
click at [702, 157] on div "CLAIM ID" at bounding box center [724, 162] width 500 height 13
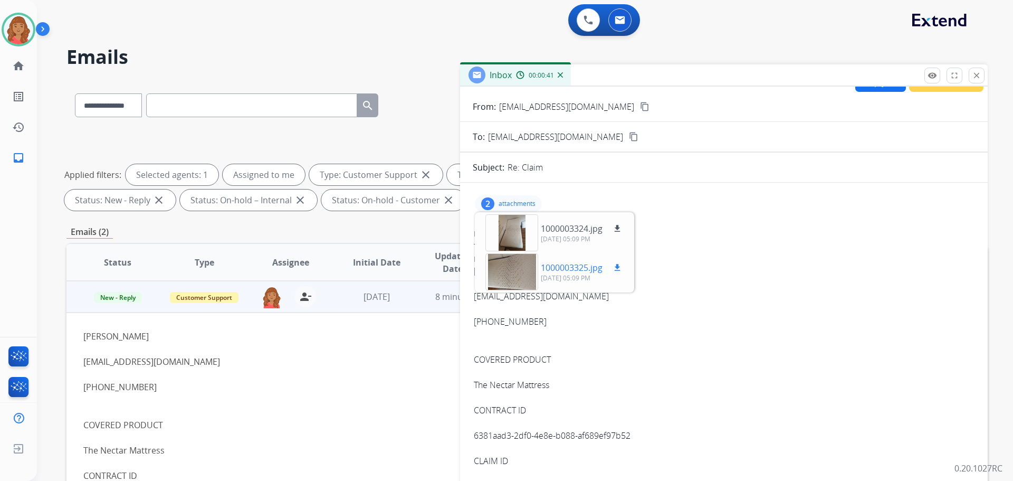
scroll to position [0, 0]
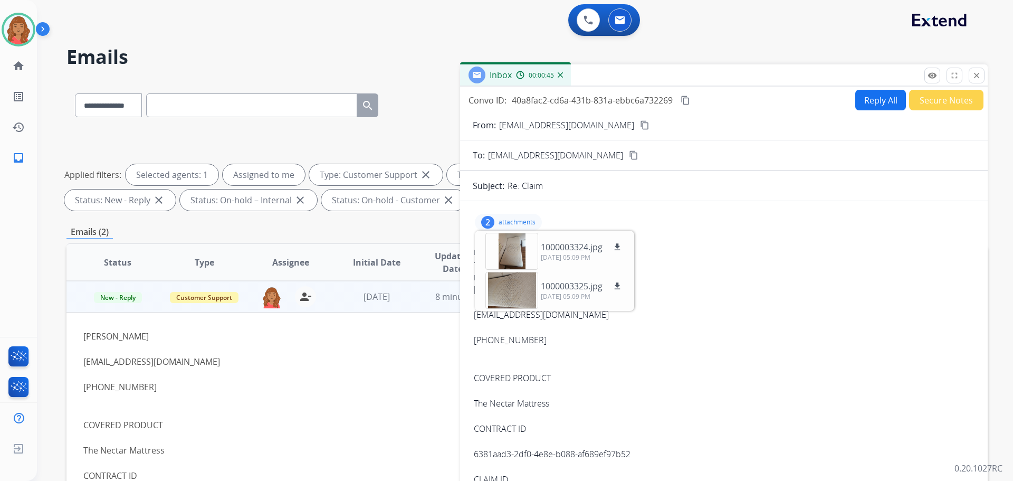
click at [496, 221] on div "2 attachments 1000003324.jpg download [DATE] 05:09 PM 1000003325.jpg download […" at bounding box center [508, 222] width 67 height 17
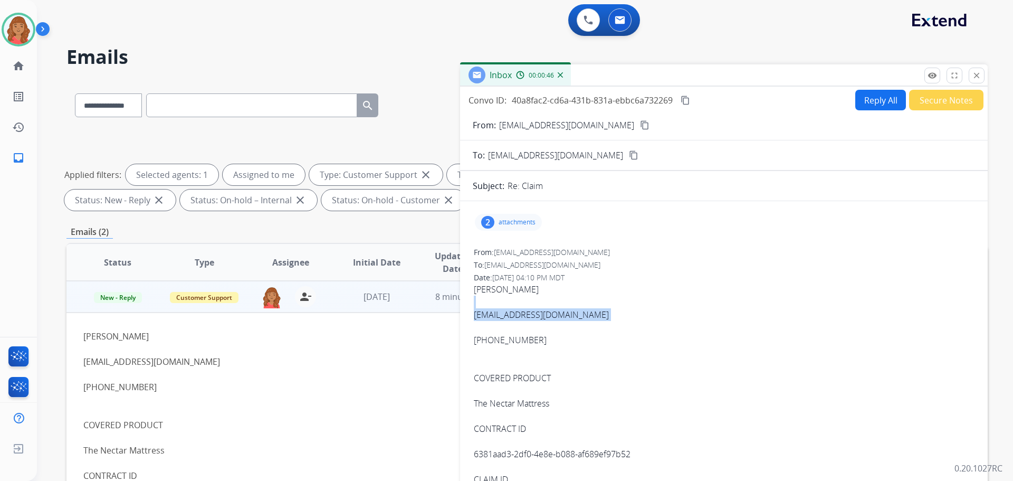
drag, startPoint x: 566, startPoint y: 310, endPoint x: 483, endPoint y: 308, distance: 83.4
click at [483, 308] on div "[PERSON_NAME] [EMAIL_ADDRESS][DOMAIN_NAME] [PHONE_NUMBER] COVERED PRODUCT The N…" at bounding box center [724, 435] width 500 height 304
copy div "[EMAIL_ADDRESS][DOMAIN_NAME]"
click at [516, 226] on div "2 attachments" at bounding box center [508, 222] width 67 height 17
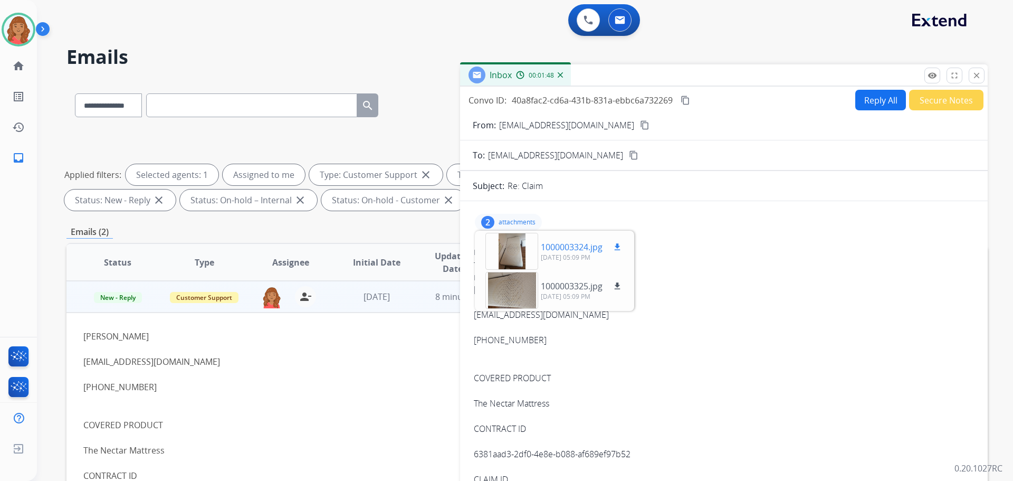
click at [513, 254] on div at bounding box center [511, 251] width 53 height 37
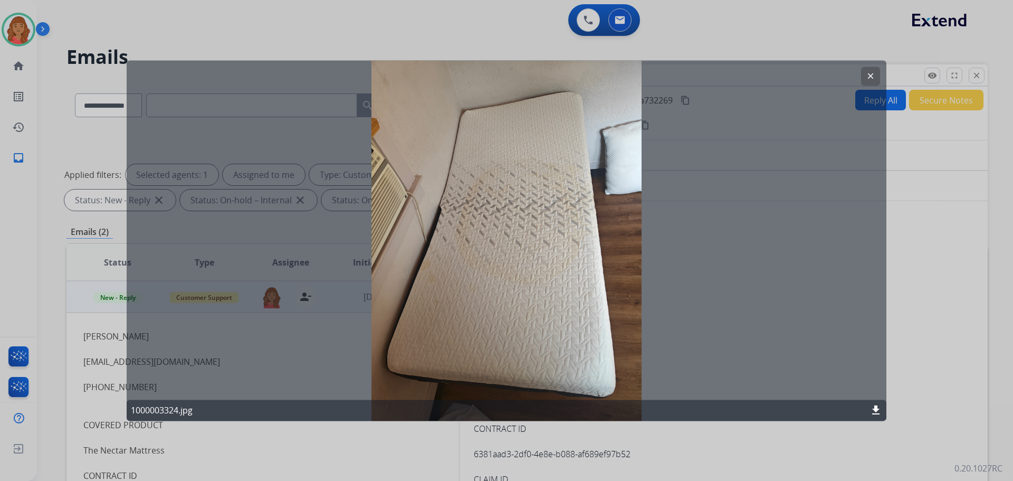
click at [871, 76] on mat-icon "clear" at bounding box center [870, 75] width 9 height 9
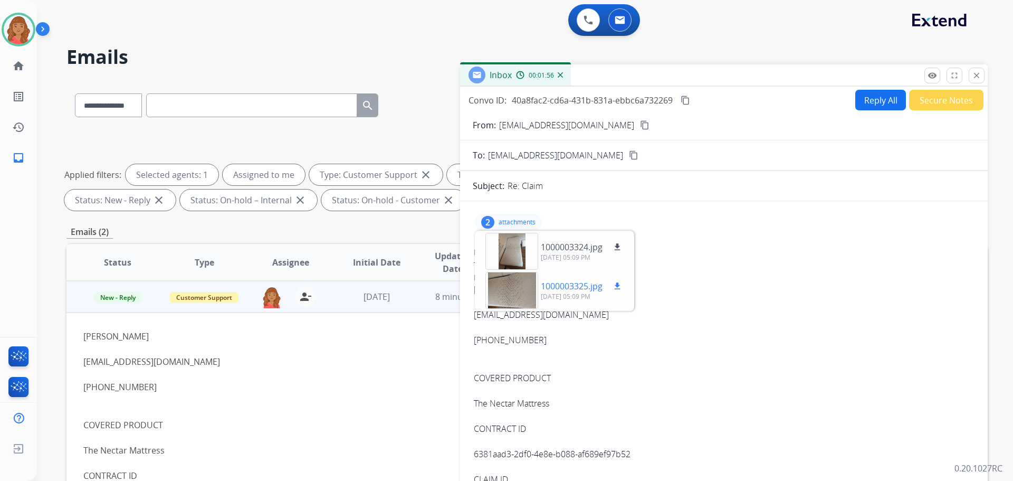
click at [524, 285] on div at bounding box center [511, 290] width 53 height 37
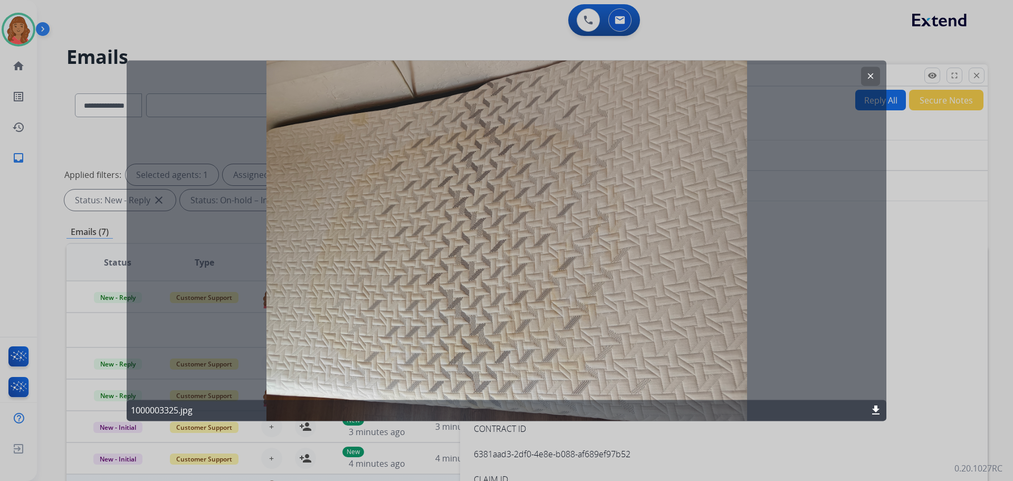
click at [865, 74] on button "clear" at bounding box center [870, 75] width 19 height 19
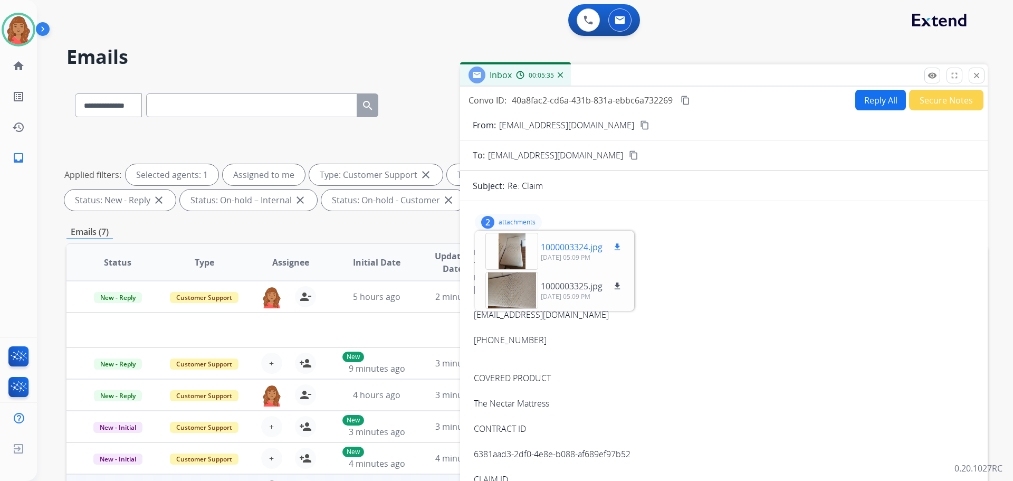
click at [513, 250] on div at bounding box center [511, 251] width 53 height 37
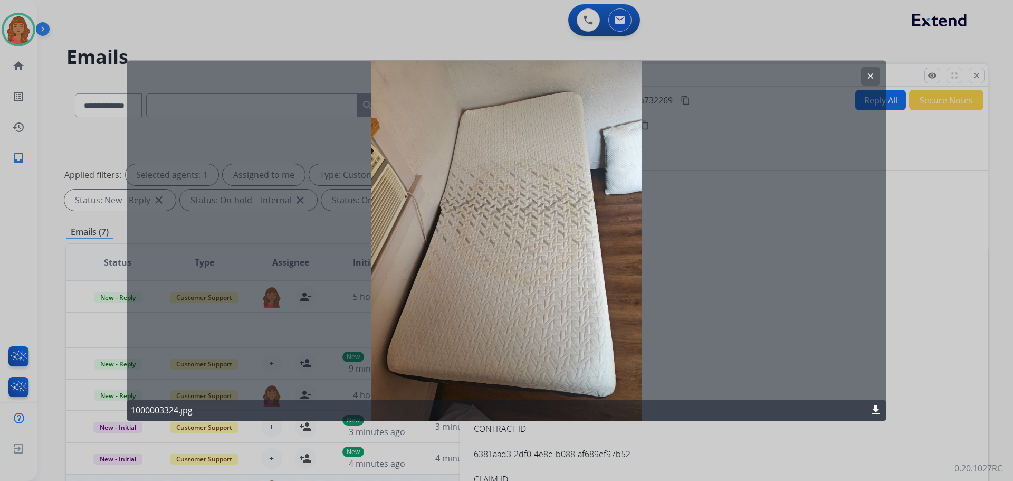
click at [875, 73] on mat-icon "clear" at bounding box center [870, 75] width 9 height 9
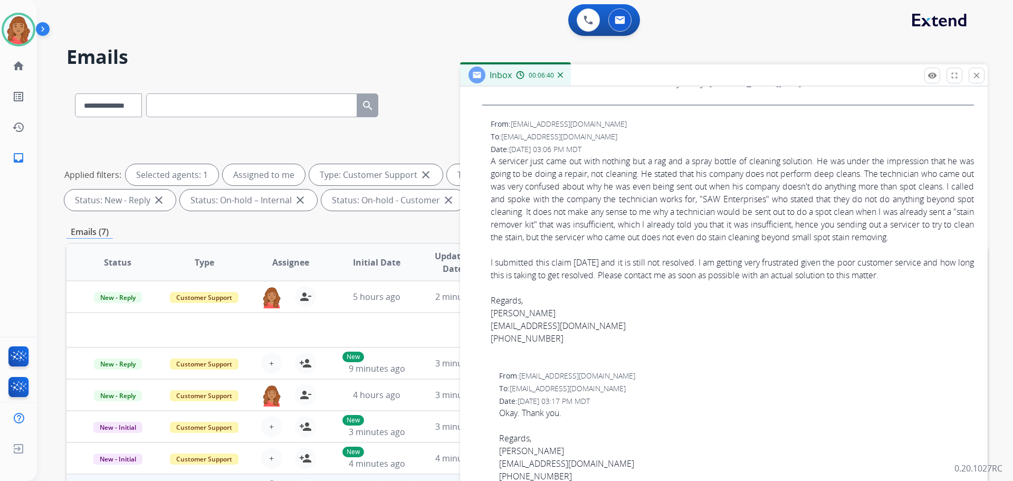
scroll to position [844, 0]
click at [673, 129] on div "To: [EMAIL_ADDRESS][DOMAIN_NAME]" at bounding box center [732, 133] width 483 height 11
drag, startPoint x: 508, startPoint y: 163, endPoint x: 905, endPoint y: 288, distance: 416.4
click at [952, 290] on div "A servicer just came out with nothing but a rag and a spray bottle of cleaning …" at bounding box center [732, 252] width 483 height 203
copy div "L ipsumdol sita cons adi elit seddoei tem i utl etd m aliqu enimad mi veniamqu …"
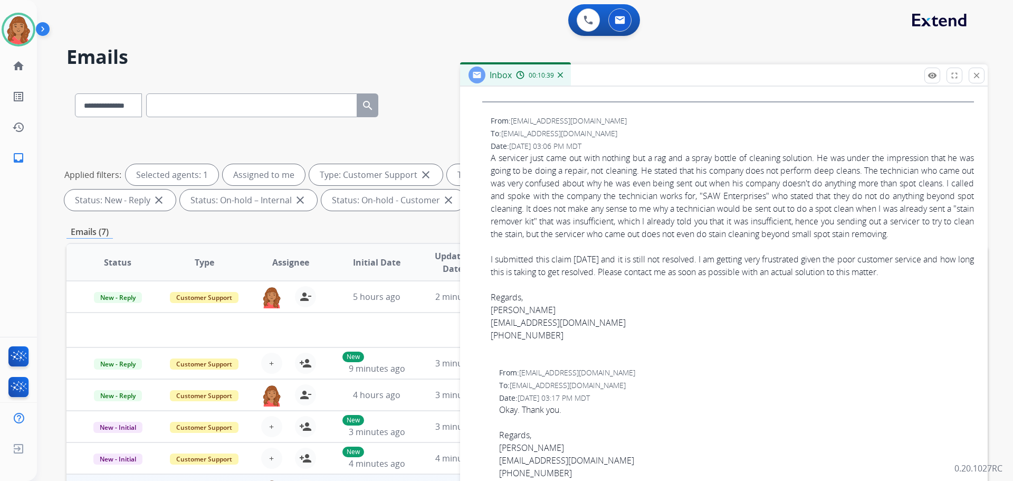
copy div "L ipsumdol sita cons adi elit seddoei tem i utl etd m aliqu enimad mi veniamqu …"
click at [766, 341] on div "Regards, [PERSON_NAME] [EMAIL_ADDRESS][DOMAIN_NAME] [PHONE_NUMBER]" at bounding box center [732, 316] width 483 height 51
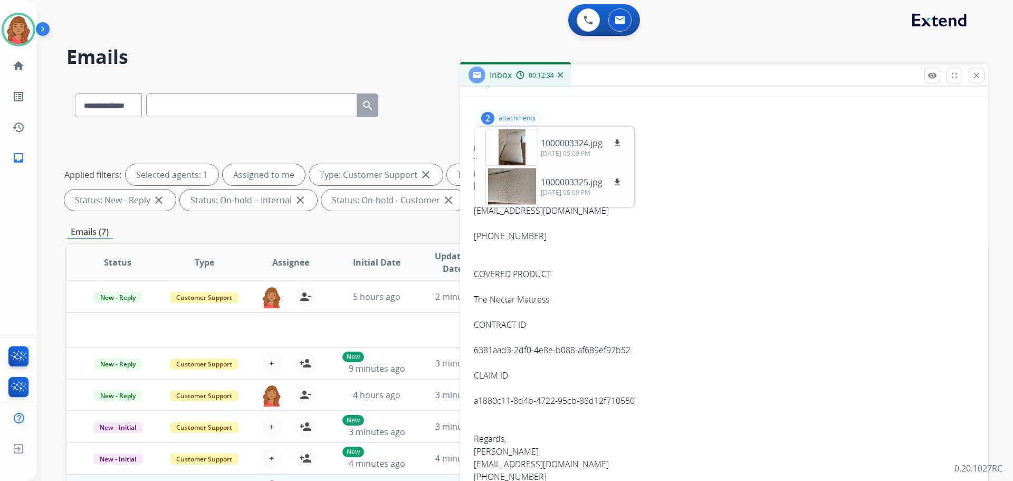
scroll to position [0, 0]
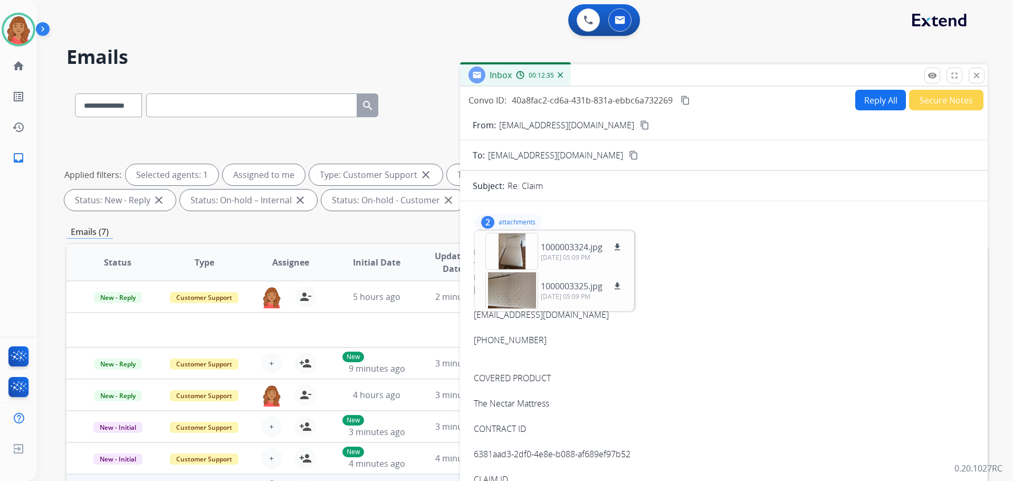
click at [873, 101] on button "Reply All" at bounding box center [880, 100] width 51 height 21
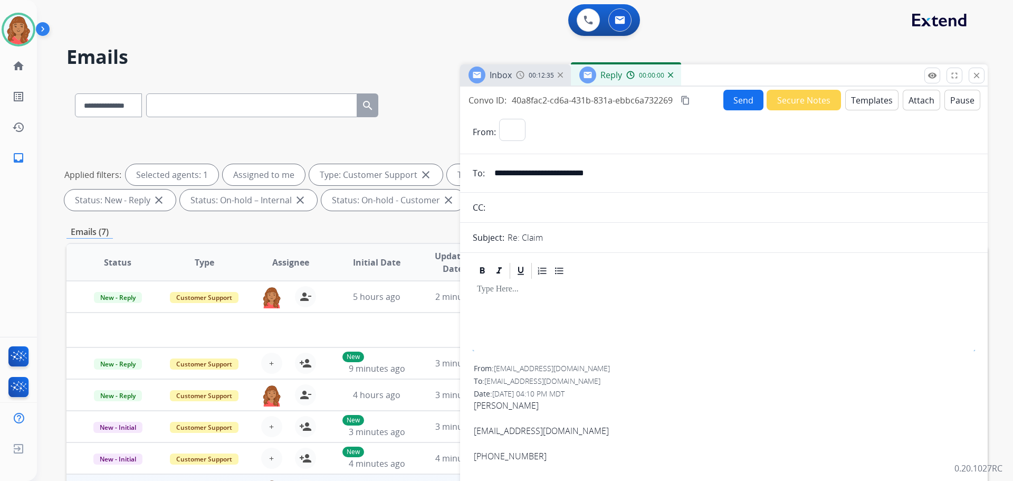
select select "**********"
click at [870, 98] on button "Templates" at bounding box center [871, 100] width 53 height 21
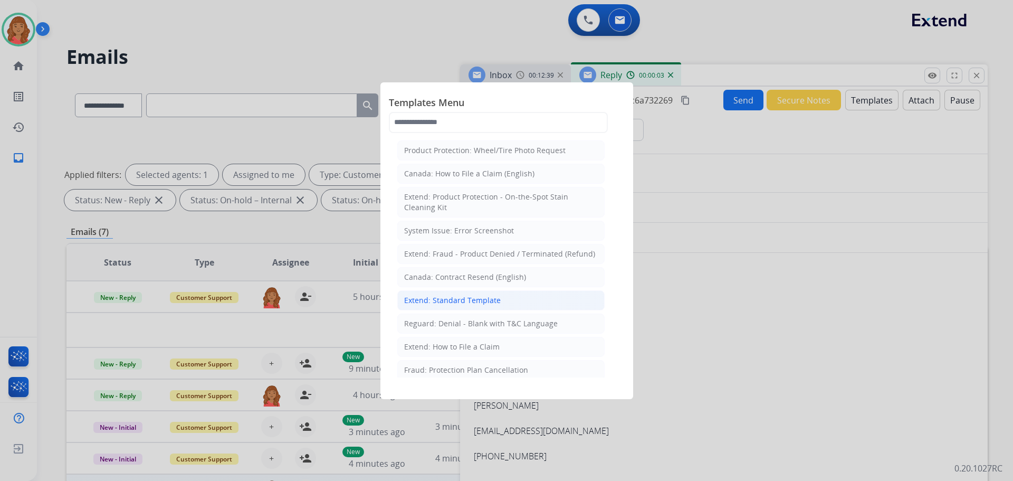
click at [451, 304] on div "Extend: Standard Template" at bounding box center [452, 300] width 97 height 11
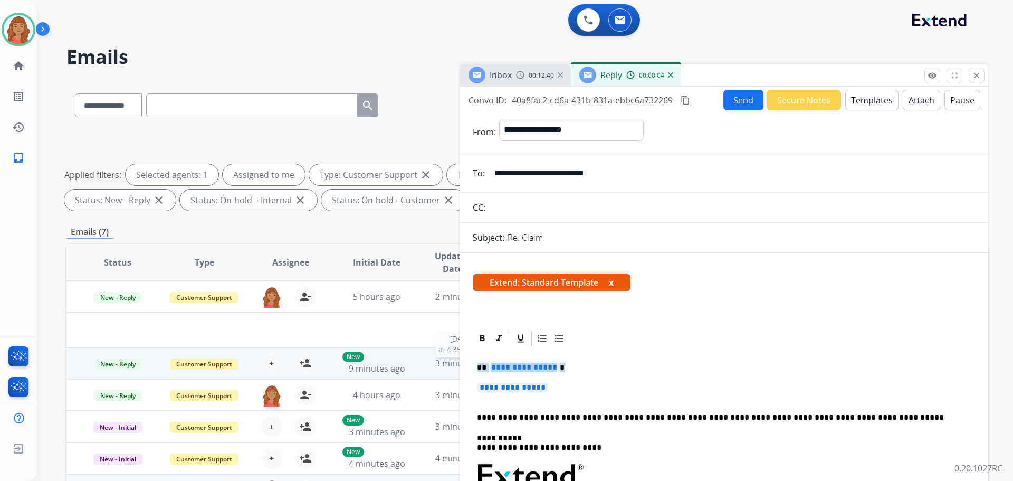
drag, startPoint x: 558, startPoint y: 394, endPoint x: 456, endPoint y: 364, distance: 105.8
click at [453, 364] on div "**********" at bounding box center [526, 365] width 921 height 571
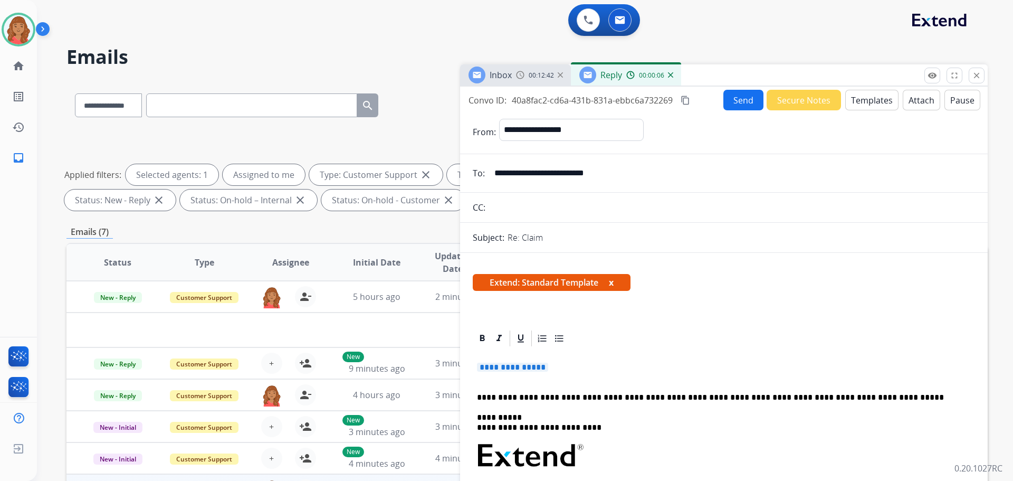
drag, startPoint x: 561, startPoint y: 364, endPoint x: 496, endPoint y: 366, distance: 64.9
click at [483, 365] on p "**********" at bounding box center [724, 373] width 494 height 20
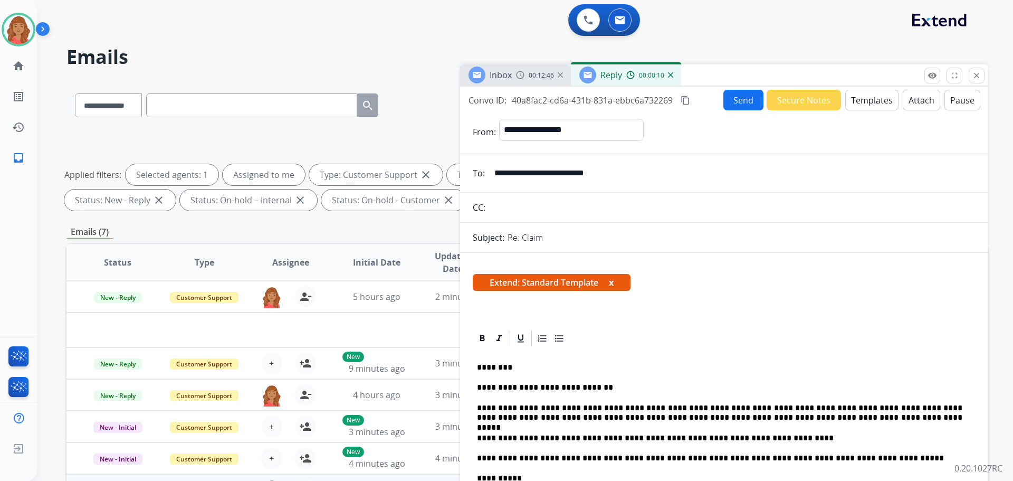
click at [689, 100] on mat-icon "content_copy" at bounding box center [685, 100] width 9 height 9
click at [865, 100] on button "Templates" at bounding box center [871, 100] width 53 height 21
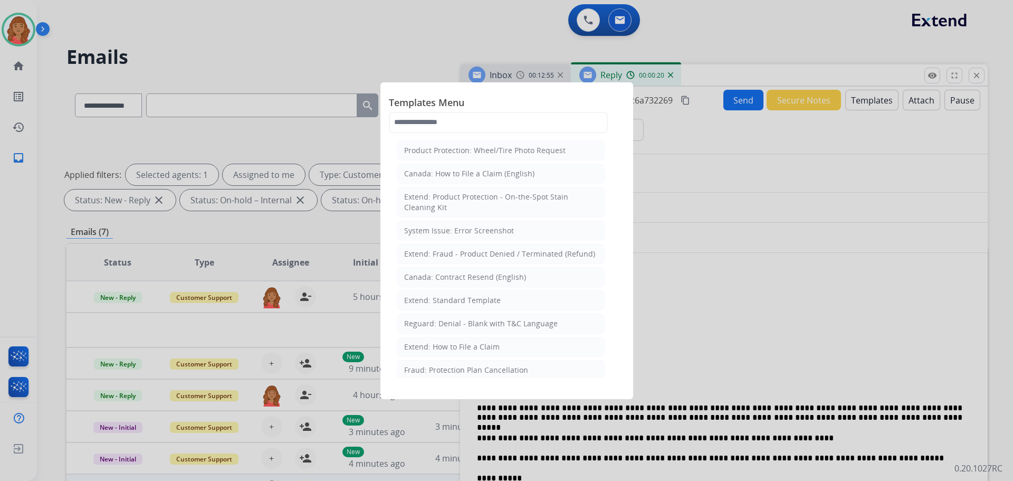
drag, startPoint x: 736, startPoint y: 236, endPoint x: 740, endPoint y: 227, distance: 10.4
click at [737, 236] on div at bounding box center [506, 240] width 1013 height 481
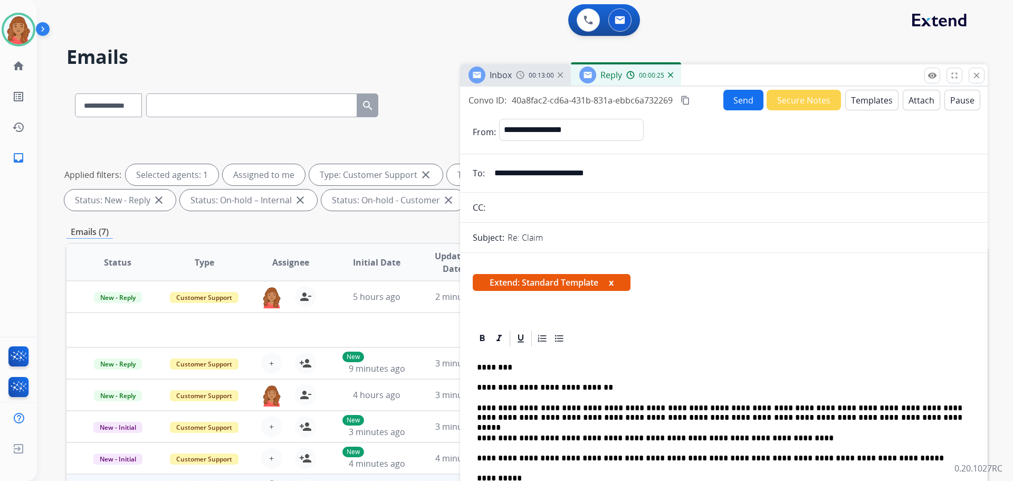
click at [731, 107] on button "Send" at bounding box center [743, 100] width 40 height 21
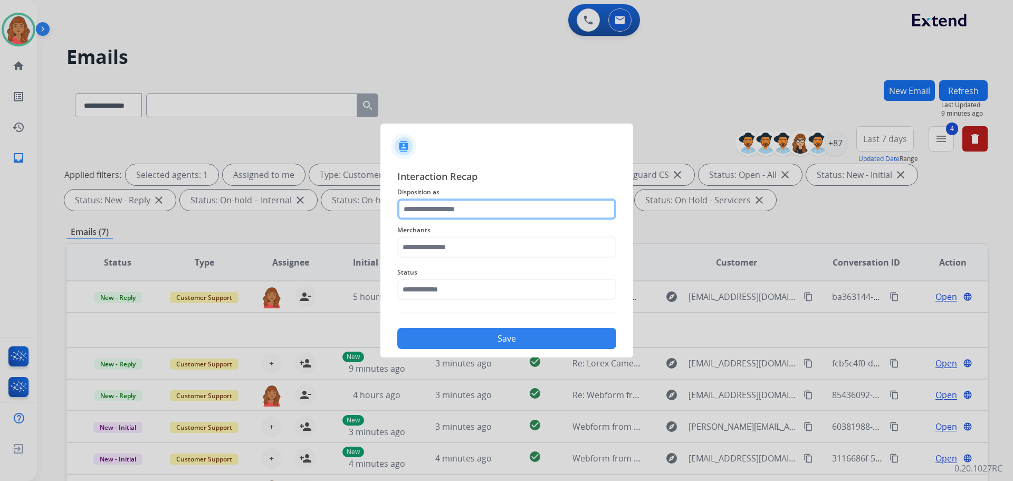
click at [447, 214] on input "text" at bounding box center [506, 208] width 219 height 21
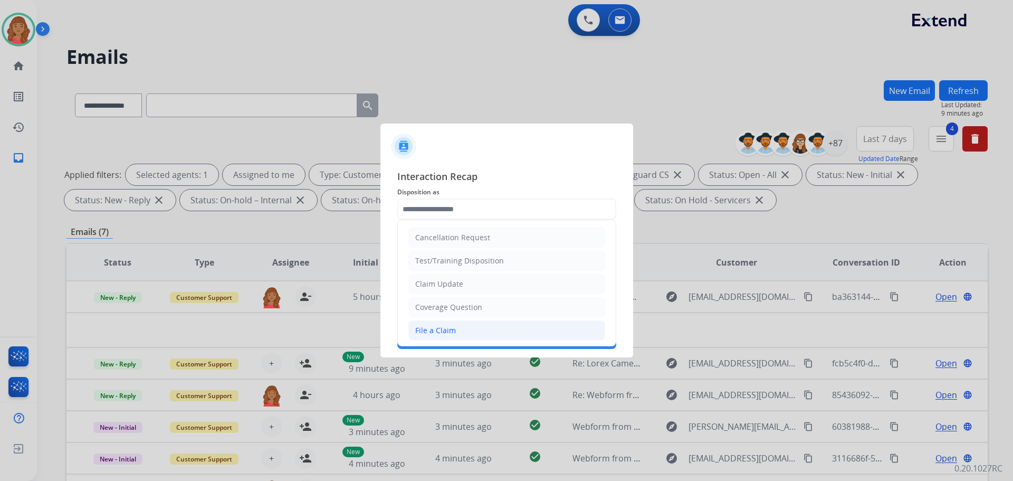
click at [437, 327] on div "File a Claim" at bounding box center [435, 330] width 41 height 11
type input "**********"
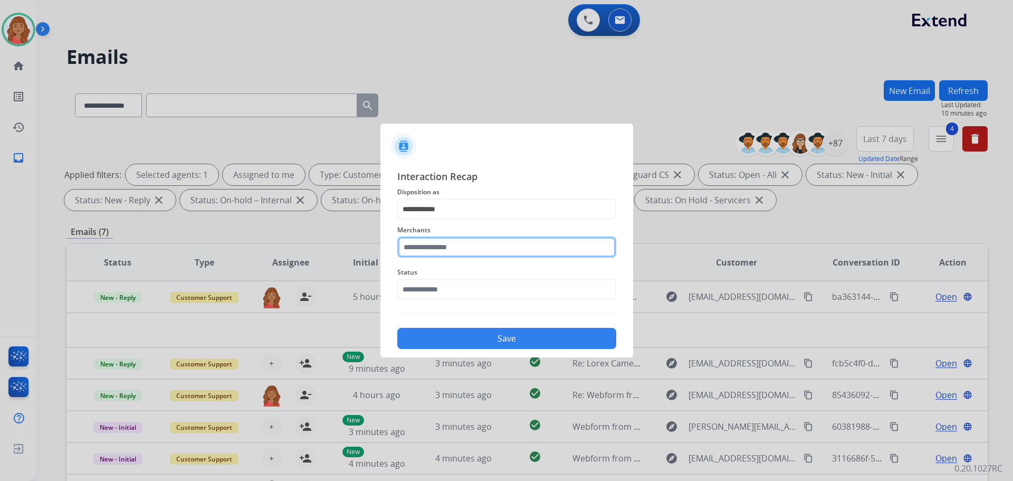
click at [441, 251] on input "text" at bounding box center [506, 246] width 219 height 21
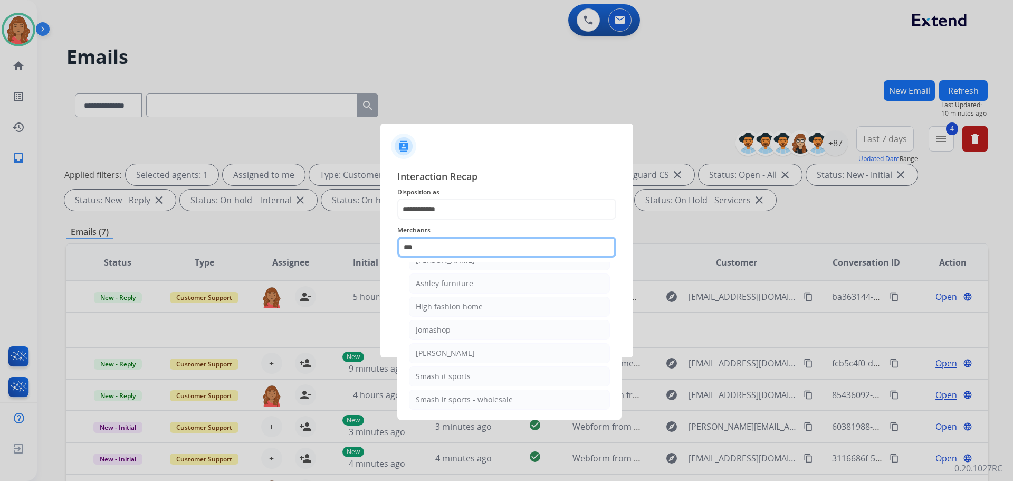
scroll to position [17, 0]
click at [446, 287] on div "Ashley furniture" at bounding box center [445, 283] width 58 height 11
type input "**********"
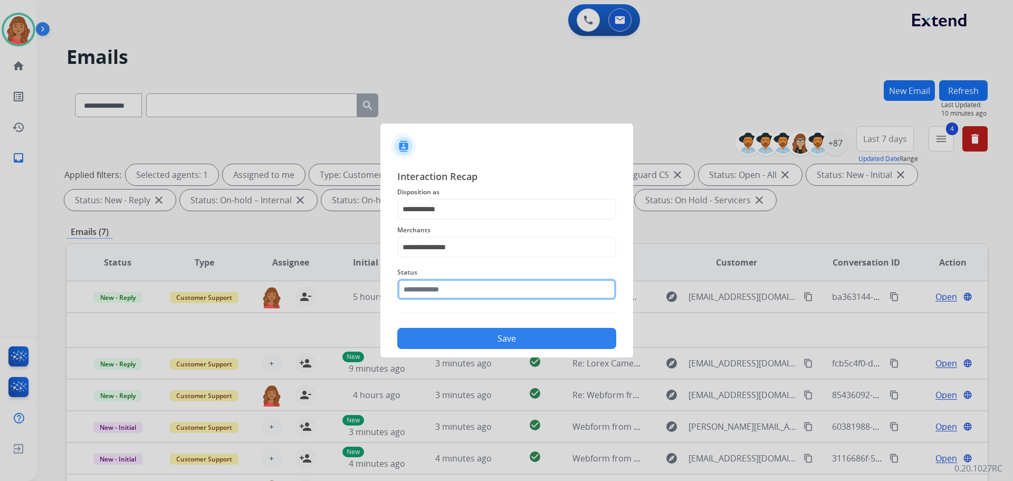
click at [441, 290] on input "text" at bounding box center [506, 289] width 219 height 21
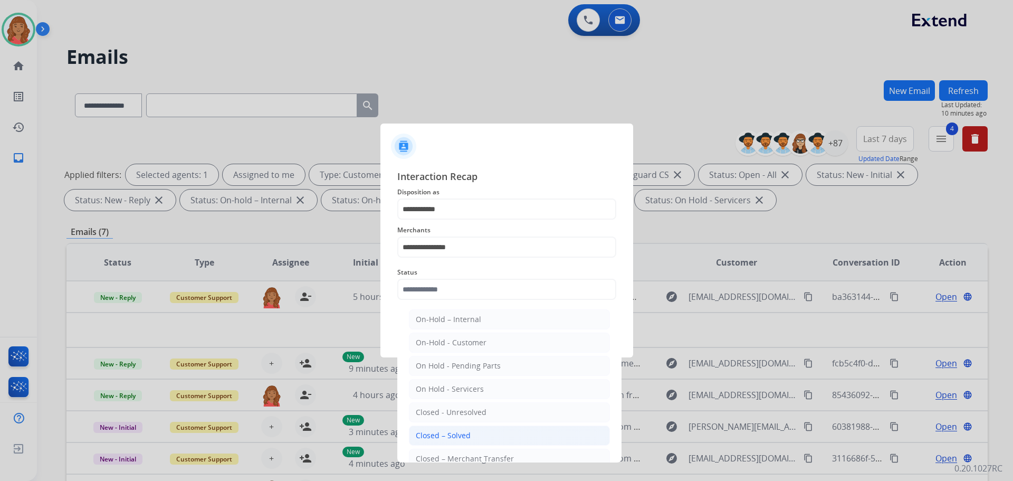
click at [449, 431] on div "Closed – Solved" at bounding box center [443, 435] width 55 height 11
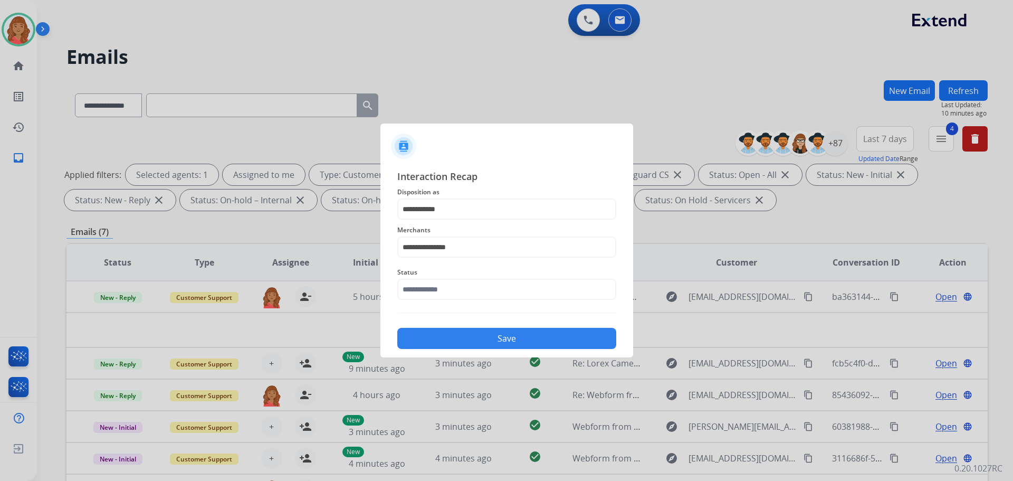
type input "**********"
click at [453, 344] on button "Save" at bounding box center [506, 338] width 219 height 21
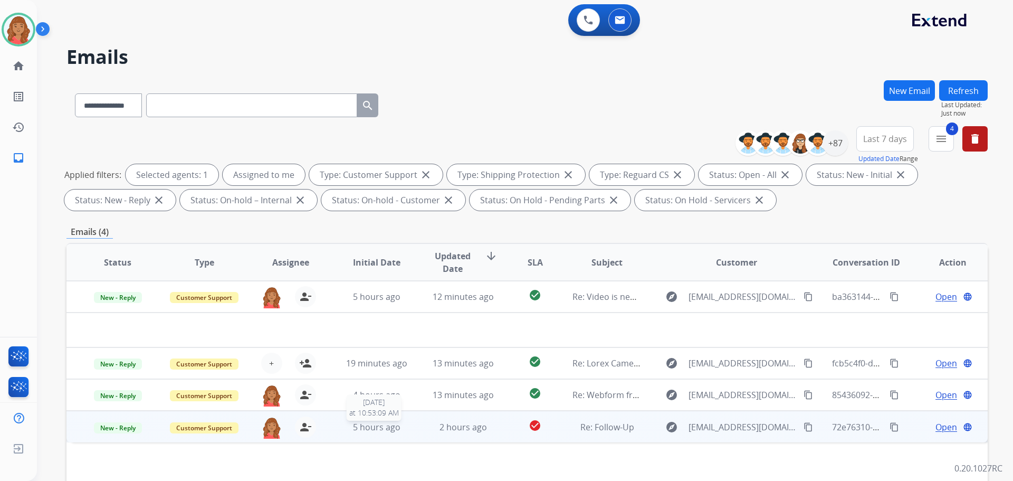
click at [368, 431] on span "5 hours ago" at bounding box center [376, 427] width 47 height 12
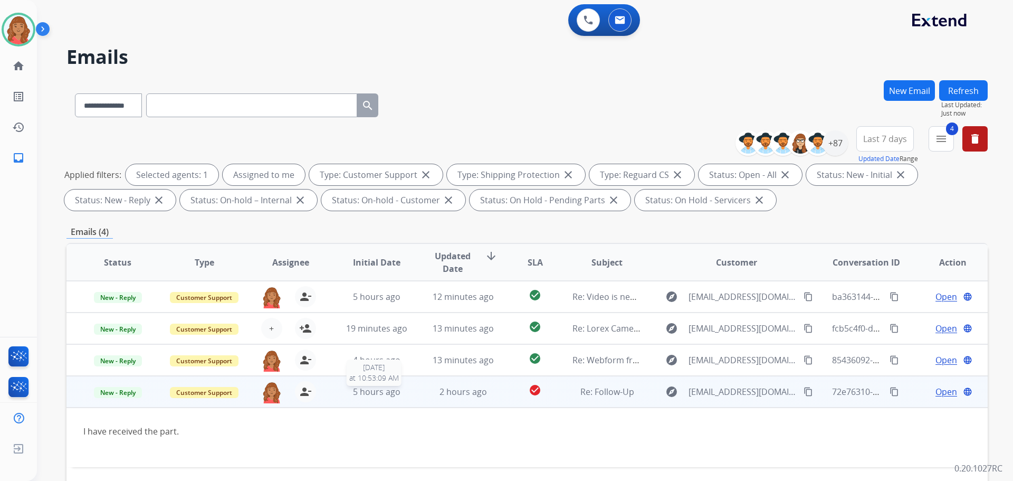
click at [354, 387] on span "5 hours ago" at bounding box center [376, 392] width 47 height 12
click at [349, 391] on div "5 hours ago" at bounding box center [376, 392] width 69 height 13
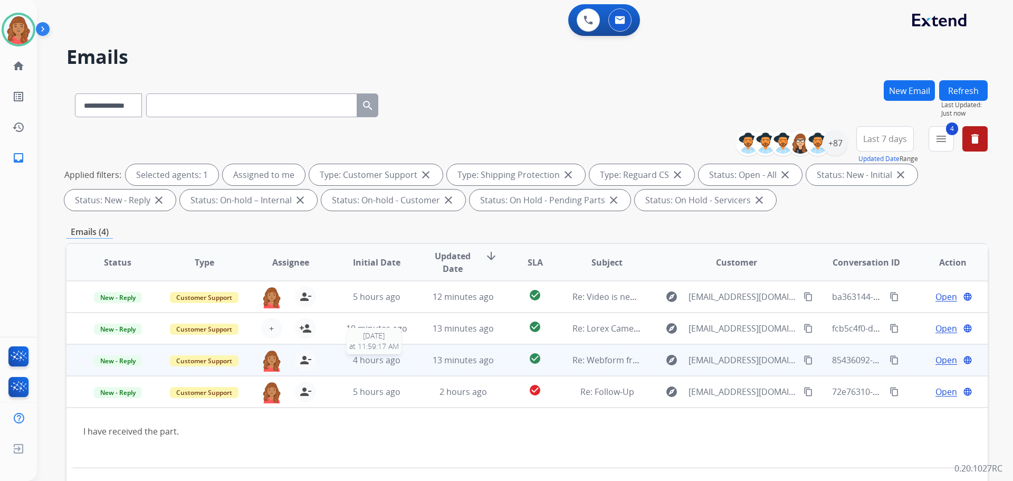
click at [363, 363] on span "4 hours ago" at bounding box center [376, 360] width 47 height 12
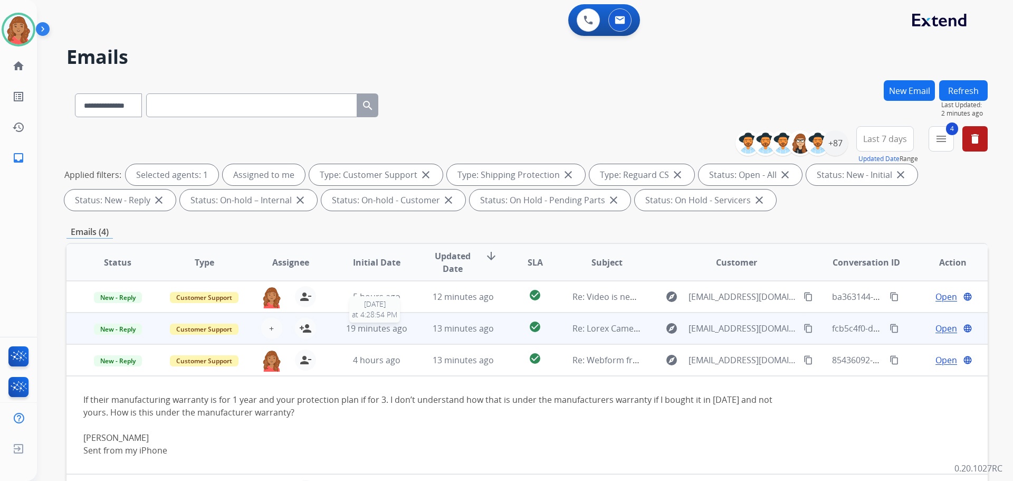
click at [364, 326] on span "19 minutes ago" at bounding box center [376, 328] width 61 height 12
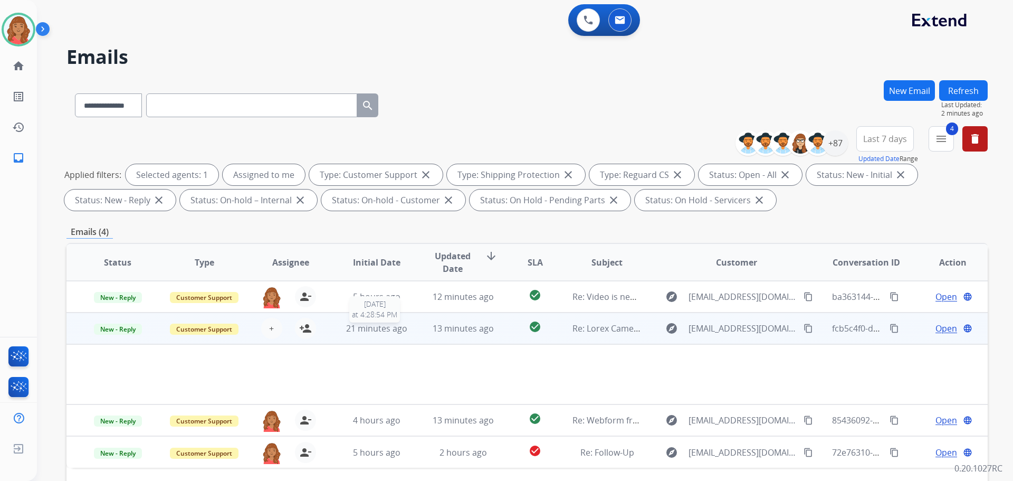
click at [356, 328] on span "21 minutes ago" at bounding box center [376, 328] width 61 height 12
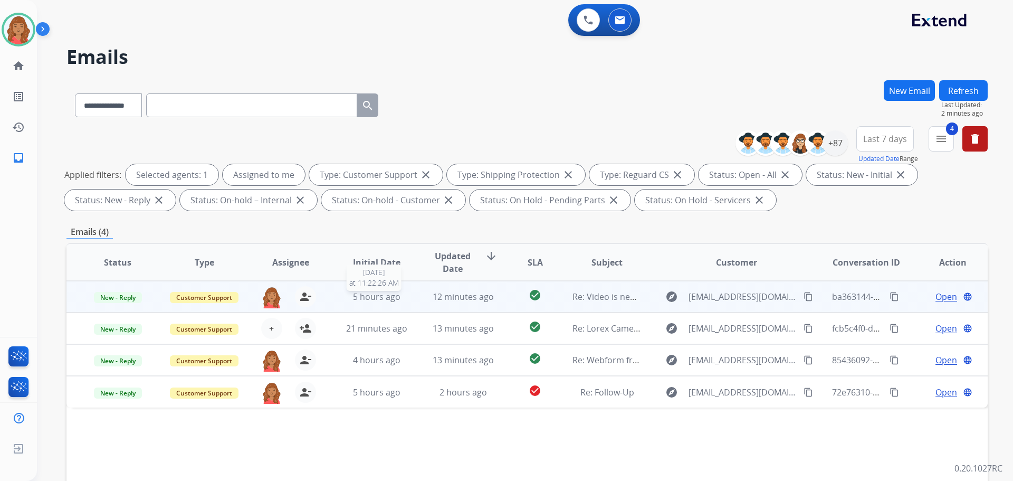
click at [365, 296] on span "5 hours ago" at bounding box center [376, 297] width 47 height 12
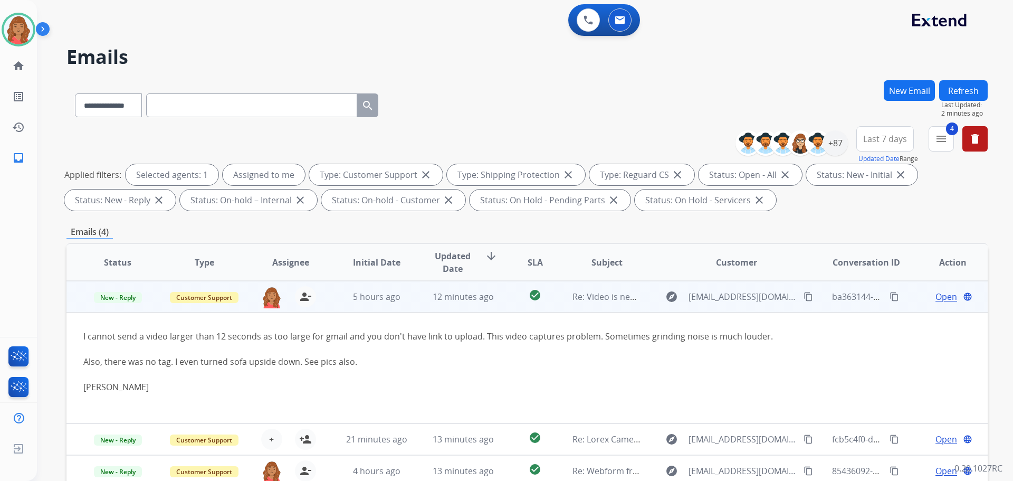
click at [936, 297] on span "Open" at bounding box center [947, 296] width 22 height 13
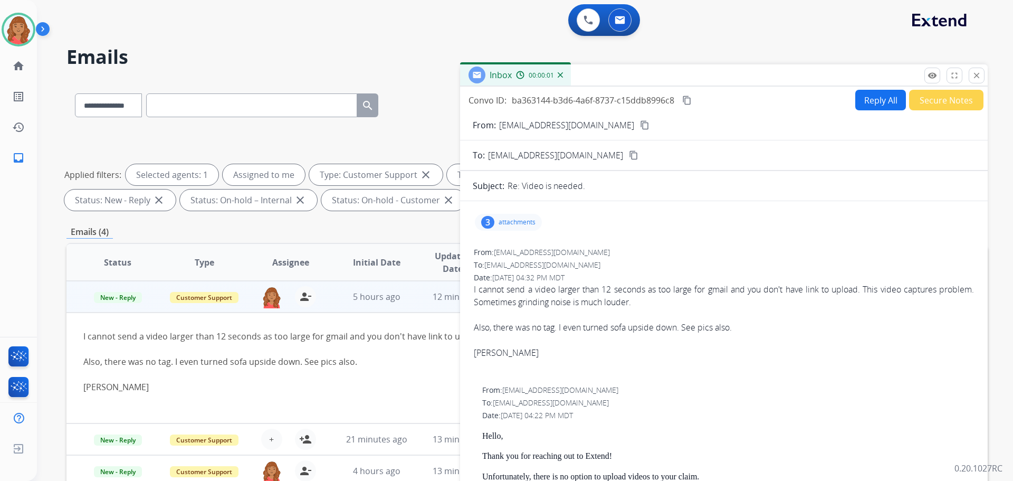
click at [512, 226] on p "attachments" at bounding box center [517, 222] width 37 height 8
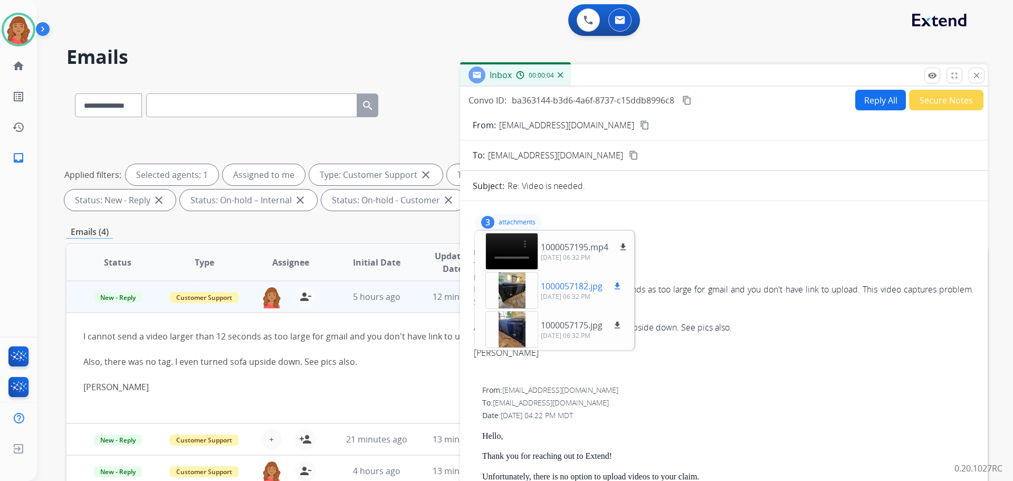
click at [510, 293] on div at bounding box center [511, 290] width 53 height 37
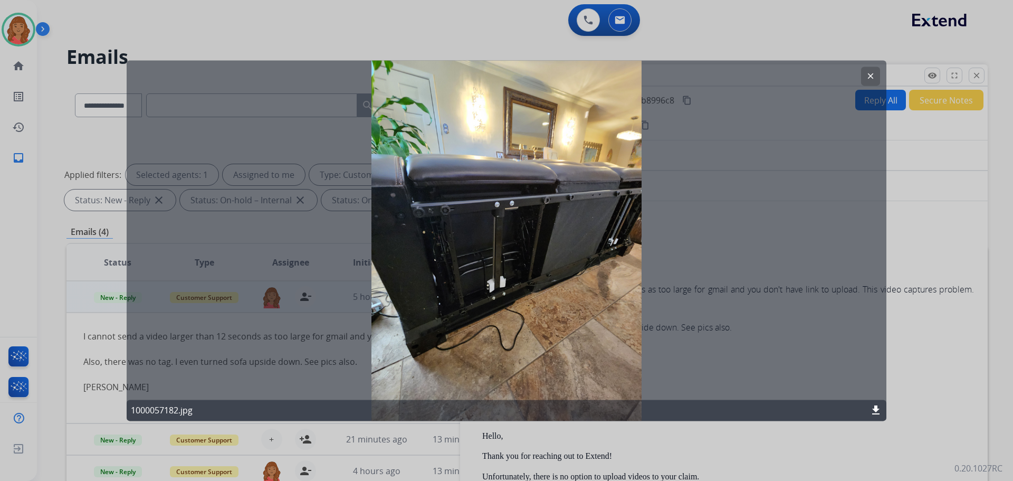
drag, startPoint x: 867, startPoint y: 73, endPoint x: 862, endPoint y: 79, distance: 8.2
click at [867, 74] on mat-icon "clear" at bounding box center [870, 75] width 9 height 9
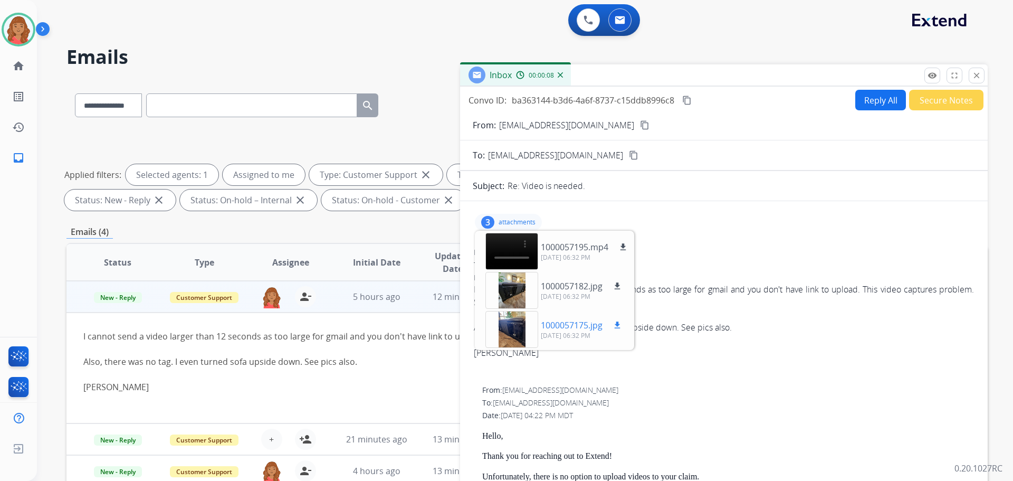
click at [527, 330] on div at bounding box center [511, 329] width 53 height 37
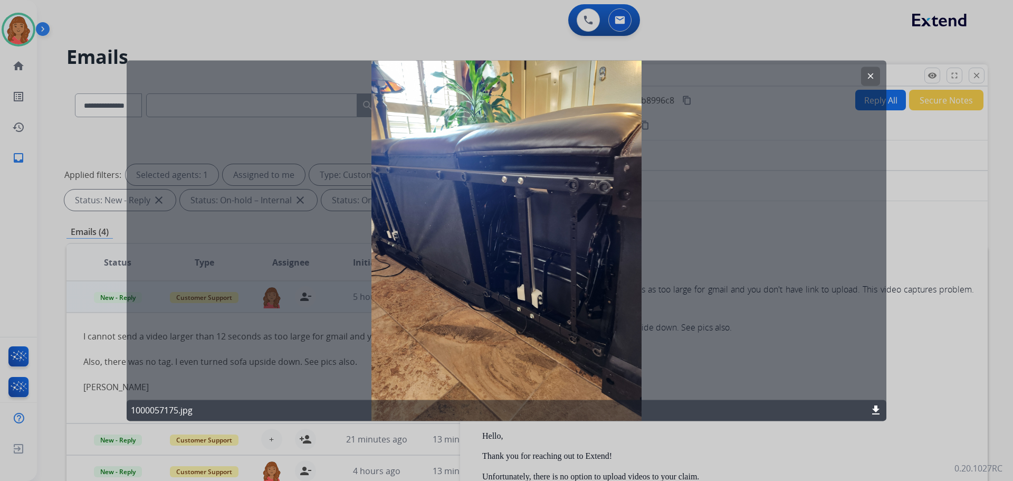
click at [870, 75] on mat-icon "clear" at bounding box center [870, 75] width 9 height 9
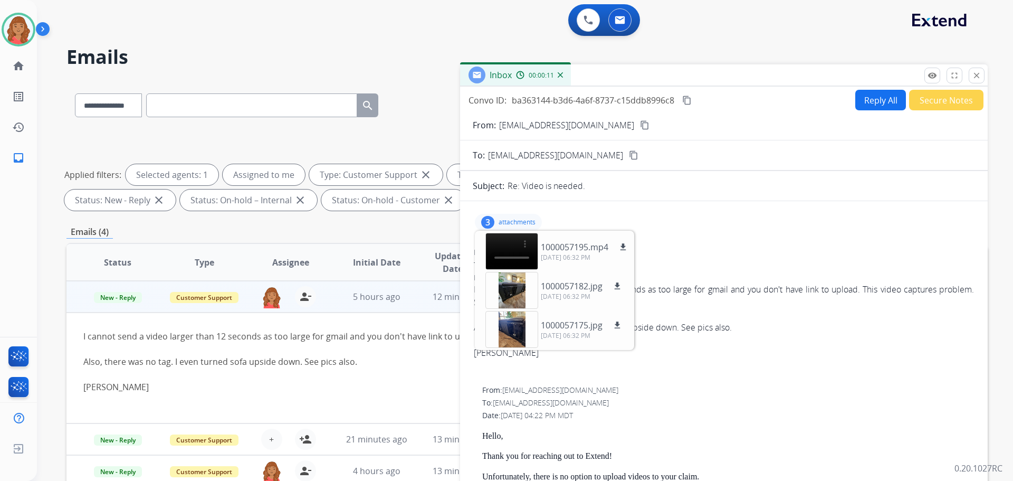
click at [675, 265] on div "To: [EMAIL_ADDRESS][DOMAIN_NAME]" at bounding box center [724, 265] width 500 height 11
click at [503, 220] on p "attachments" at bounding box center [517, 222] width 37 height 8
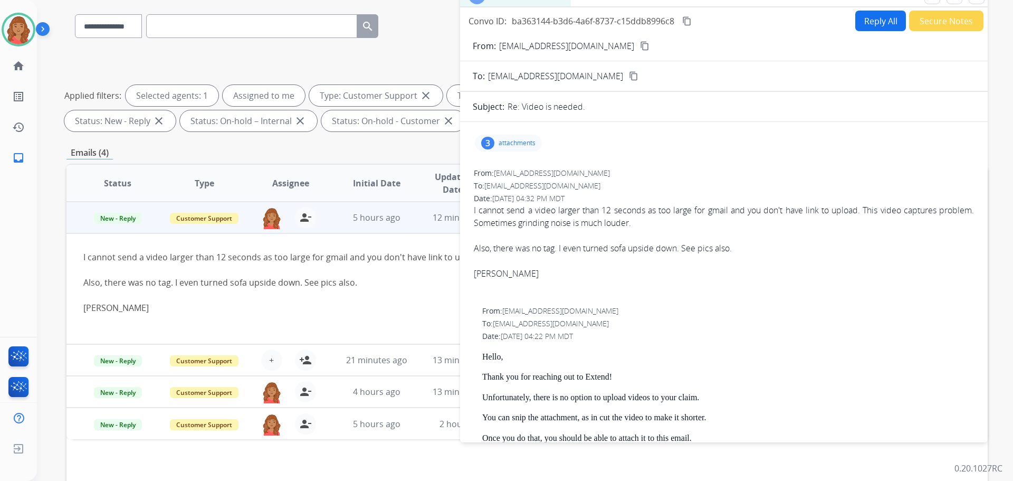
scroll to position [0, 0]
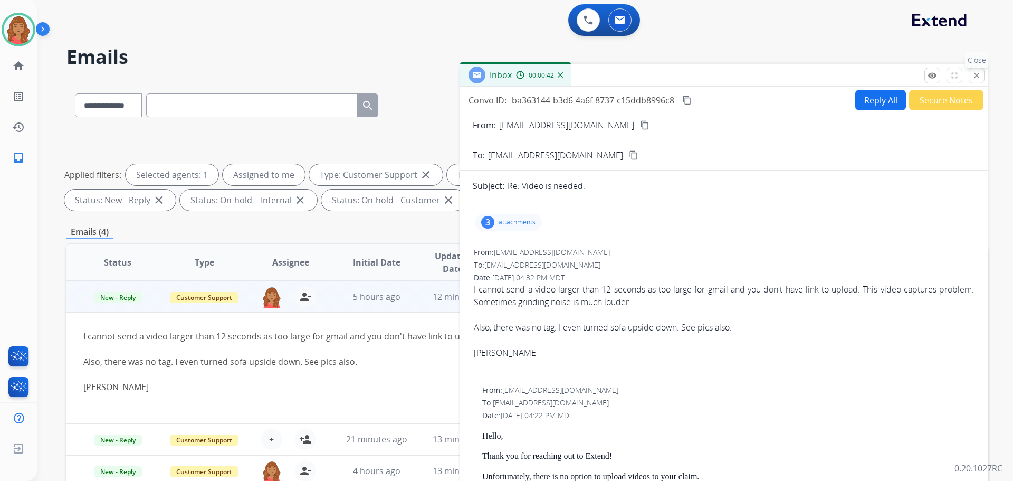
drag, startPoint x: 976, startPoint y: 74, endPoint x: 951, endPoint y: 99, distance: 35.1
click at [977, 74] on mat-icon "close" at bounding box center [976, 75] width 9 height 9
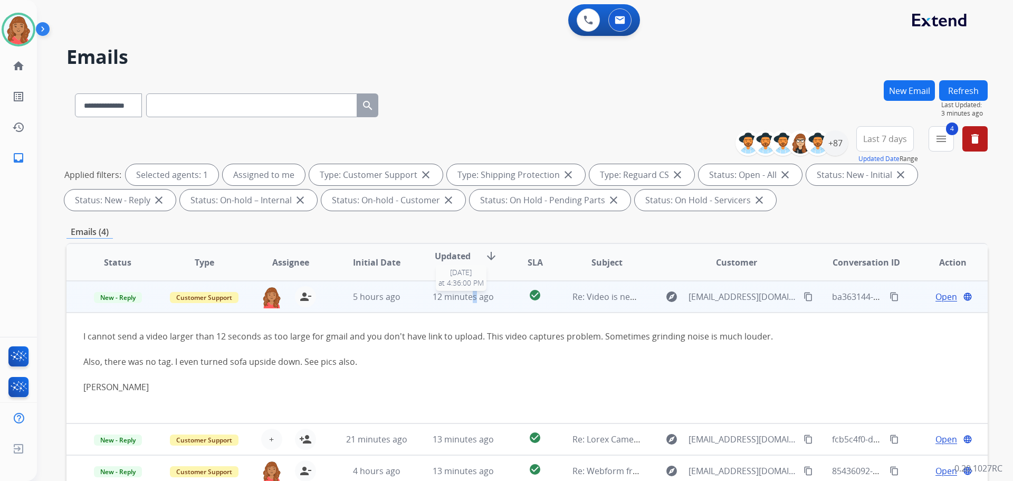
click at [475, 294] on span "12 minutes ago" at bounding box center [463, 297] width 61 height 12
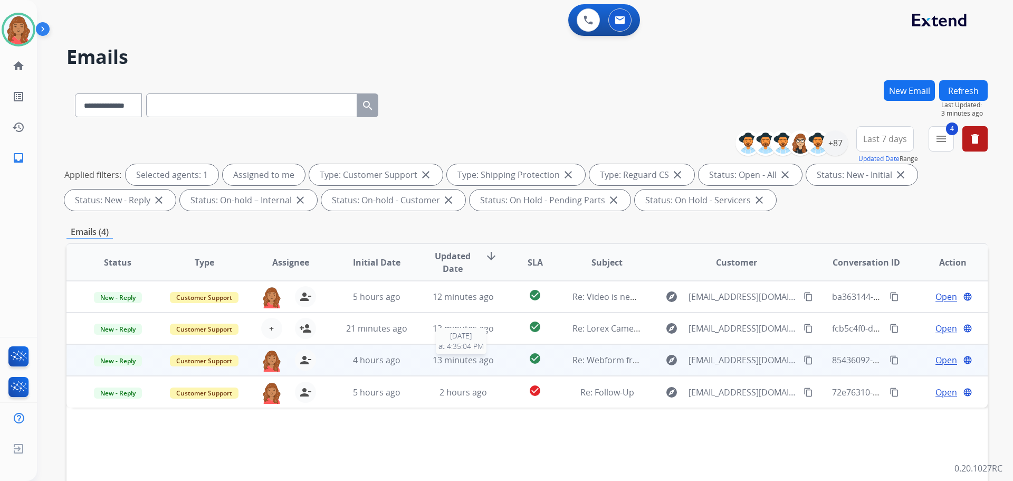
click at [453, 359] on span "13 minutes ago" at bounding box center [463, 360] width 61 height 12
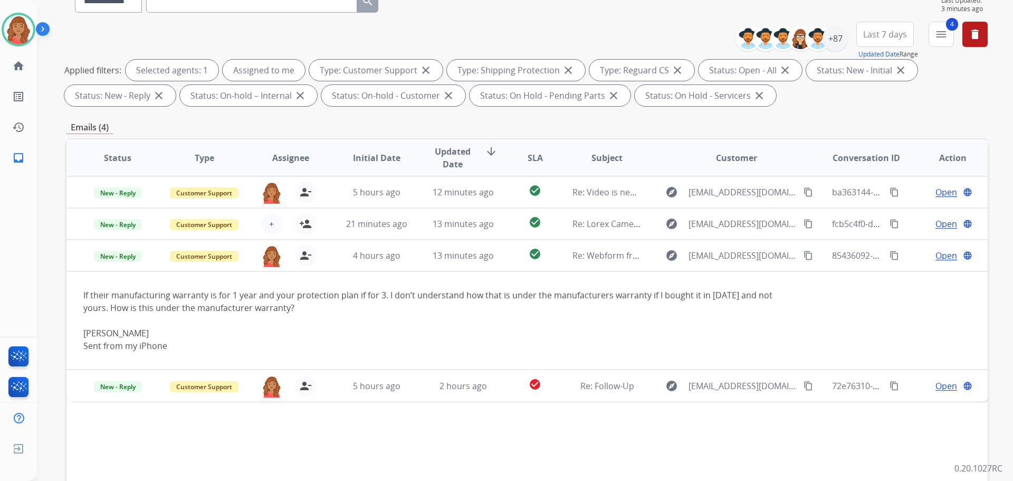
scroll to position [170, 0]
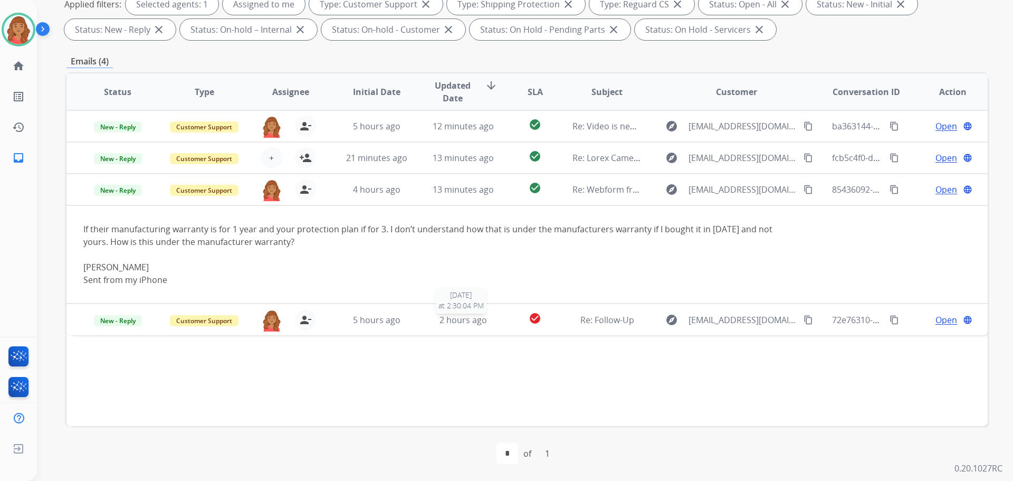
click at [482, 319] on span "2 hours ago" at bounding box center [463, 320] width 47 height 12
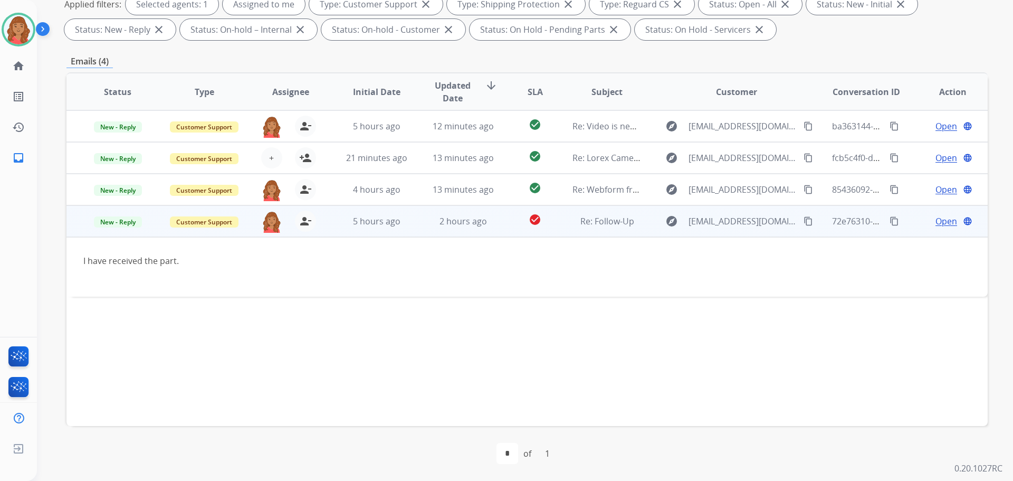
click at [804, 223] on mat-icon "content_copy" at bounding box center [808, 220] width 9 height 9
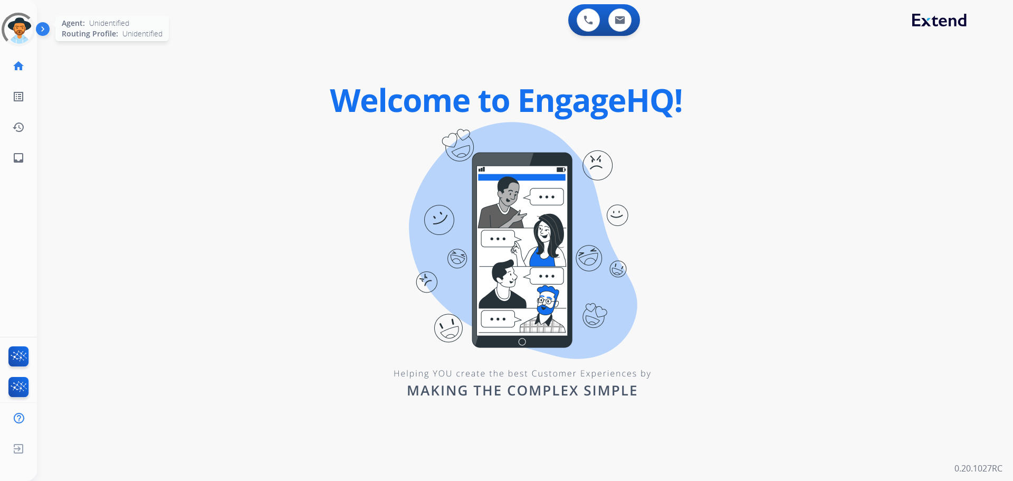
click at [16, 23] on div at bounding box center [18, 29] width 42 height 42
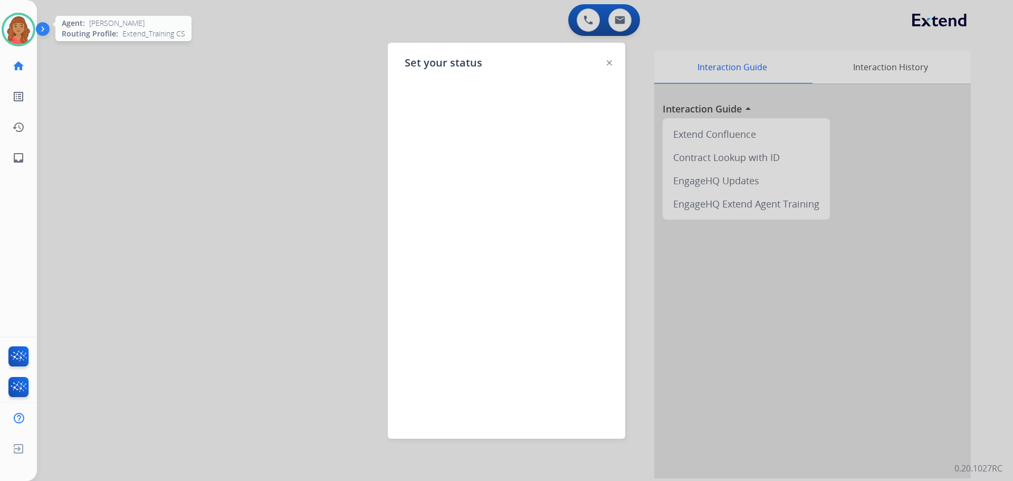
click at [13, 22] on img at bounding box center [19, 30] width 30 height 30
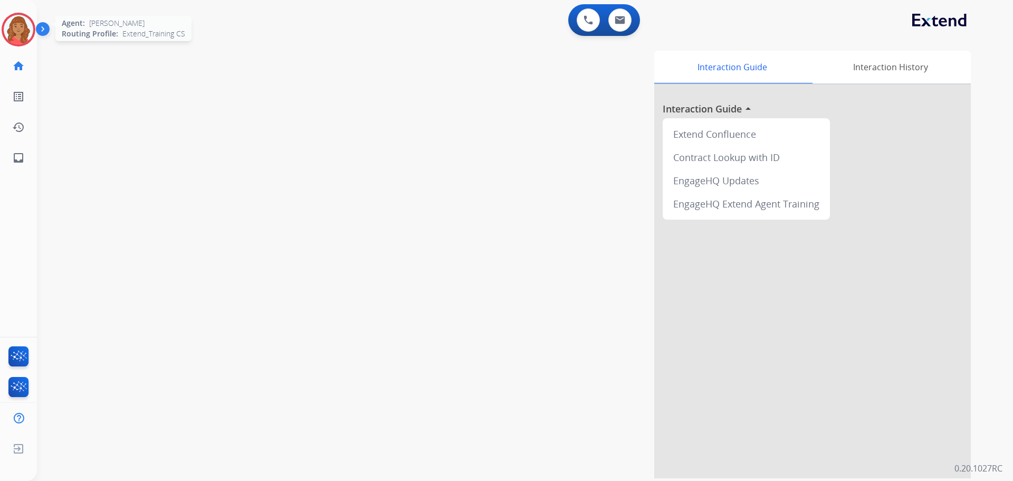
click at [22, 23] on img at bounding box center [19, 30] width 30 height 30
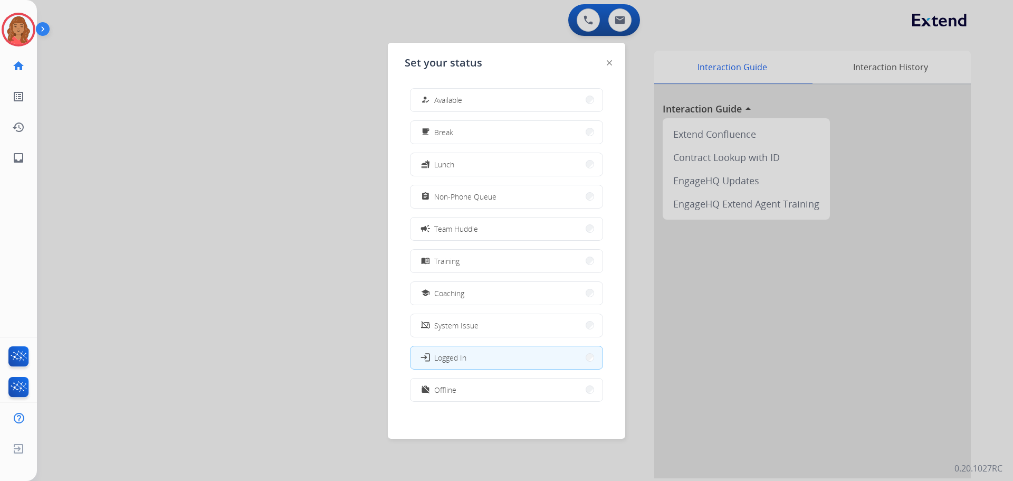
click at [500, 94] on button "how_to_reg Available" at bounding box center [507, 100] width 192 height 23
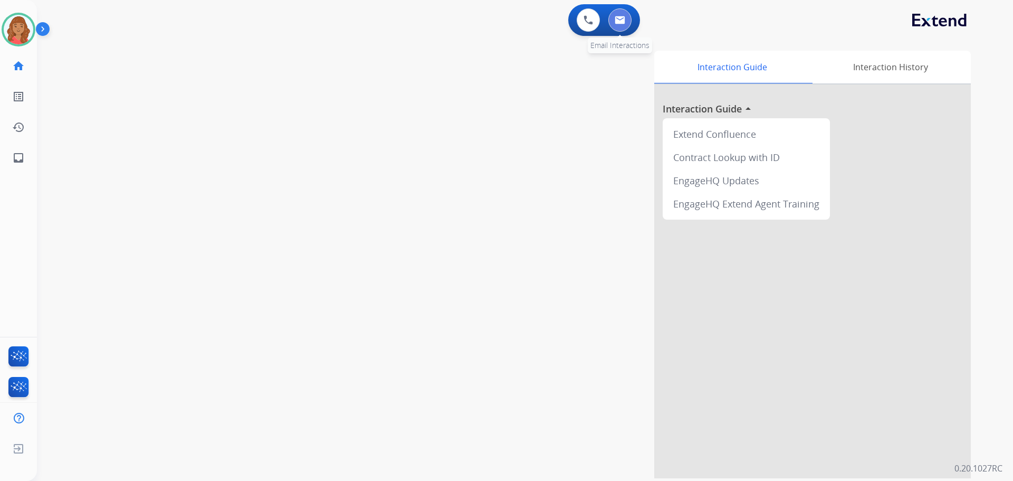
click at [629, 24] on button at bounding box center [619, 19] width 23 height 23
select select "**********"
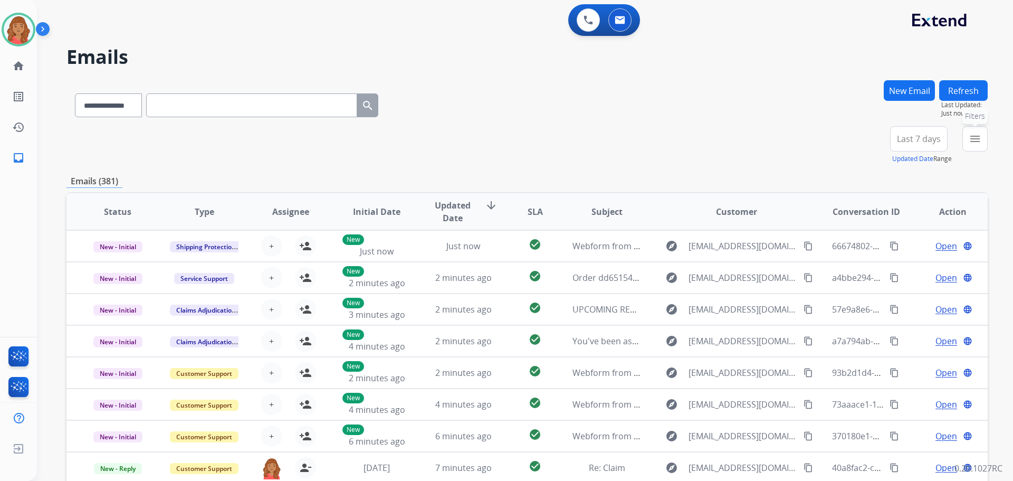
click at [978, 141] on mat-icon "menu" at bounding box center [975, 138] width 13 height 13
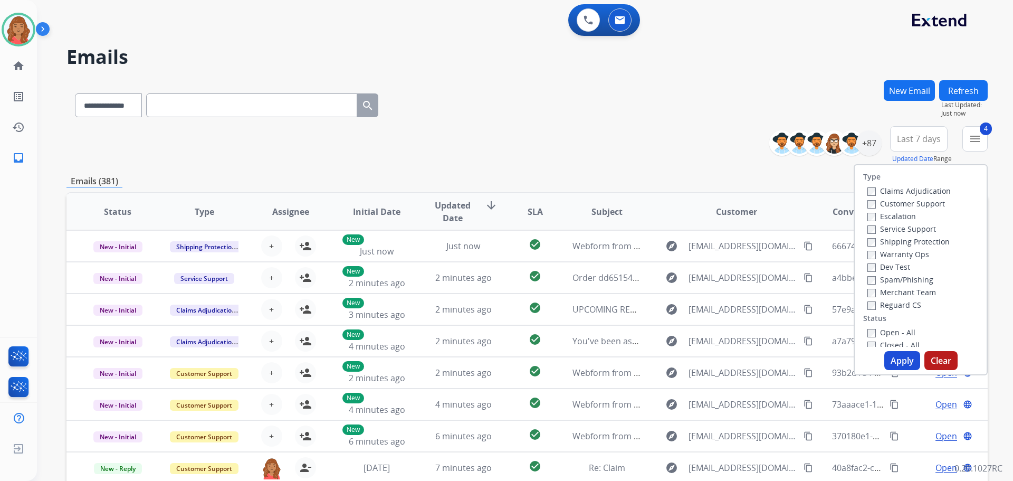
click at [891, 357] on button "Apply" at bounding box center [902, 360] width 36 height 19
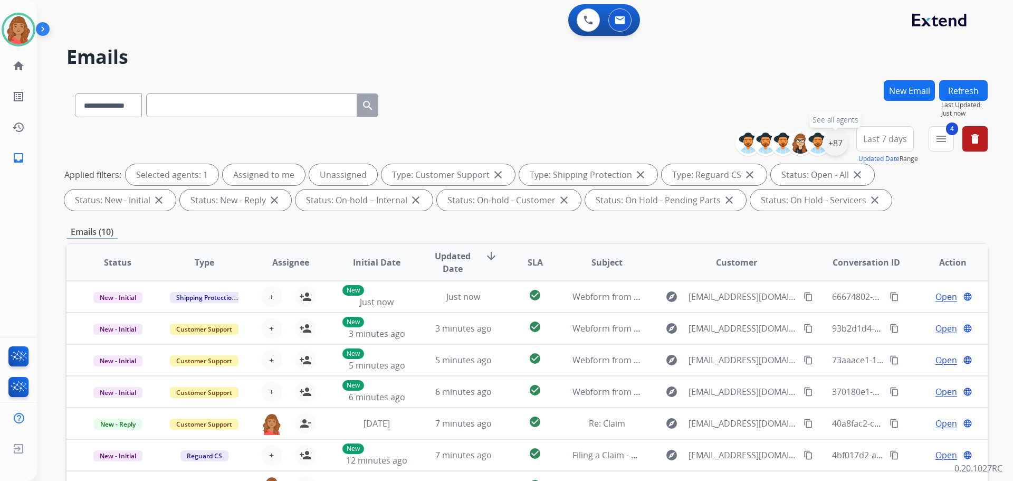
drag, startPoint x: 835, startPoint y: 145, endPoint x: 834, endPoint y: 154, distance: 9.1
click at [835, 146] on div "+87" at bounding box center [835, 142] width 25 height 25
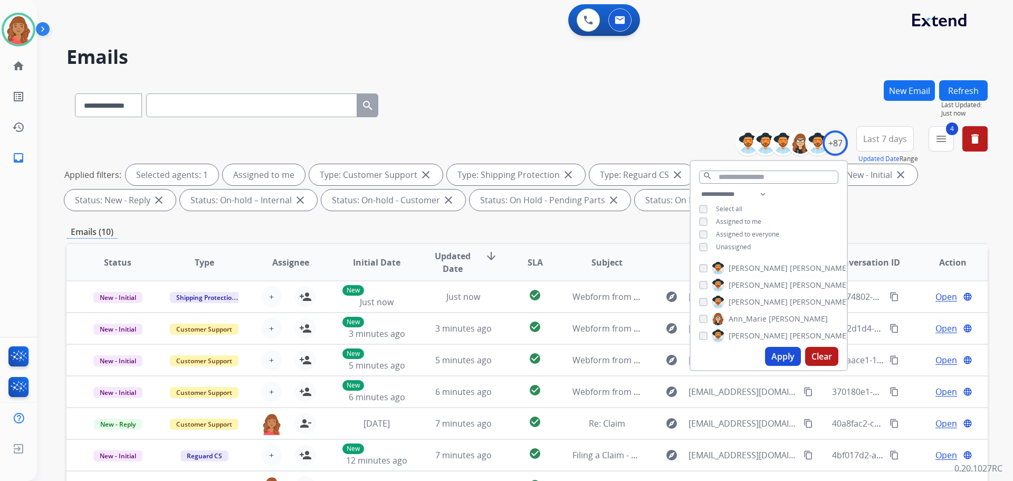
click at [778, 356] on button "Apply" at bounding box center [783, 356] width 36 height 19
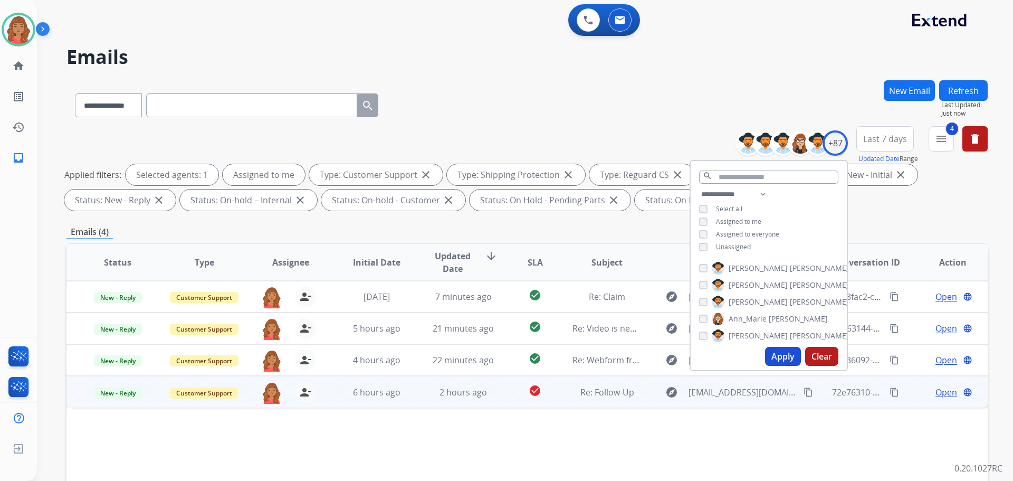
click at [413, 387] on td "2 hours ago" at bounding box center [455, 392] width 87 height 32
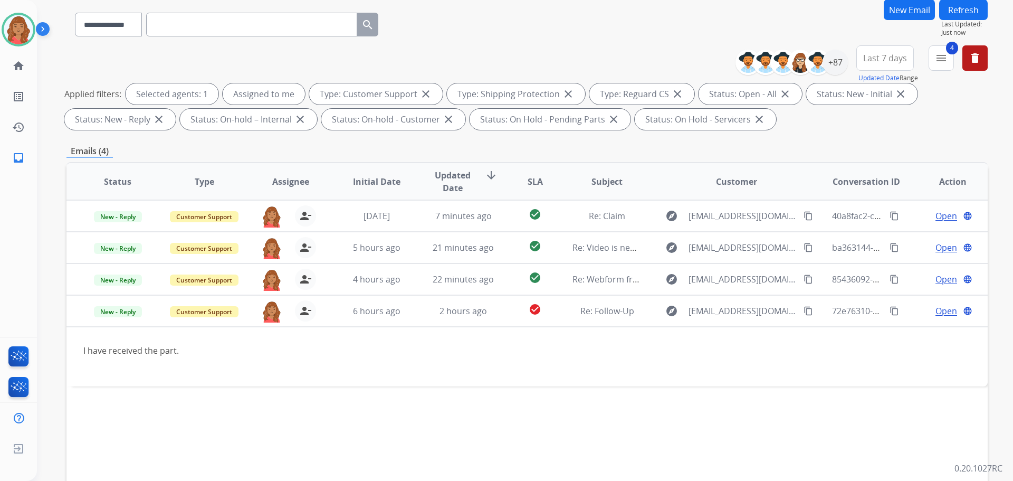
scroll to position [170, 0]
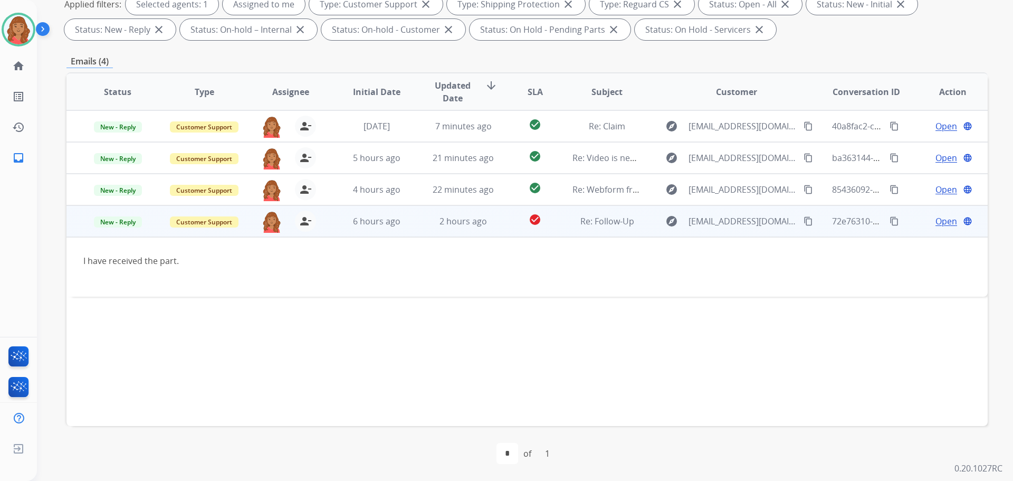
click at [937, 218] on span "Open" at bounding box center [947, 221] width 22 height 13
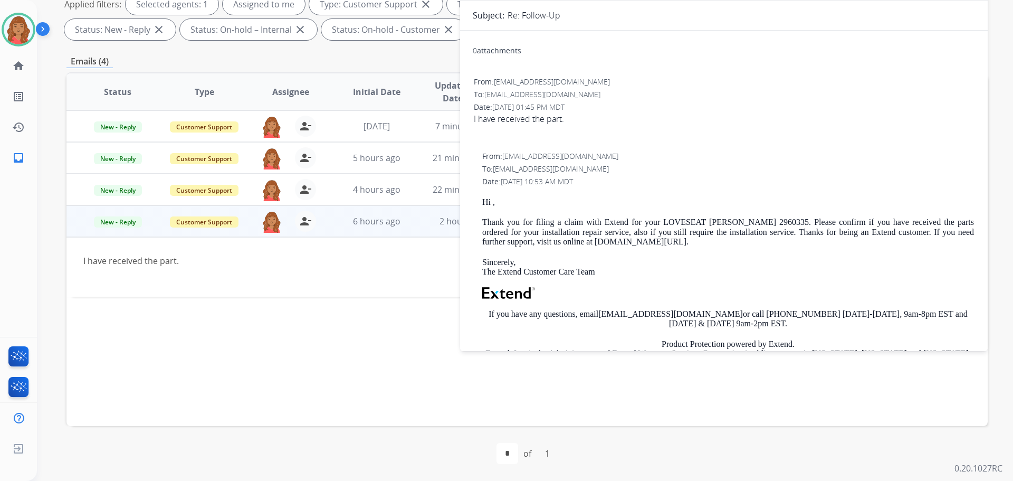
click at [225, 264] on div "I have received the part." at bounding box center [440, 260] width 715 height 13
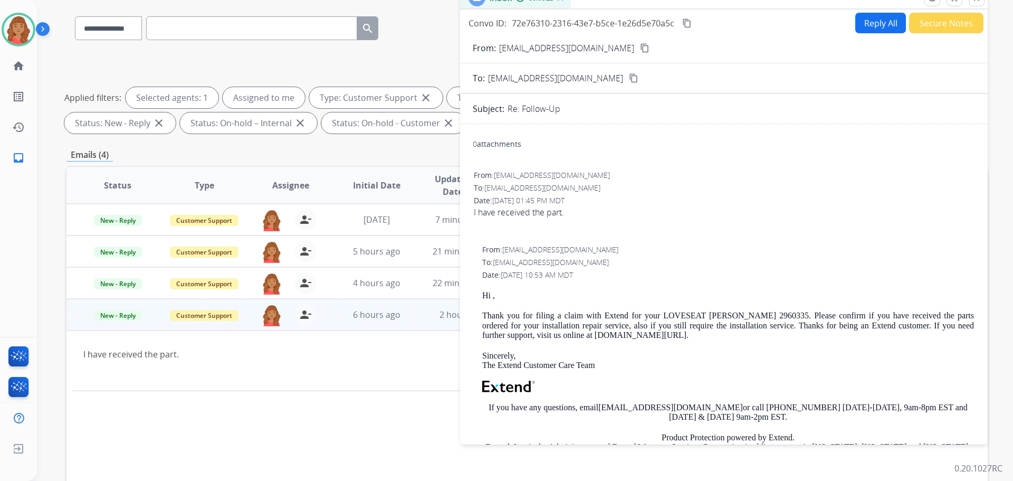
scroll to position [65, 0]
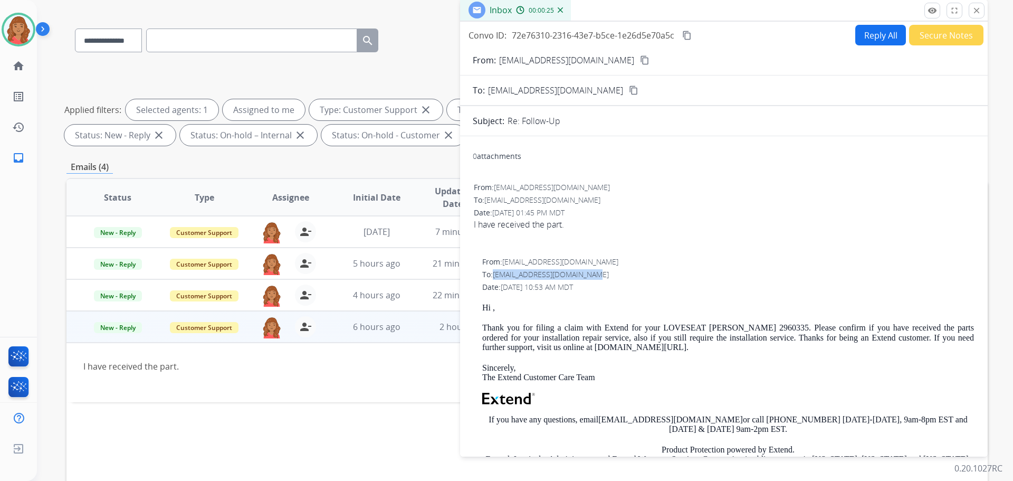
drag, startPoint x: 557, startPoint y: 270, endPoint x: 496, endPoint y: 275, distance: 61.4
click at [496, 275] on span "[EMAIL_ADDRESS][DOMAIN_NAME]" at bounding box center [551, 274] width 116 height 10
copy span "[EMAIL_ADDRESS][DOMAIN_NAME]"
click at [359, 363] on div "I have received the part." at bounding box center [440, 366] width 715 height 13
drag, startPoint x: 730, startPoint y: 182, endPoint x: 689, endPoint y: 226, distance: 60.8
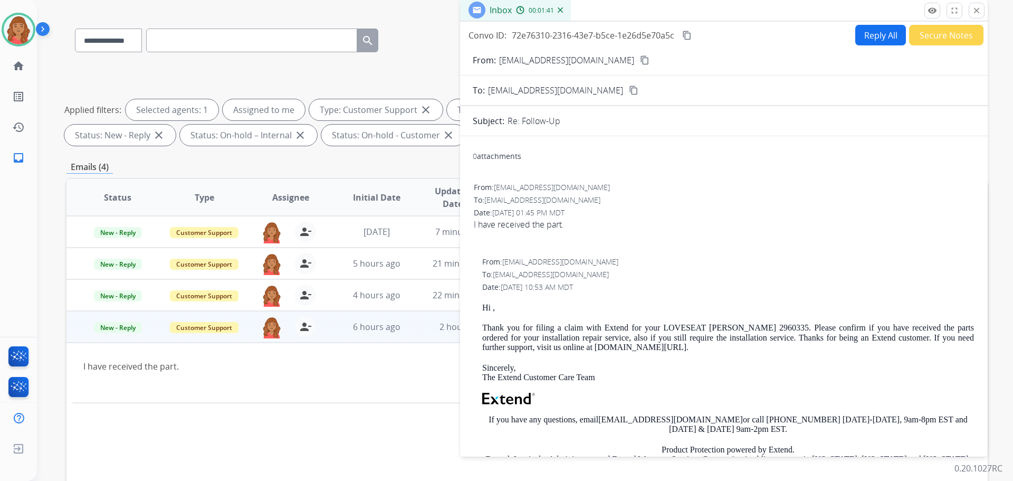
click at [733, 186] on div "From: sherrysphillifam@gmail.com To: support@extend.com Date: 09/27/2025 - 01:4…" at bounding box center [724, 217] width 502 height 72
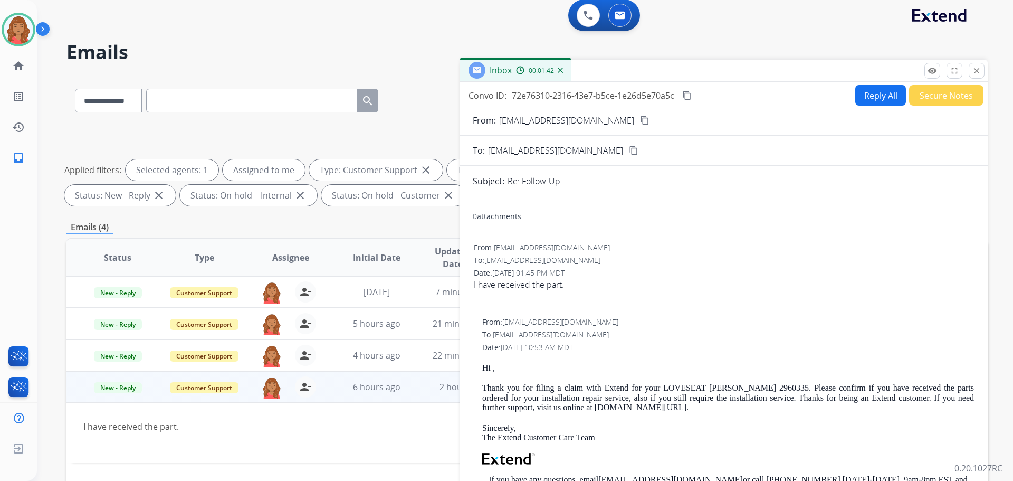
scroll to position [0, 0]
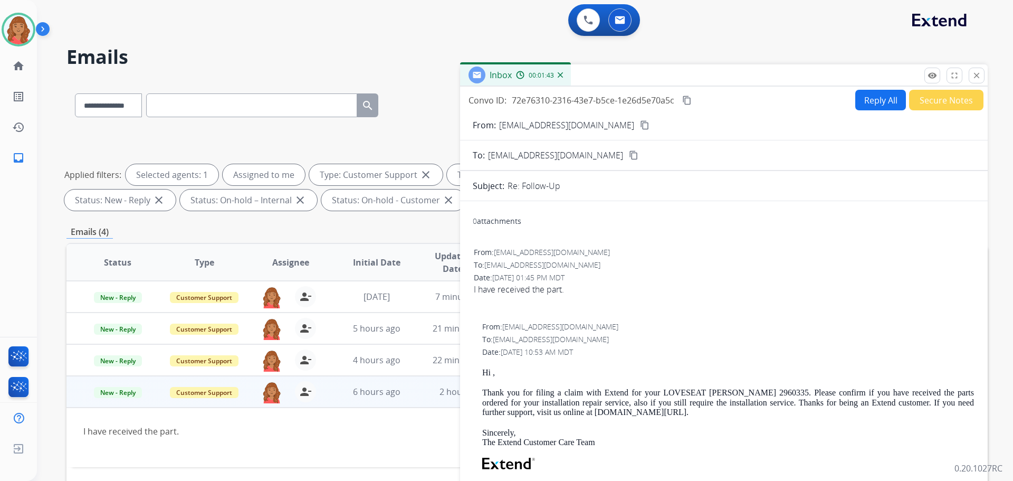
click at [879, 103] on button "Reply All" at bounding box center [880, 100] width 51 height 21
select select "**********"
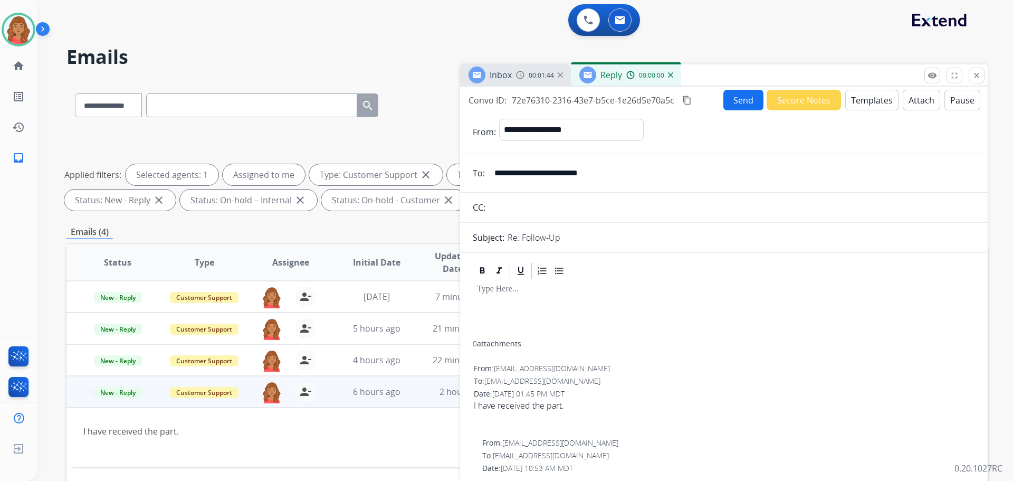
click at [860, 103] on button "Templates" at bounding box center [871, 100] width 53 height 21
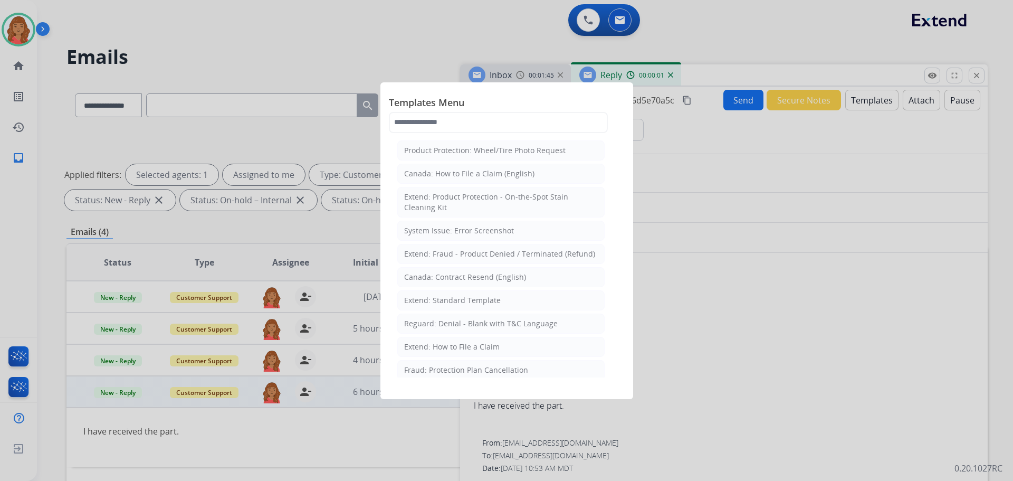
drag, startPoint x: 451, startPoint y: 298, endPoint x: 493, endPoint y: 312, distance: 44.4
click at [452, 299] on div "Extend: Standard Template" at bounding box center [452, 300] width 97 height 11
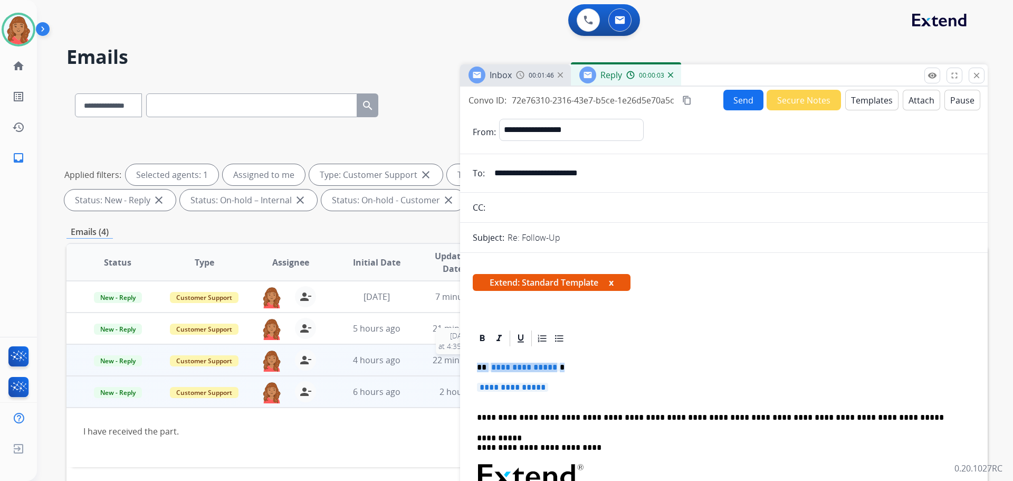
drag, startPoint x: 562, startPoint y: 379, endPoint x: 457, endPoint y: 361, distance: 106.5
click at [459, 363] on div "**********" at bounding box center [526, 365] width 921 height 571
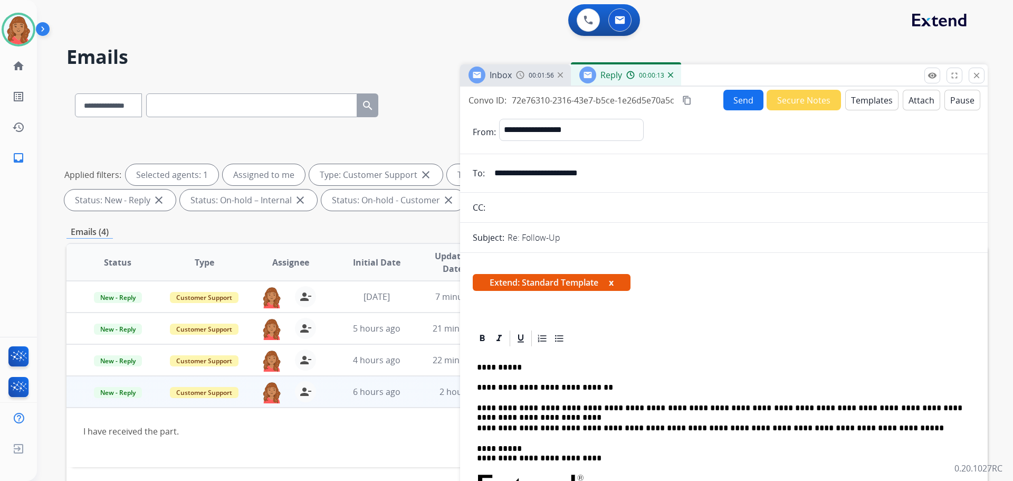
click at [686, 101] on mat-icon "content_copy" at bounding box center [686, 100] width 9 height 9
click at [733, 103] on button "Send" at bounding box center [743, 100] width 40 height 21
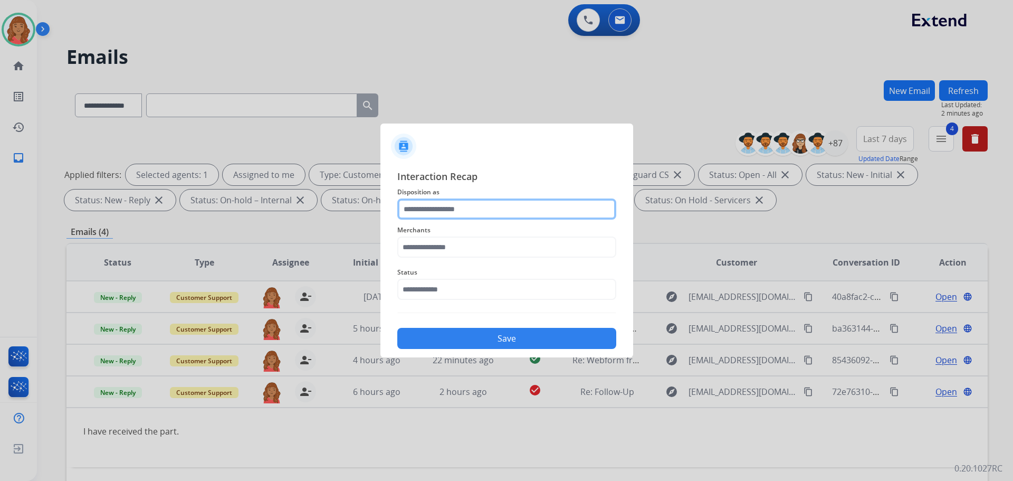
drag, startPoint x: 437, startPoint y: 213, endPoint x: 440, endPoint y: 219, distance: 7.1
click at [438, 218] on input "text" at bounding box center [506, 208] width 219 height 21
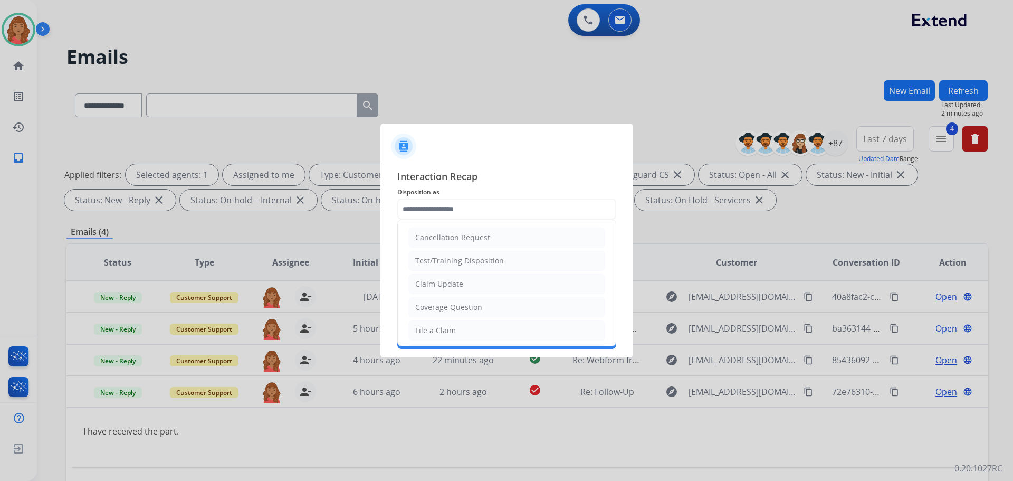
drag, startPoint x: 436, startPoint y: 287, endPoint x: 437, endPoint y: 275, distance: 11.6
click at [437, 285] on div "Claim Update" at bounding box center [439, 284] width 48 height 11
type input "**********"
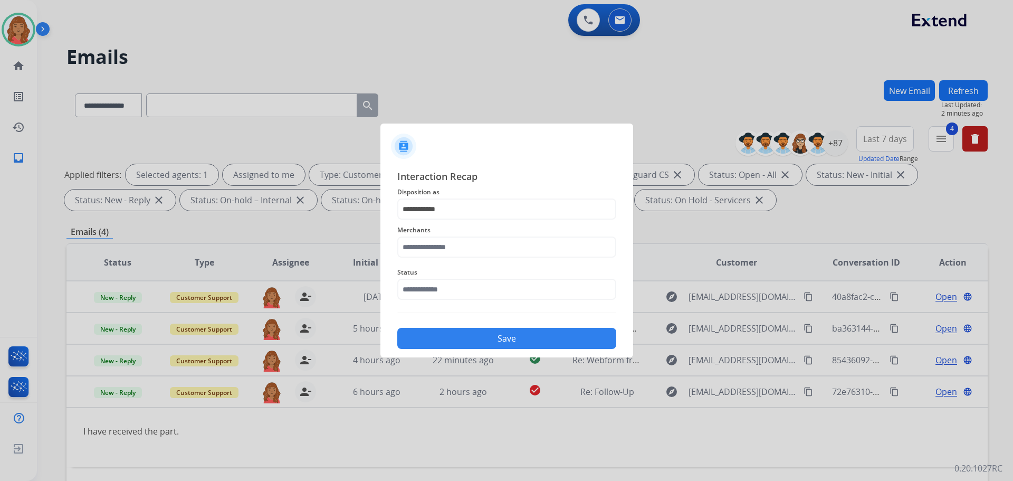
click at [432, 259] on div "Merchants" at bounding box center [506, 241] width 219 height 42
click at [432, 249] on input "text" at bounding box center [506, 246] width 219 height 21
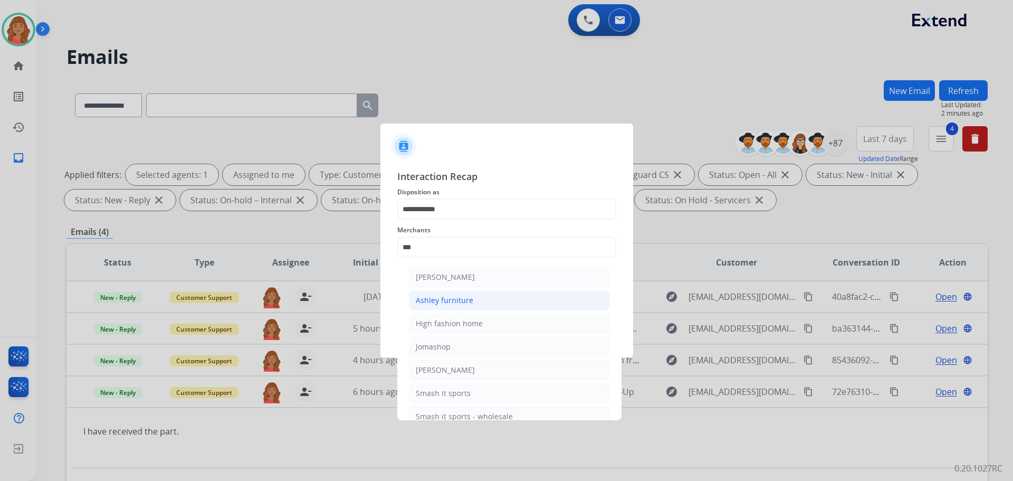
click at [442, 302] on div "Ashley furniture" at bounding box center [445, 300] width 58 height 11
type input "**********"
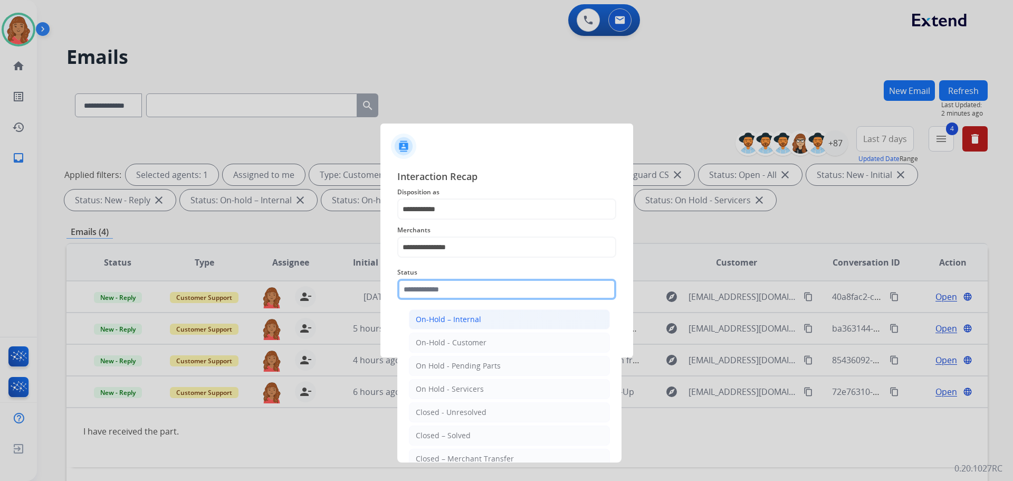
drag, startPoint x: 431, startPoint y: 290, endPoint x: 425, endPoint y: 323, distance: 33.3
click at [431, 292] on input "text" at bounding box center [506, 289] width 219 height 21
drag, startPoint x: 437, startPoint y: 436, endPoint x: 431, endPoint y: 414, distance: 23.4
click at [436, 435] on div "Closed – Solved" at bounding box center [443, 435] width 55 height 11
type input "**********"
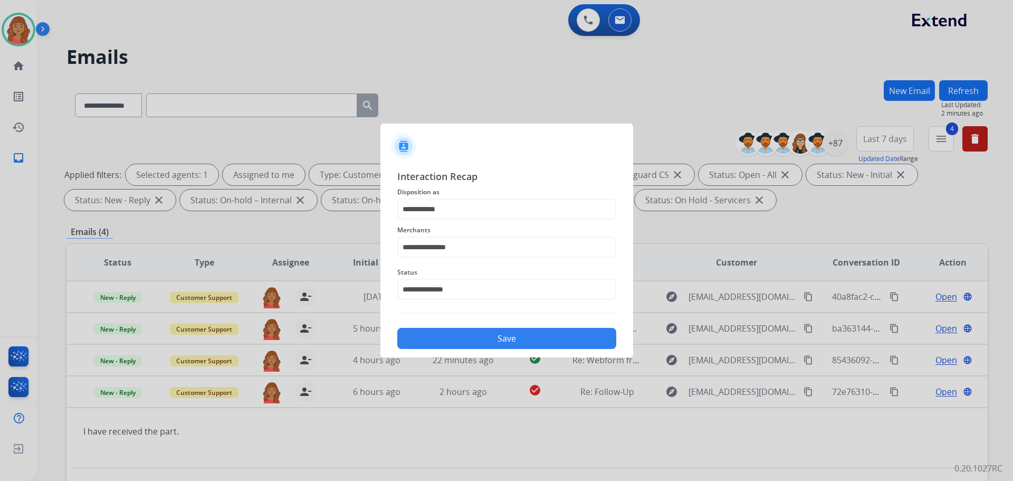
click at [462, 336] on button "Save" at bounding box center [506, 338] width 219 height 21
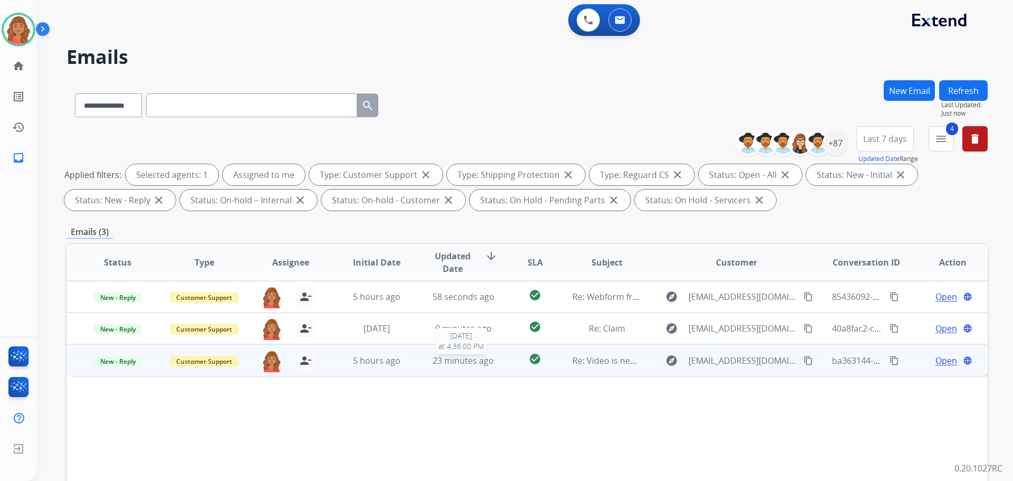
click at [463, 364] on span "23 minutes ago" at bounding box center [463, 361] width 61 height 12
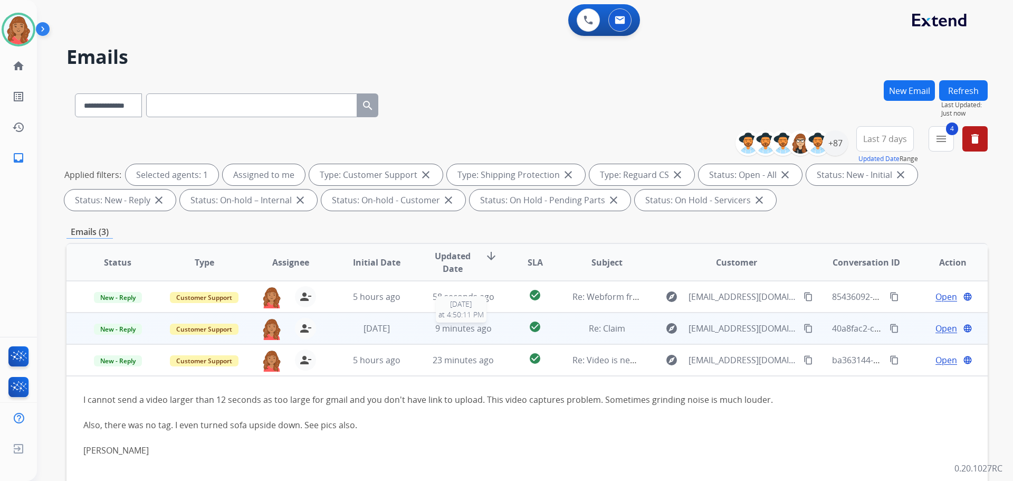
click at [473, 327] on span "9 minutes ago" at bounding box center [463, 328] width 56 height 12
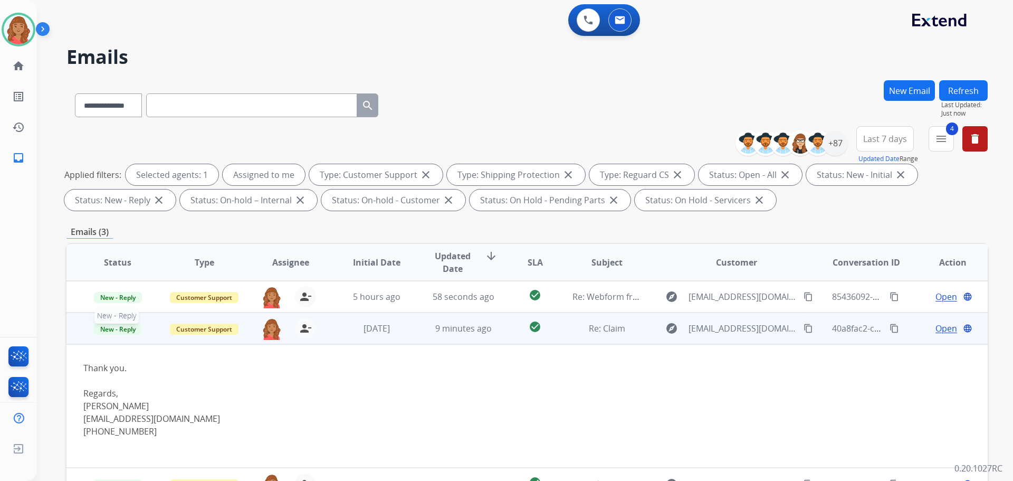
click at [115, 328] on span "New - Reply" at bounding box center [118, 328] width 48 height 11
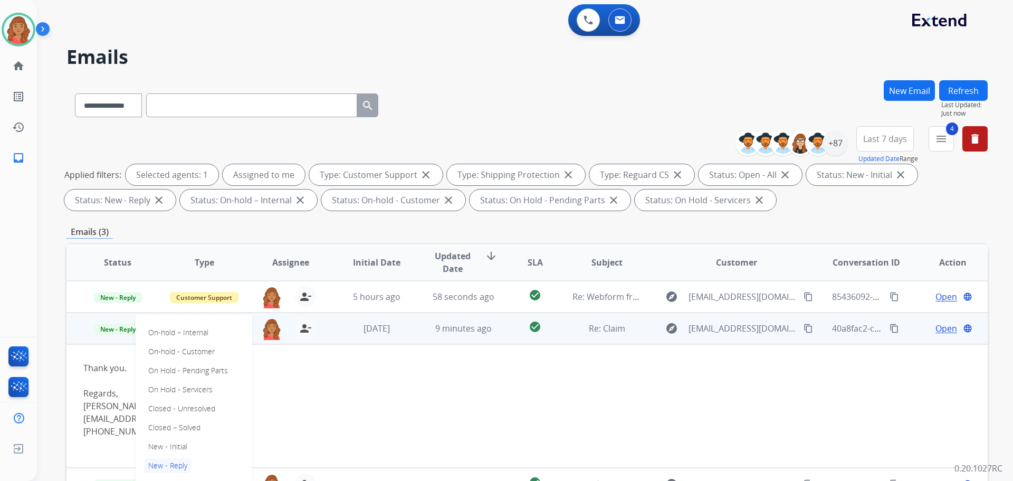
click at [167, 425] on p "Closed – Solved" at bounding box center [174, 427] width 61 height 15
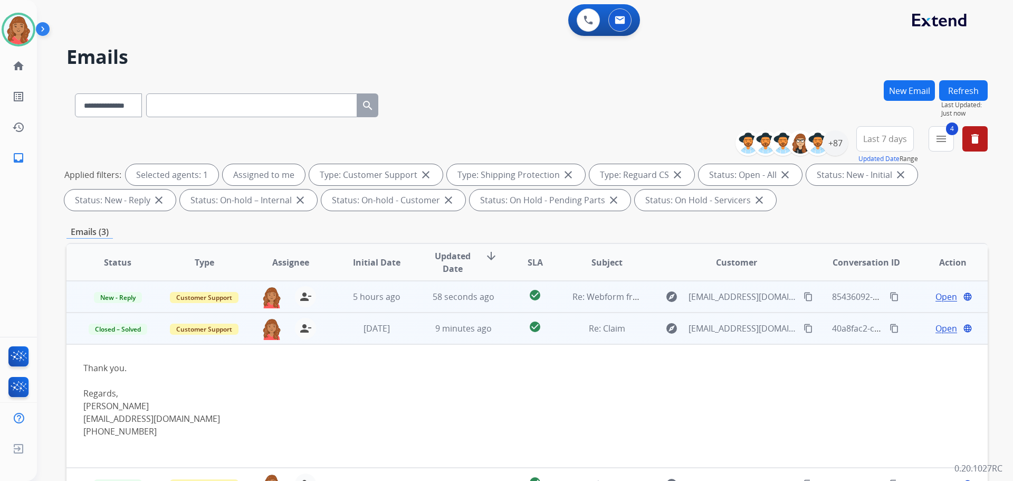
click at [347, 303] on td "5 hours ago" at bounding box center [369, 297] width 87 height 32
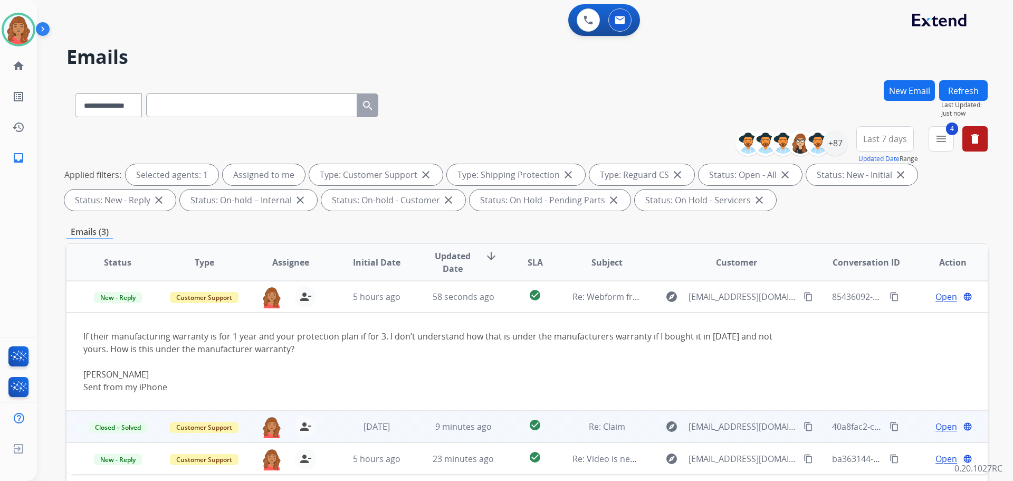
scroll to position [106, 0]
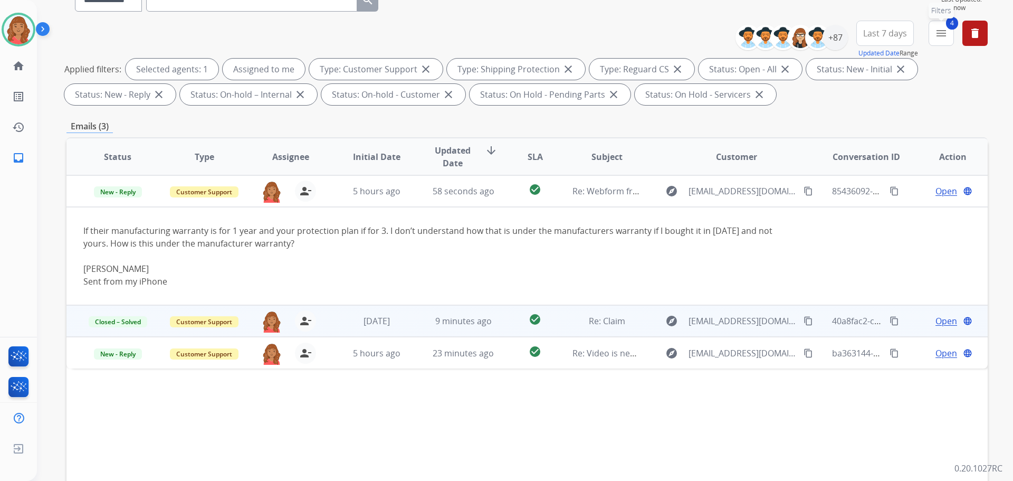
click at [937, 37] on mat-icon "menu" at bounding box center [941, 33] width 13 height 13
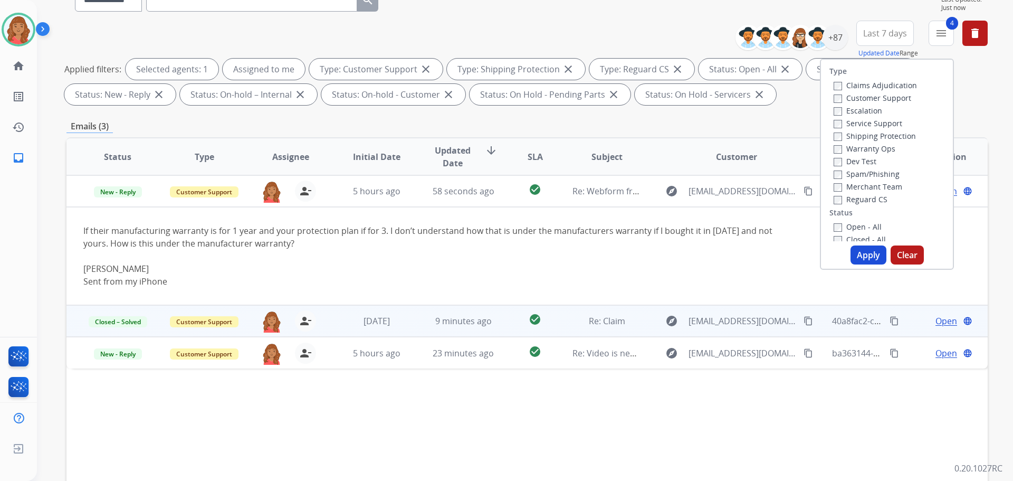
click at [854, 256] on button "Apply" at bounding box center [869, 254] width 36 height 19
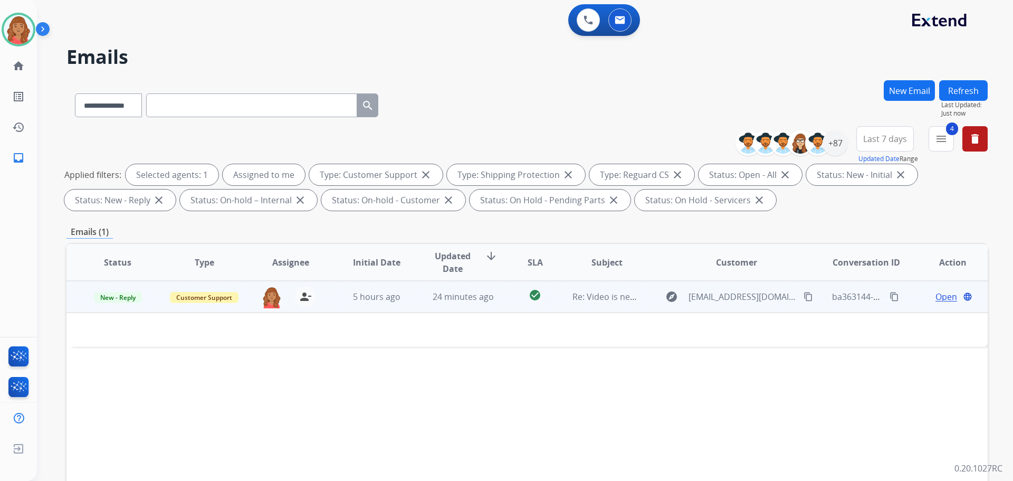
click at [462, 308] on td "24 minutes ago" at bounding box center [455, 297] width 87 height 32
click at [462, 301] on span "24 minutes ago" at bounding box center [463, 297] width 61 height 12
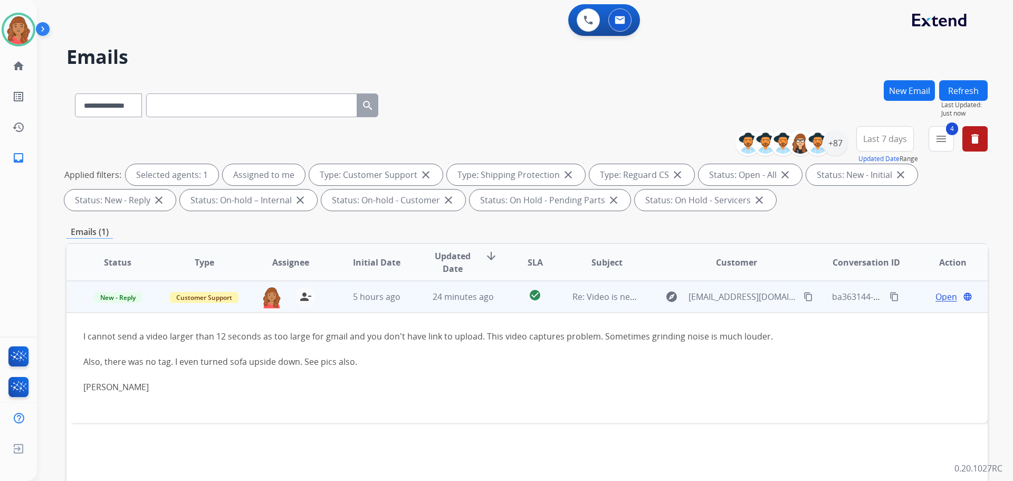
click at [936, 292] on span "Open" at bounding box center [947, 296] width 22 height 13
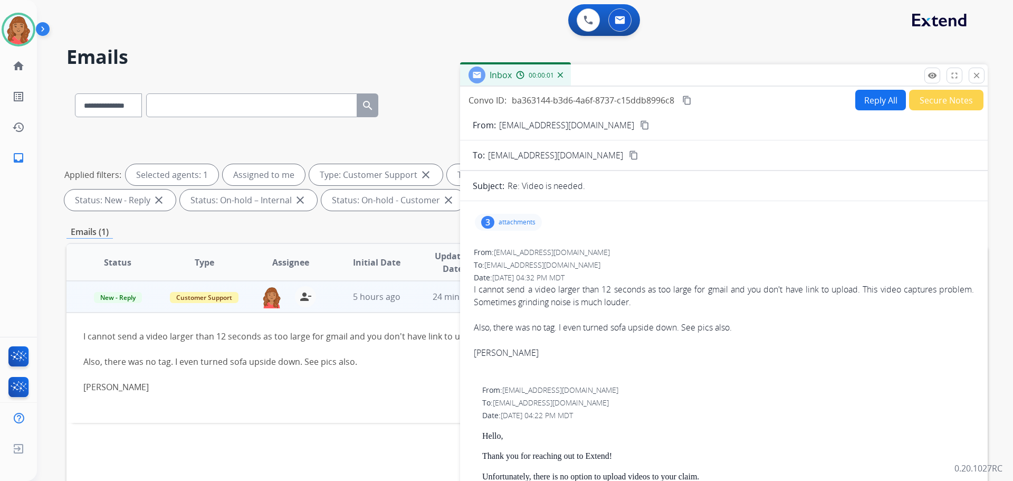
click at [493, 217] on div "3 attachments" at bounding box center [508, 222] width 67 height 17
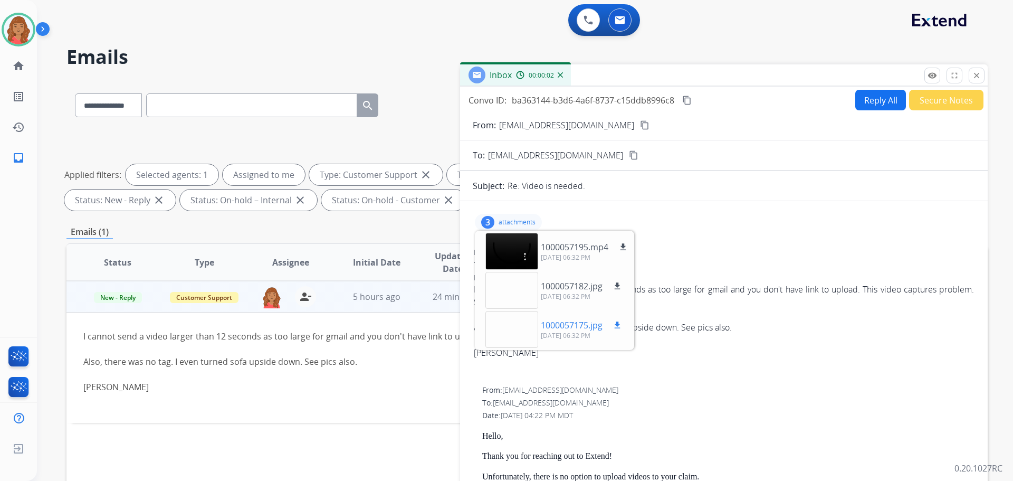
click at [511, 329] on div at bounding box center [511, 329] width 53 height 37
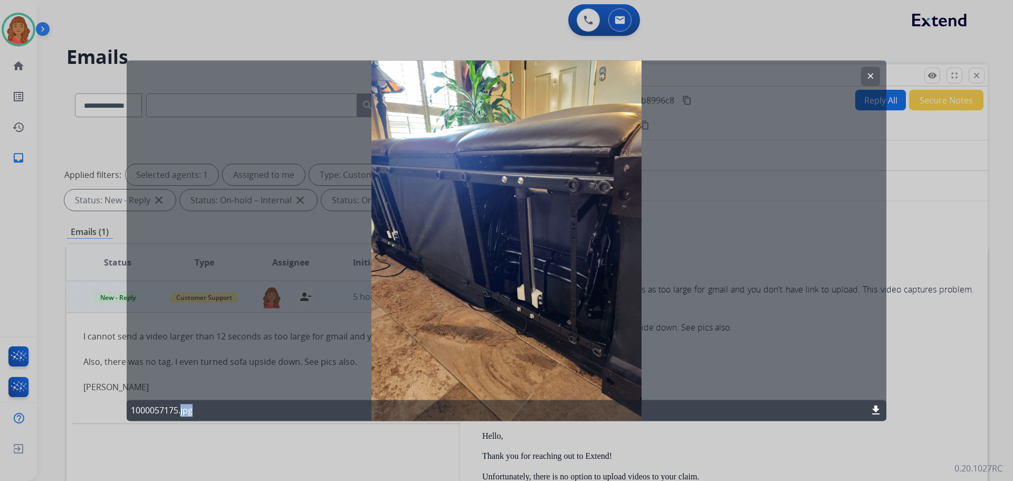
click at [511, 329] on div "clear 1000057175.jpg download" at bounding box center [507, 240] width 760 height 360
click at [873, 74] on mat-icon "clear" at bounding box center [870, 75] width 9 height 9
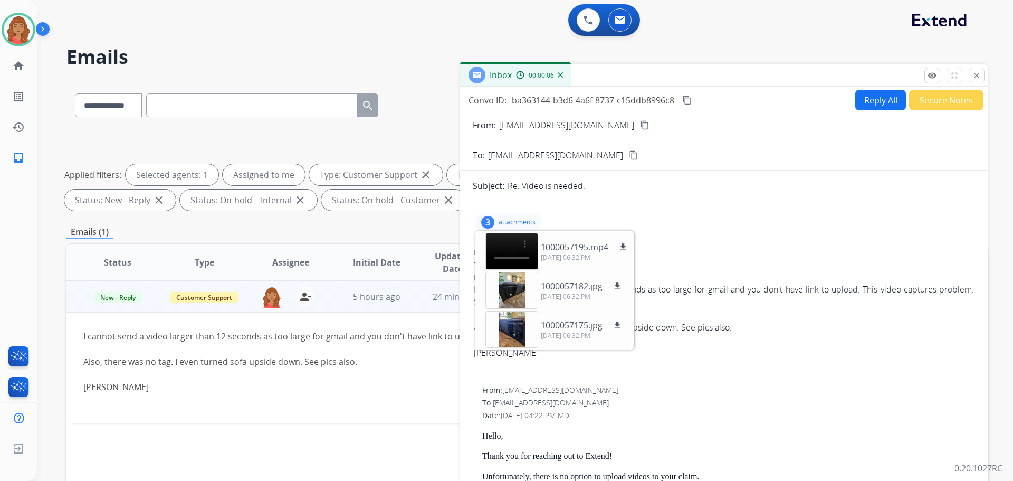
click at [640, 127] on mat-icon "content_copy" at bounding box center [644, 124] width 9 height 9
drag, startPoint x: 907, startPoint y: 350, endPoint x: 903, endPoint y: 326, distance: 25.0
click at [907, 351] on div "[PERSON_NAME]" at bounding box center [724, 352] width 500 height 13
click at [863, 100] on button "Reply All" at bounding box center [880, 100] width 51 height 21
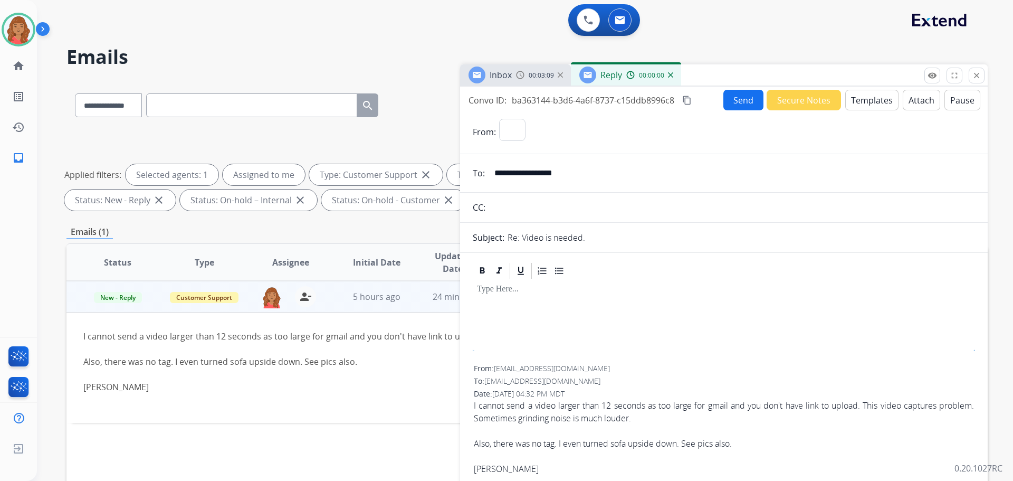
select select "**********"
click at [854, 107] on button "Templates" at bounding box center [871, 100] width 53 height 21
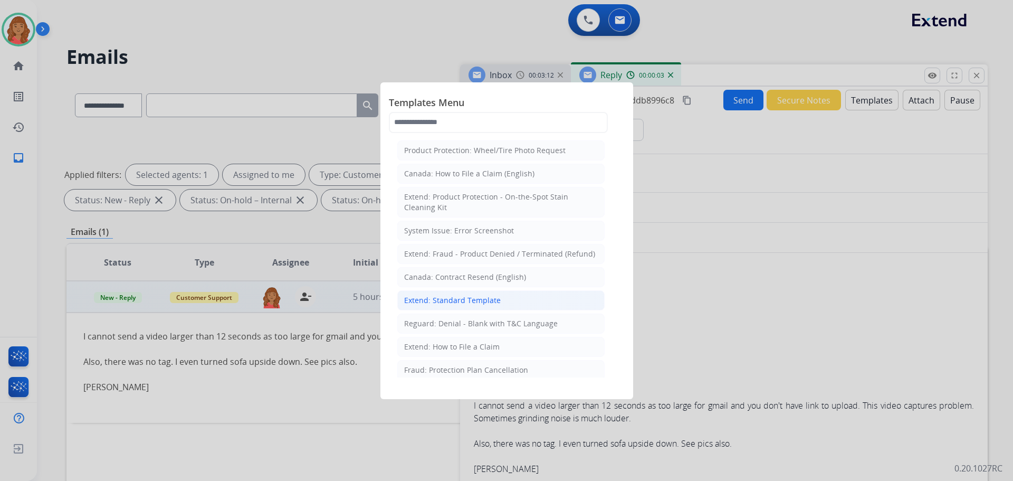
click at [444, 298] on div "Extend: Standard Template" at bounding box center [452, 300] width 97 height 11
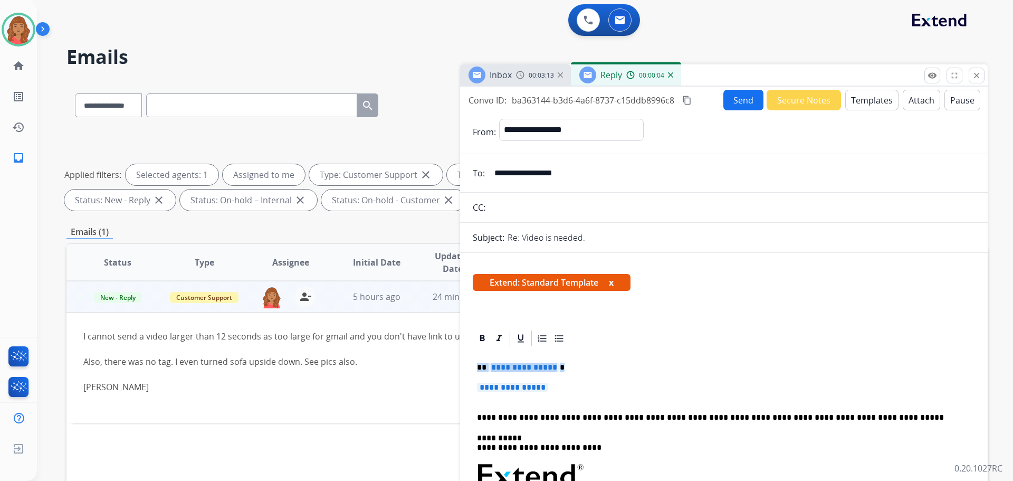
drag, startPoint x: 543, startPoint y: 389, endPoint x: 457, endPoint y: 363, distance: 90.0
click at [448, 354] on div "**********" at bounding box center [526, 365] width 921 height 571
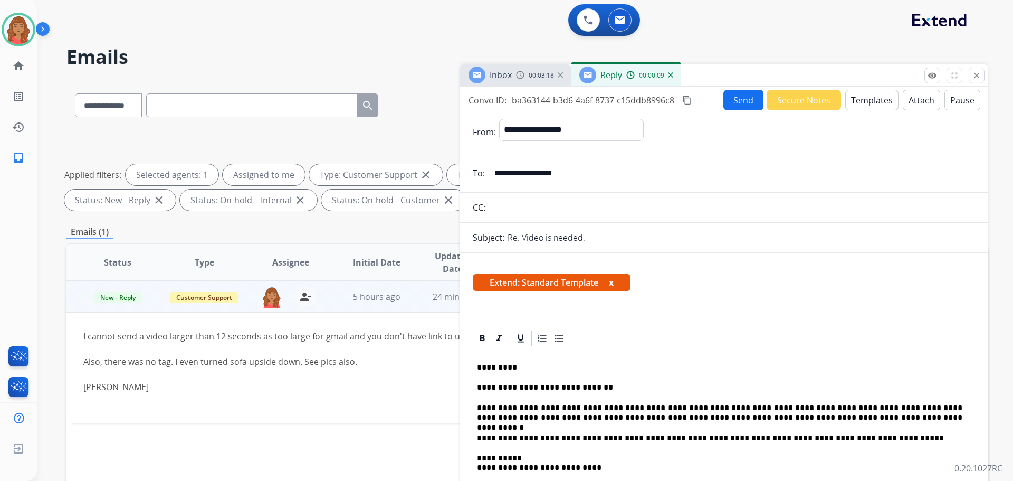
click at [691, 97] on mat-icon "content_copy" at bounding box center [686, 100] width 9 height 9
click at [739, 98] on button "Send" at bounding box center [743, 100] width 40 height 21
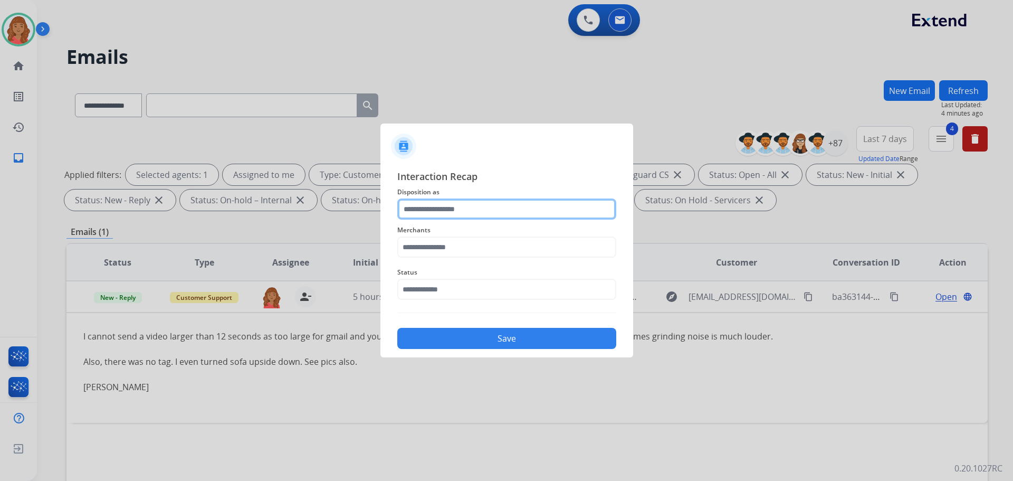
click at [491, 199] on input "text" at bounding box center [506, 208] width 219 height 21
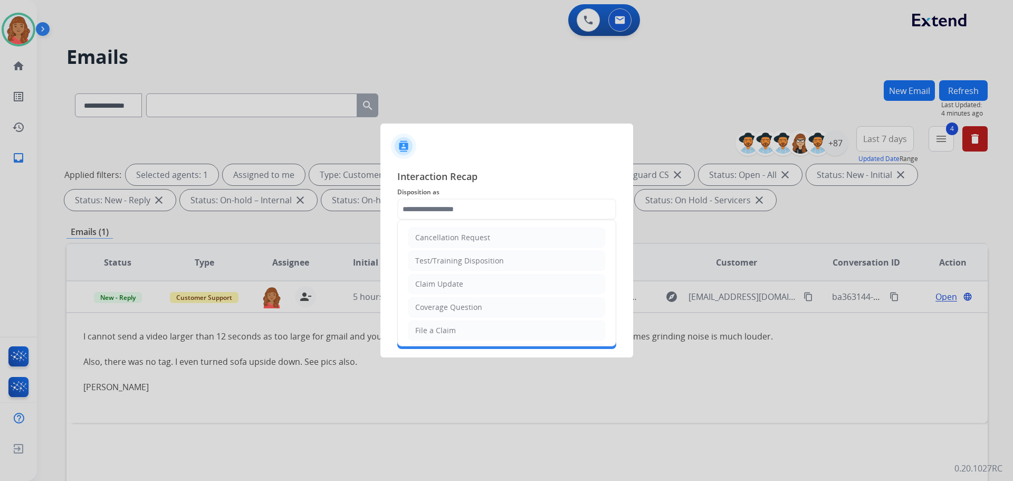
click at [451, 271] on li "Test/Training Disposition" at bounding box center [506, 261] width 197 height 20
type input "**********"
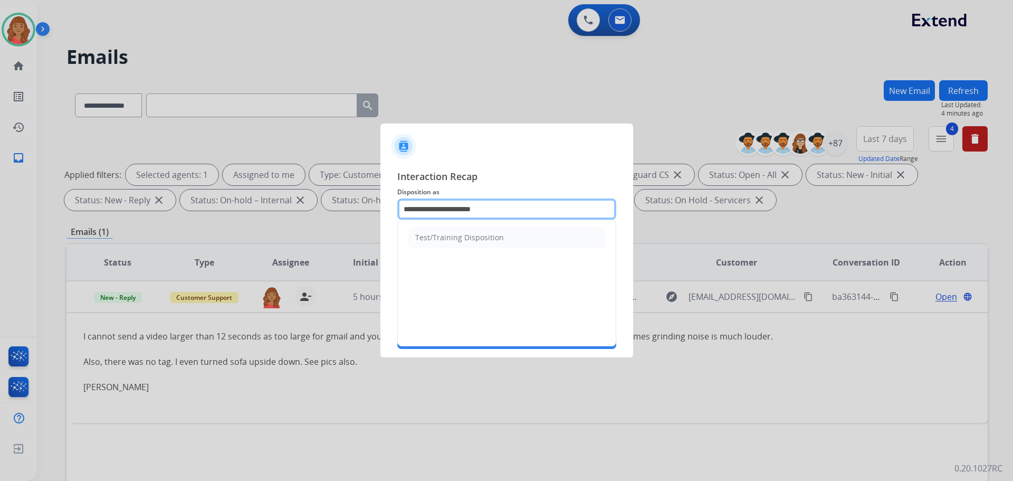
drag, startPoint x: 500, startPoint y: 206, endPoint x: 334, endPoint y: 207, distance: 165.7
click at [0, 207] on app-contact-recap-modal "**********" at bounding box center [0, 240] width 0 height 481
drag, startPoint x: 447, startPoint y: 209, endPoint x: 442, endPoint y: 216, distance: 8.3
click at [446, 211] on input "text" at bounding box center [506, 208] width 219 height 21
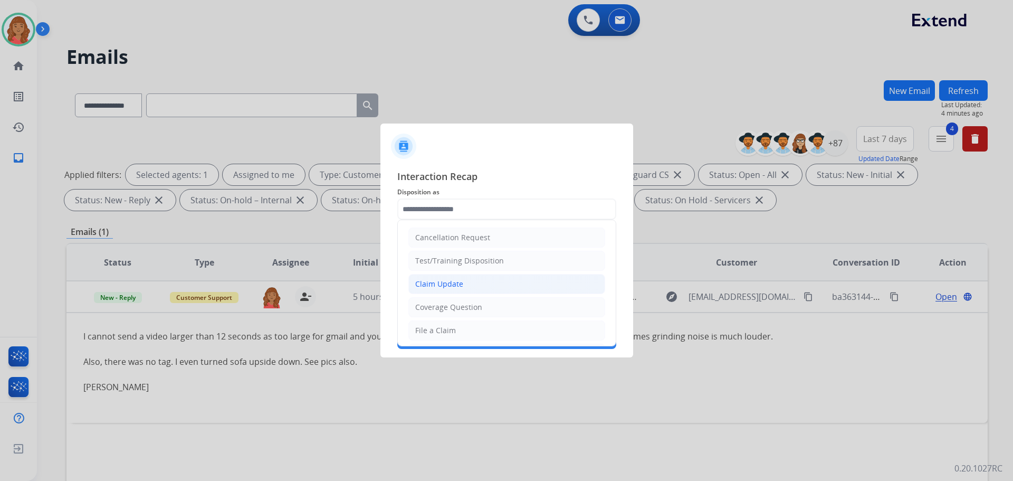
drag, startPoint x: 437, startPoint y: 288, endPoint x: 428, endPoint y: 250, distance: 39.4
click at [437, 288] on div "Claim Update" at bounding box center [439, 284] width 48 height 11
type input "**********"
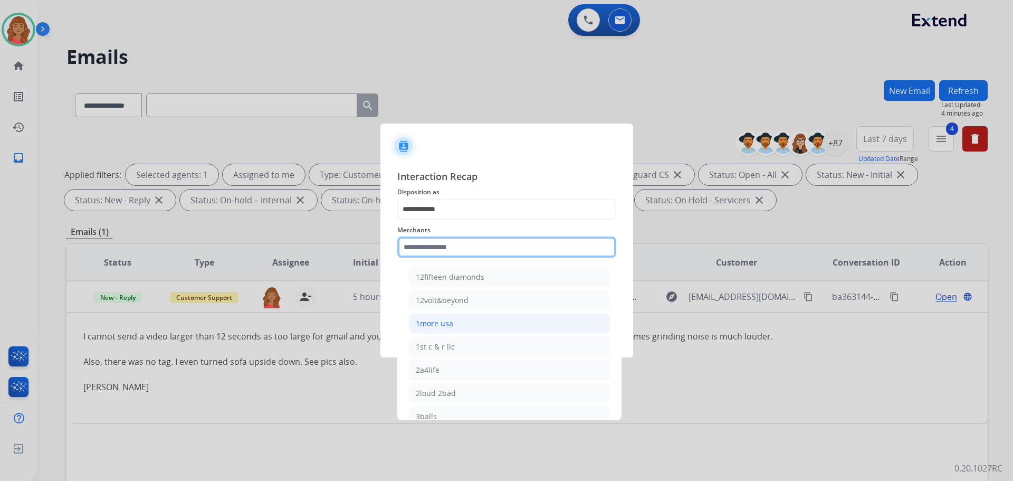
drag, startPoint x: 428, startPoint y: 253, endPoint x: 422, endPoint y: 323, distance: 70.5
click at [426, 262] on div "Merchants 12fifteen diamonds 12volt&beyond 1more usa 1st c & r llc 2a4life 2lou…" at bounding box center [506, 241] width 219 height 42
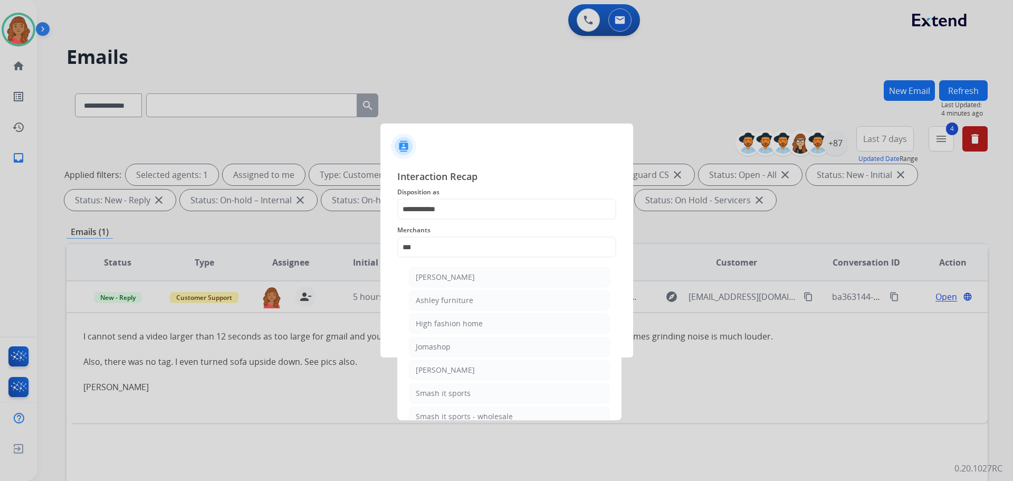
drag, startPoint x: 447, startPoint y: 280, endPoint x: 444, endPoint y: 288, distance: 8.5
click at [447, 280] on div "[PERSON_NAME]" at bounding box center [445, 277] width 59 height 11
type input "**********"
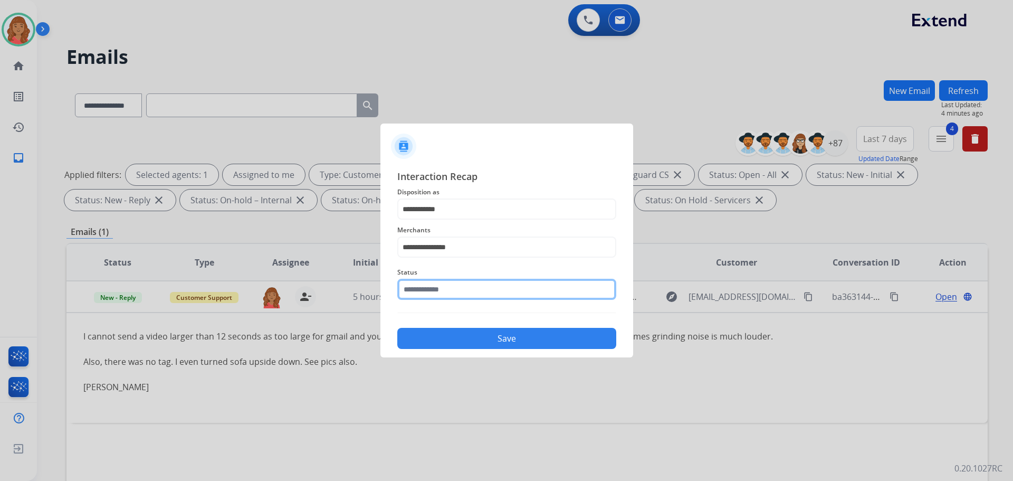
click at [430, 294] on input "text" at bounding box center [506, 289] width 219 height 21
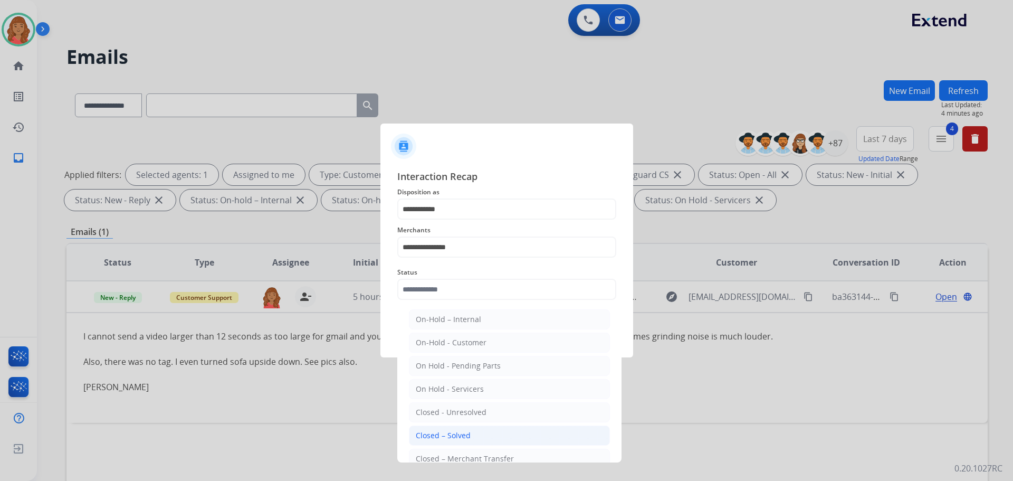
drag, startPoint x: 438, startPoint y: 434, endPoint x: 444, endPoint y: 398, distance: 36.4
click at [440, 434] on div "Closed – Solved" at bounding box center [443, 435] width 55 height 11
type input "**********"
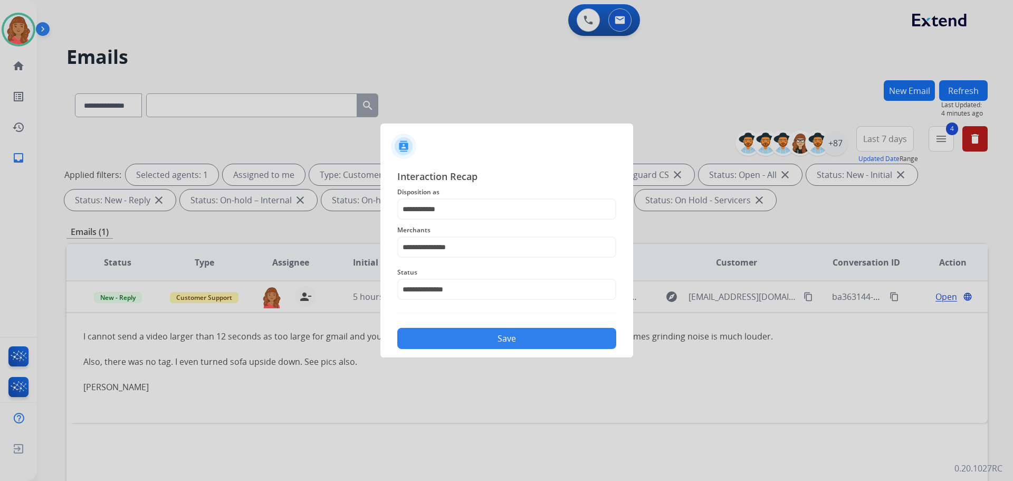
click at [453, 336] on button "Save" at bounding box center [506, 338] width 219 height 21
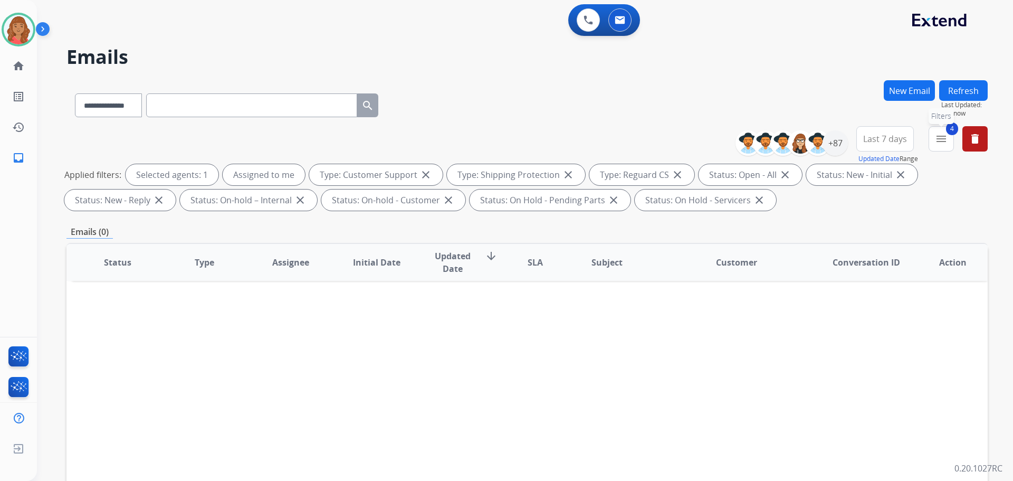
click at [942, 141] on mat-icon "menu" at bounding box center [941, 138] width 13 height 13
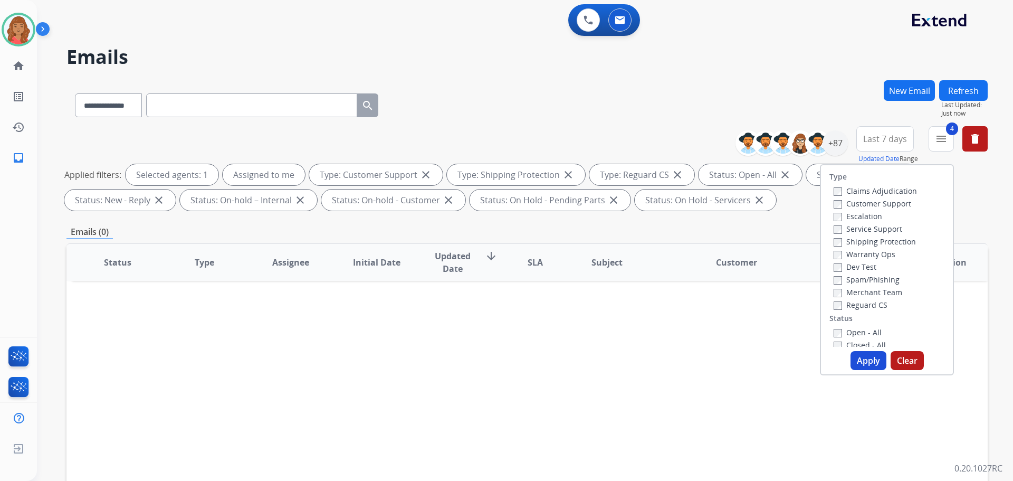
click at [861, 363] on button "Apply" at bounding box center [869, 360] width 36 height 19
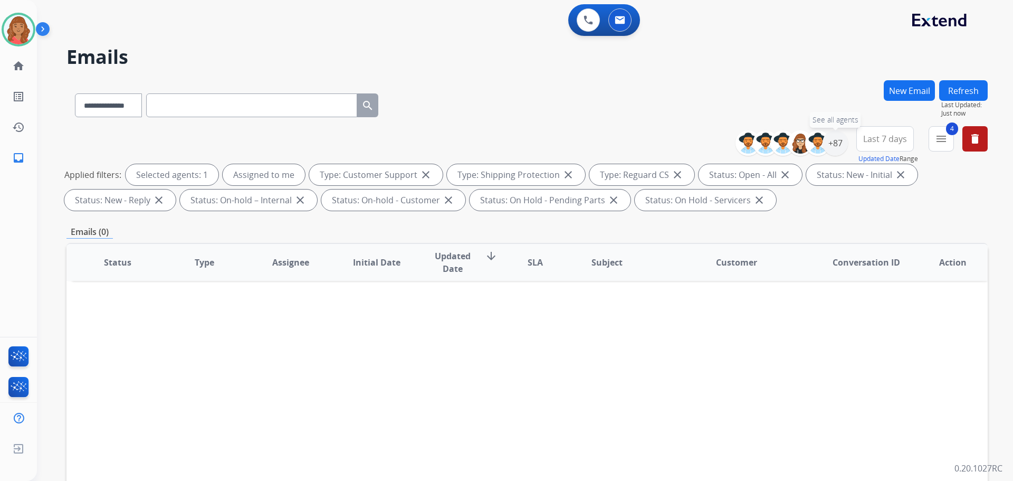
drag, startPoint x: 845, startPoint y: 144, endPoint x: 826, endPoint y: 158, distance: 23.3
click at [842, 146] on div "+87" at bounding box center [835, 142] width 25 height 25
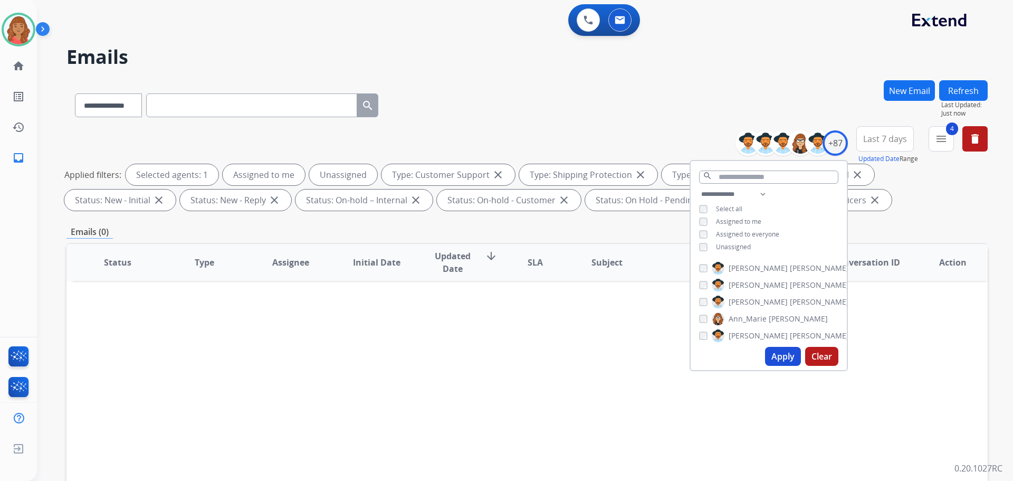
click at [772, 359] on button "Apply" at bounding box center [783, 356] width 36 height 19
click at [22, 30] on img at bounding box center [19, 30] width 30 height 30
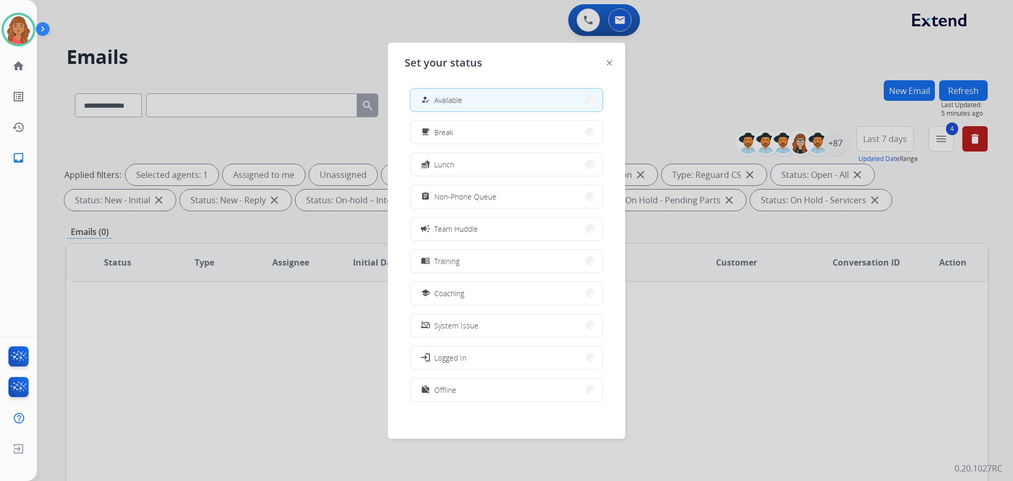
click at [452, 386] on span "Offline" at bounding box center [445, 389] width 22 height 11
